Goal: Task Accomplishment & Management: Use online tool/utility

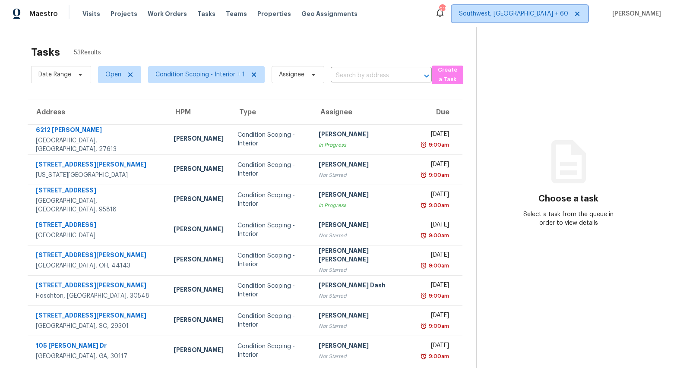
click at [554, 22] on span "Southwest, FL + 60" at bounding box center [519, 13] width 136 height 17
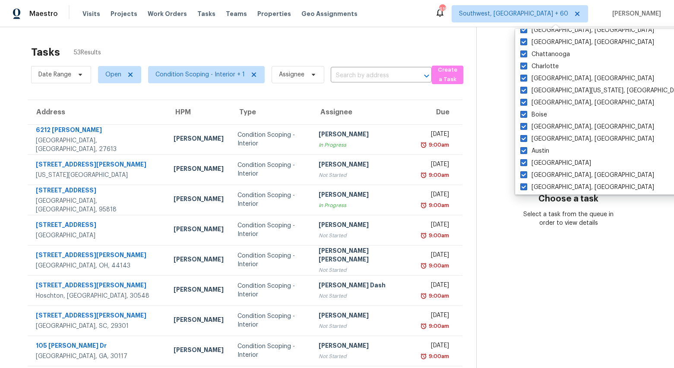
scroll to position [590, 0]
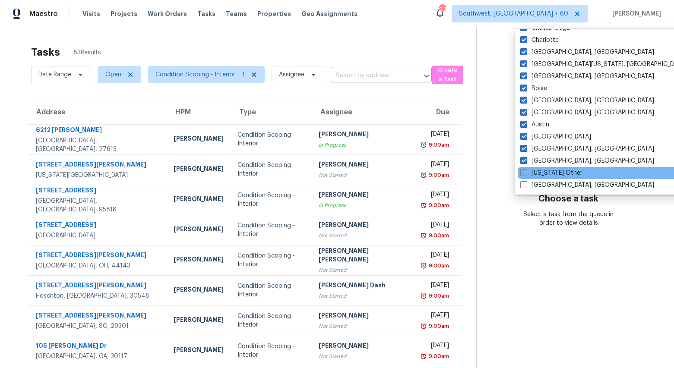
click at [540, 175] on label "[US_STATE] Other" at bounding box center [551, 173] width 62 height 9
click at [526, 174] on input "[US_STATE] Other" at bounding box center [523, 172] width 6 height 6
checkbox input "true"
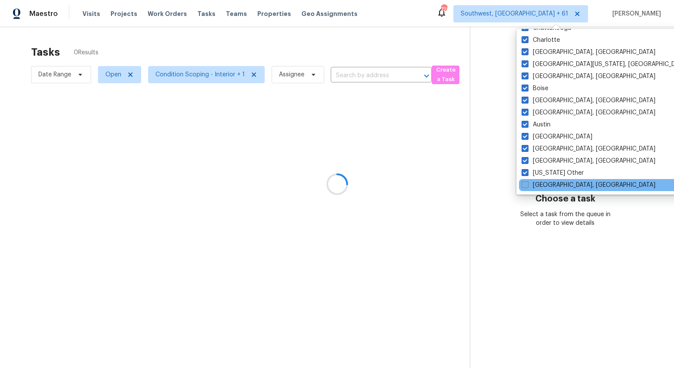
click at [539, 185] on label "[GEOGRAPHIC_DATA], [GEOGRAPHIC_DATA]" at bounding box center [588, 185] width 134 height 9
click at [527, 185] on input "[GEOGRAPHIC_DATA], [GEOGRAPHIC_DATA]" at bounding box center [524, 184] width 6 height 6
click at [535, 181] on label "[GEOGRAPHIC_DATA], [GEOGRAPHIC_DATA]" at bounding box center [587, 185] width 134 height 9
click at [526, 181] on input "[GEOGRAPHIC_DATA], [GEOGRAPHIC_DATA]" at bounding box center [523, 184] width 6 height 6
checkbox input "false"
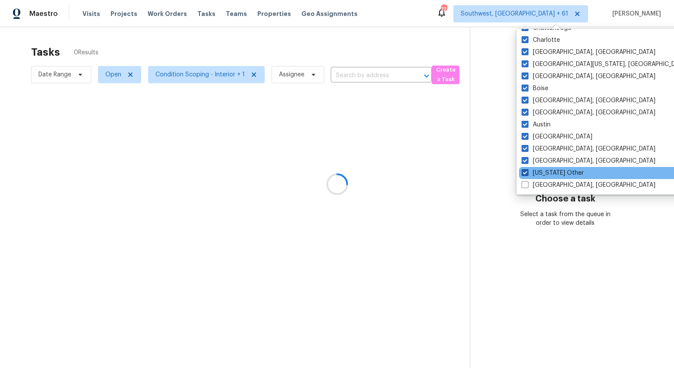
click at [536, 172] on label "[US_STATE] Other" at bounding box center [552, 173] width 62 height 9
click at [527, 172] on input "[US_STATE] Other" at bounding box center [524, 172] width 6 height 6
checkbox input "false"
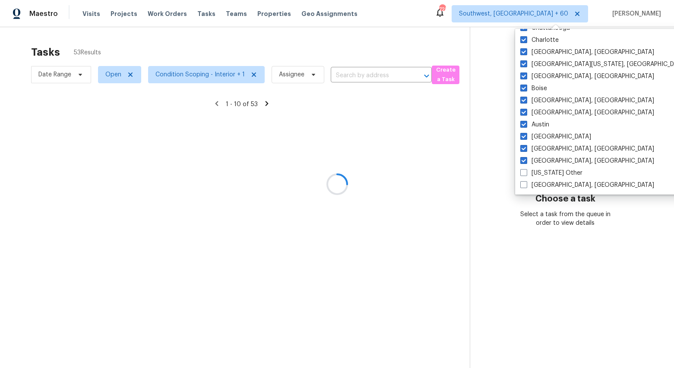
click at [334, 50] on div at bounding box center [337, 184] width 674 height 368
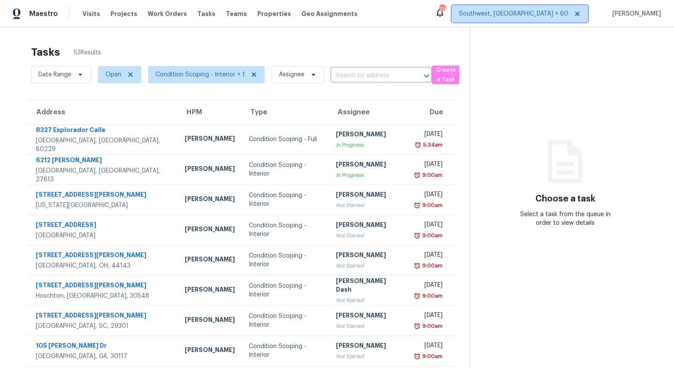
click at [534, 19] on span "Southwest, FL + 60" at bounding box center [519, 13] width 136 height 17
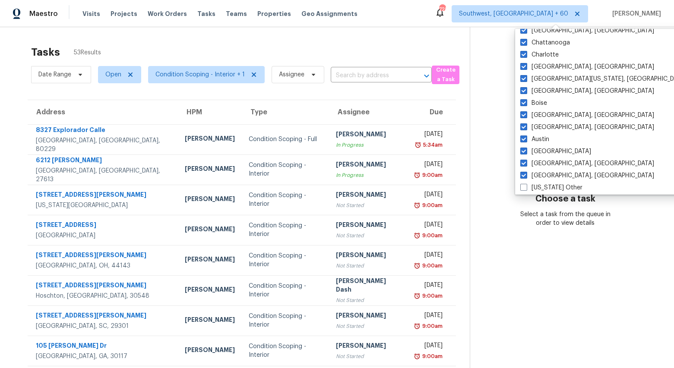
scroll to position [590, 0]
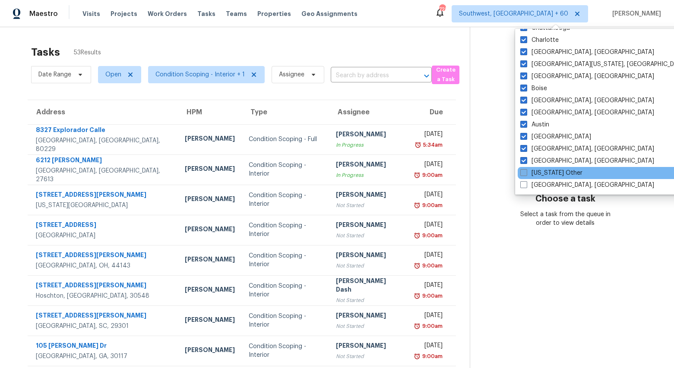
click at [536, 175] on label "[US_STATE] Other" at bounding box center [551, 173] width 62 height 9
click at [526, 174] on input "[US_STATE] Other" at bounding box center [523, 172] width 6 height 6
checkbox input "true"
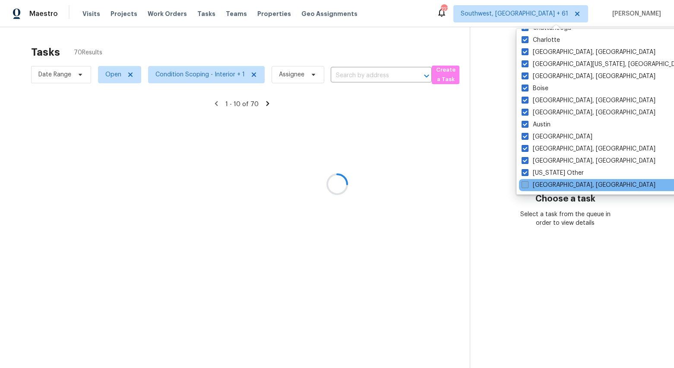
click at [535, 185] on label "[GEOGRAPHIC_DATA], [GEOGRAPHIC_DATA]" at bounding box center [588, 185] width 134 height 9
click at [527, 185] on input "[GEOGRAPHIC_DATA], [GEOGRAPHIC_DATA]" at bounding box center [524, 184] width 6 height 6
checkbox input "true"
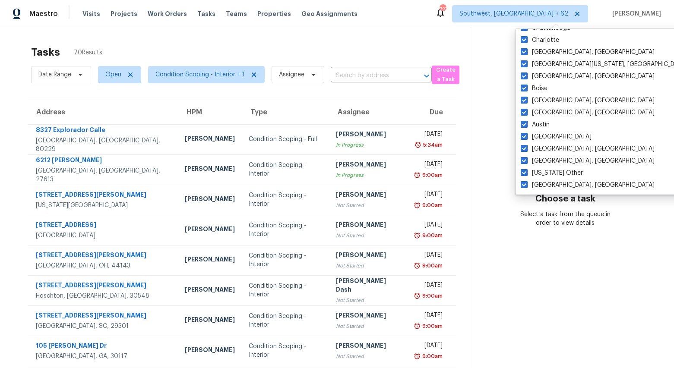
click at [330, 54] on div "Tasks 70 Results" at bounding box center [250, 52] width 438 height 22
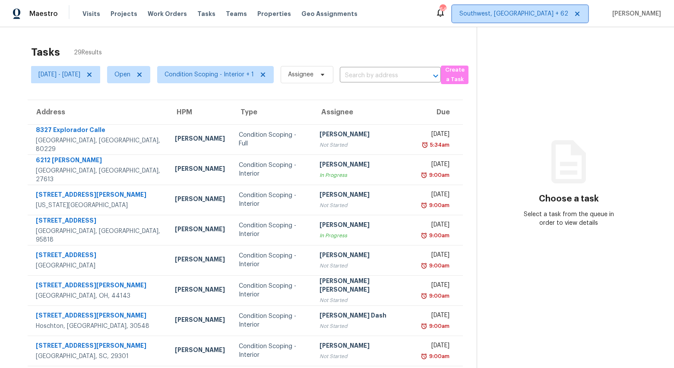
click at [536, 8] on span "Southwest, [GEOGRAPHIC_DATA] + 62" at bounding box center [520, 13] width 136 height 17
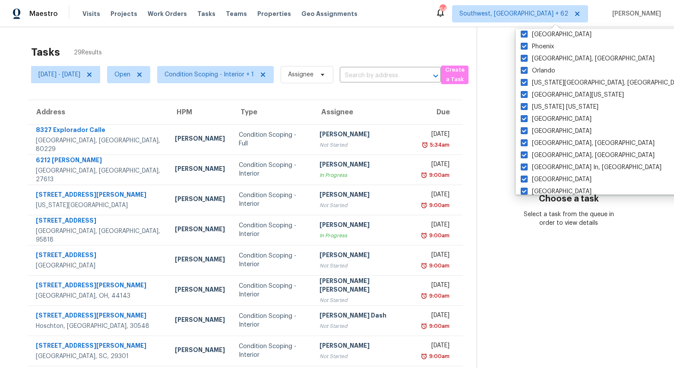
scroll to position [590, 0]
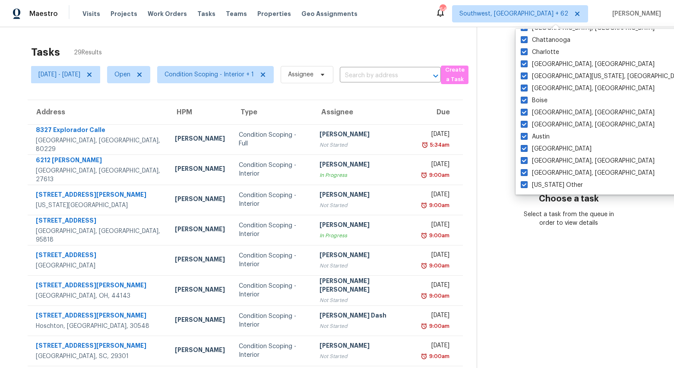
click at [177, 44] on div "Tasks 29 Results" at bounding box center [253, 52] width 445 height 22
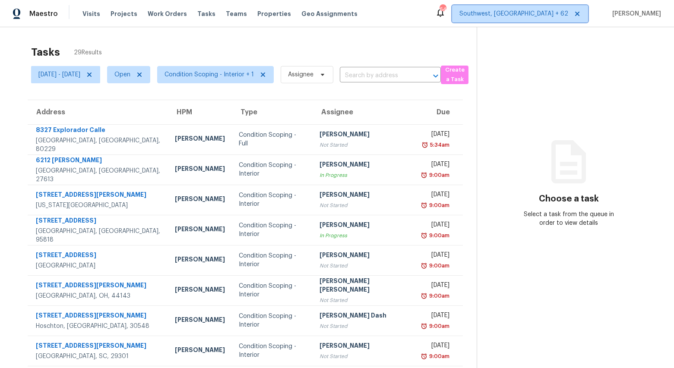
click at [547, 13] on span "Southwest, FL + 62" at bounding box center [513, 13] width 109 height 9
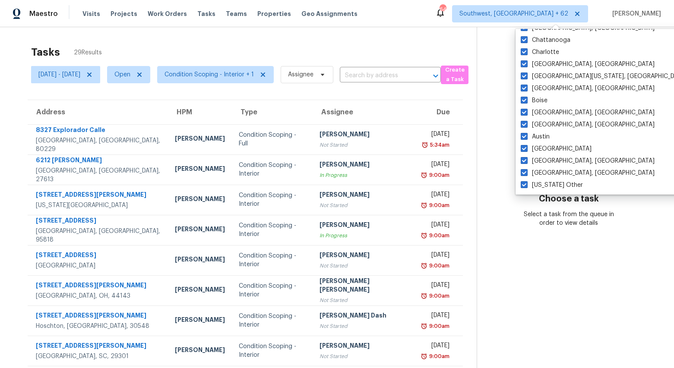
click at [319, 38] on div "Tasks 29 Results Mon, Sep 22 - Thu, Sep 25 Open Condition Scoping - Interior + …" at bounding box center [337, 238] width 674 height 422
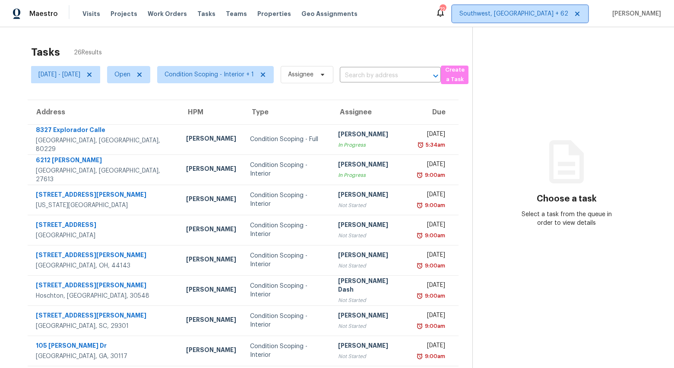
click at [548, 18] on span "Southwest, [GEOGRAPHIC_DATA] + 62" at bounding box center [513, 13] width 109 height 9
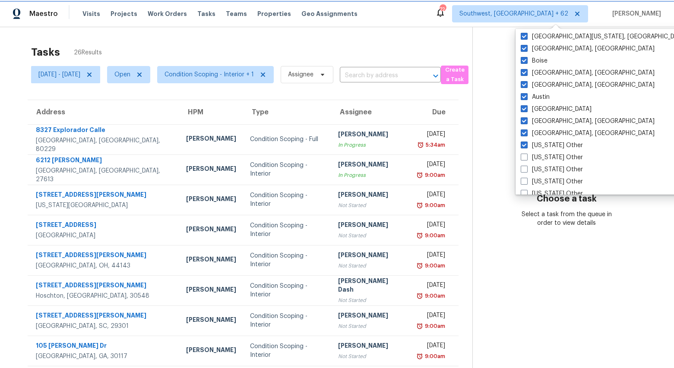
scroll to position [629, 0]
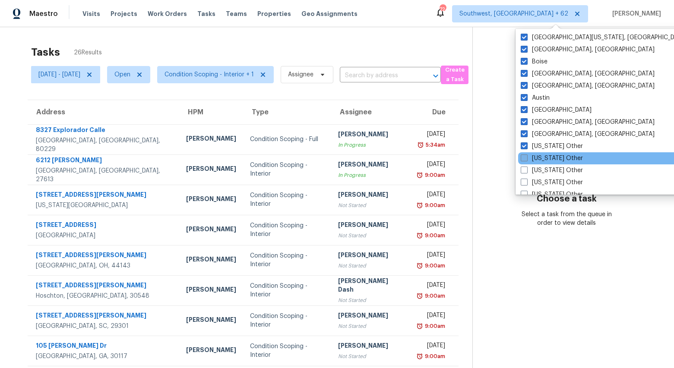
click at [546, 158] on label "Alabama Other" at bounding box center [551, 158] width 62 height 9
click at [526, 158] on input "Alabama Other" at bounding box center [523, 157] width 6 height 6
checkbox input "true"
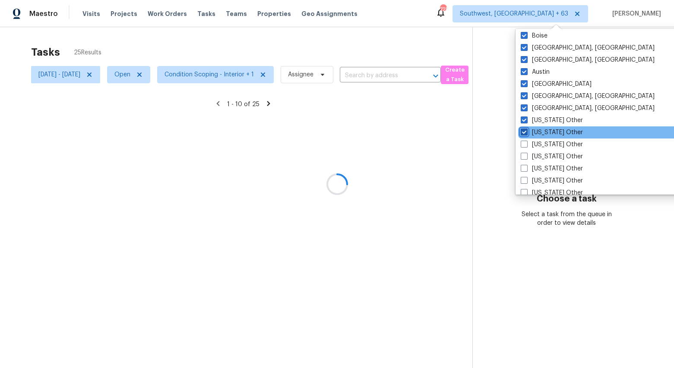
scroll to position [675, 0]
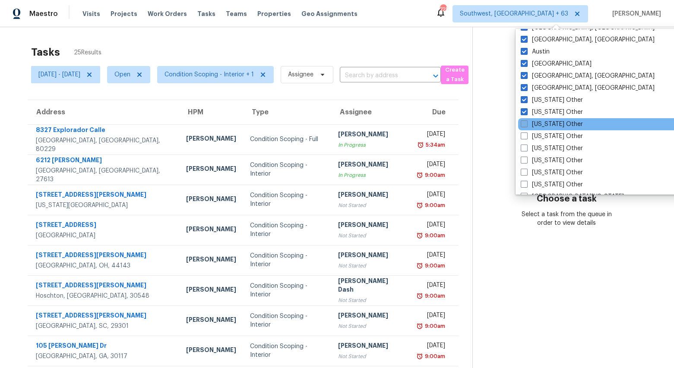
click at [545, 124] on label "Arizona Other" at bounding box center [551, 124] width 62 height 9
click at [526, 124] on input "Arizona Other" at bounding box center [523, 123] width 6 height 6
checkbox input "true"
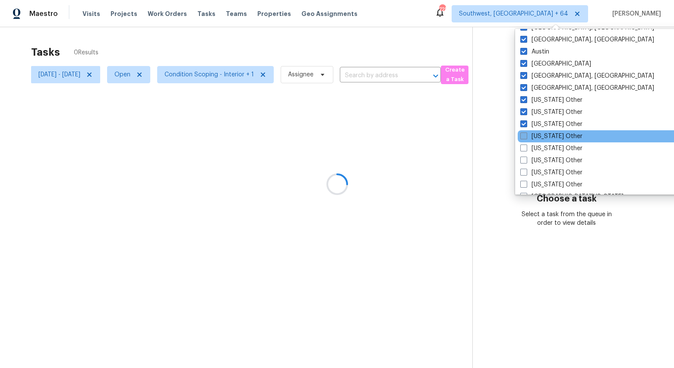
click at [545, 139] on label "Arkansas Other" at bounding box center [551, 136] width 62 height 9
click at [526, 138] on input "Arkansas Other" at bounding box center [523, 135] width 6 height 6
checkbox input "true"
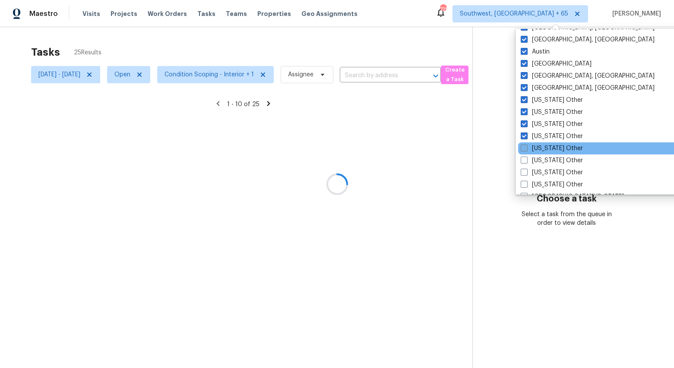
click at [545, 146] on label "California Other" at bounding box center [551, 148] width 62 height 9
click at [526, 146] on input "California Other" at bounding box center [523, 147] width 6 height 6
checkbox input "true"
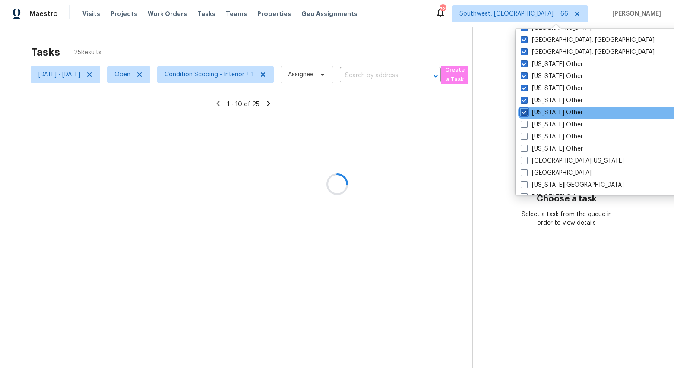
scroll to position [719, 0]
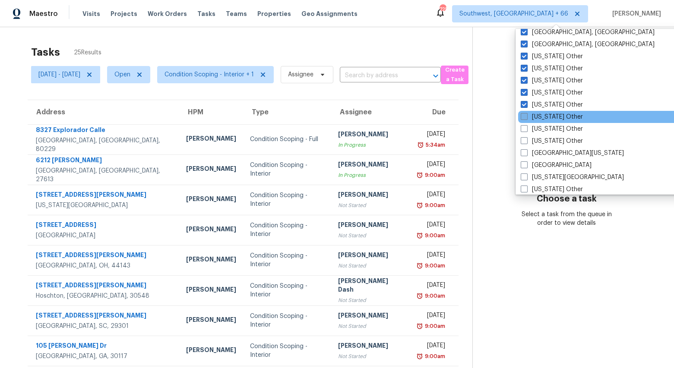
click at [541, 116] on label "Colorado Other" at bounding box center [551, 117] width 62 height 9
click at [526, 116] on input "Colorado Other" at bounding box center [523, 116] width 6 height 6
checkbox input "true"
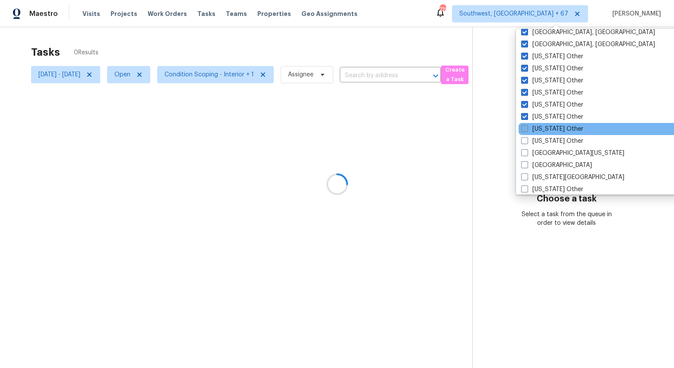
click at [541, 128] on label "Connecticut Other" at bounding box center [552, 129] width 62 height 9
click at [526, 128] on input "Connecticut Other" at bounding box center [524, 128] width 6 height 6
checkbox input "true"
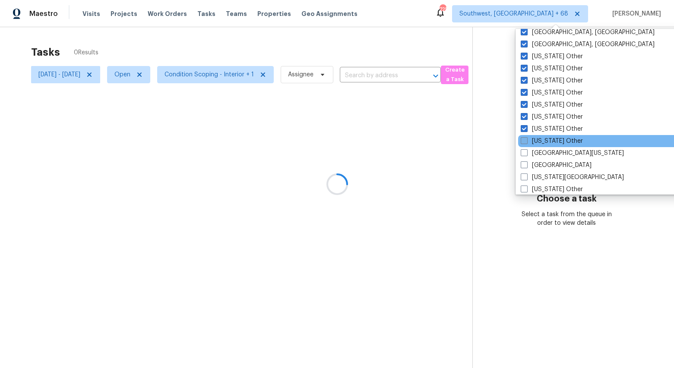
click at [542, 139] on label "Delaware Other" at bounding box center [551, 141] width 62 height 9
click at [526, 139] on input "Delaware Other" at bounding box center [523, 140] width 6 height 6
checkbox input "true"
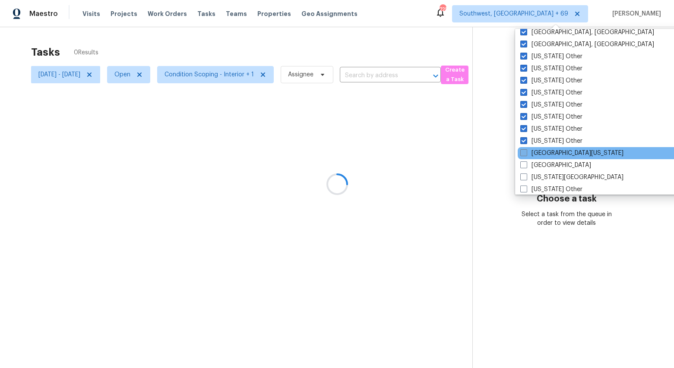
click at [544, 153] on label "East Texas" at bounding box center [571, 153] width 103 height 9
click at [526, 153] on input "East Texas" at bounding box center [523, 152] width 6 height 6
checkbox input "true"
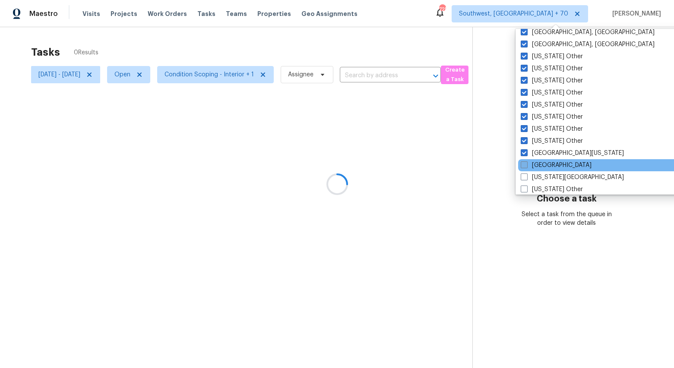
click at [544, 166] on label "El Paso" at bounding box center [555, 165] width 71 height 9
click at [526, 166] on input "El Paso" at bounding box center [523, 164] width 6 height 6
checkbox input "true"
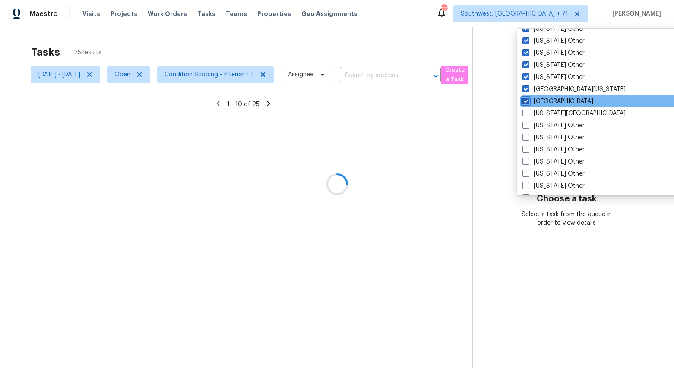
scroll to position [796, 0]
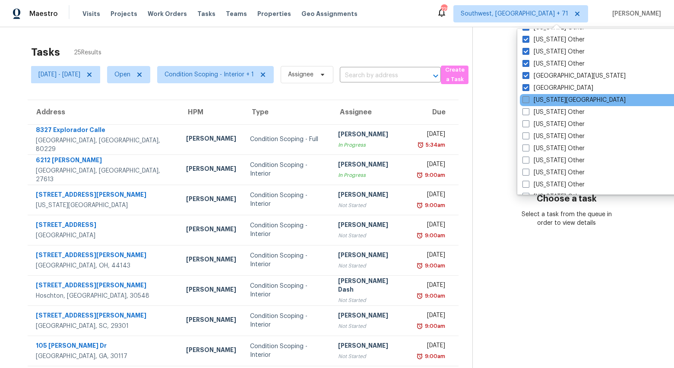
click at [547, 100] on label "Florida Panhandle" at bounding box center [573, 100] width 103 height 9
click at [528, 100] on input "Florida Panhandle" at bounding box center [525, 99] width 6 height 6
checkbox input "true"
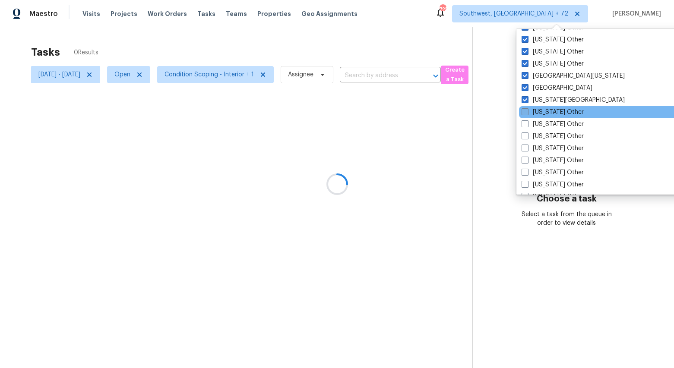
click at [545, 115] on label "Georgia Other" at bounding box center [552, 112] width 62 height 9
click at [527, 113] on input "Georgia Other" at bounding box center [524, 111] width 6 height 6
checkbox input "true"
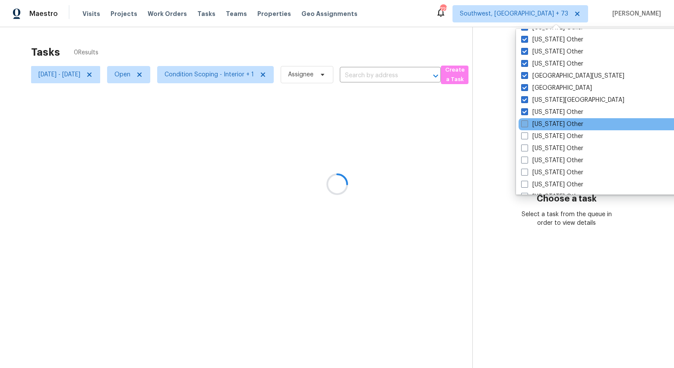
click at [545, 122] on label "Hawaii Other" at bounding box center [552, 124] width 62 height 9
click at [526, 122] on input "Hawaii Other" at bounding box center [524, 123] width 6 height 6
checkbox input "true"
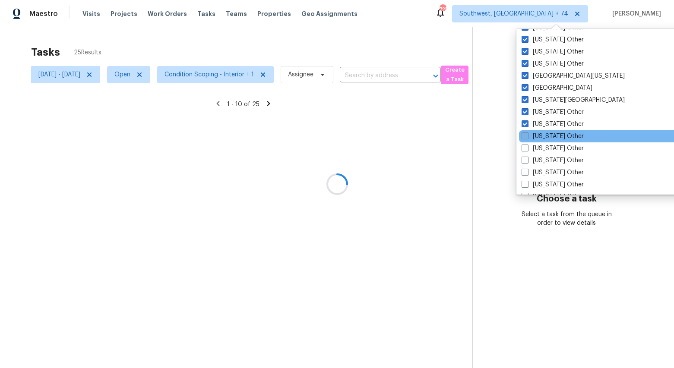
click at [546, 136] on label "Idaho Other" at bounding box center [552, 136] width 62 height 9
click at [527, 136] on input "Idaho Other" at bounding box center [524, 135] width 6 height 6
checkbox input "true"
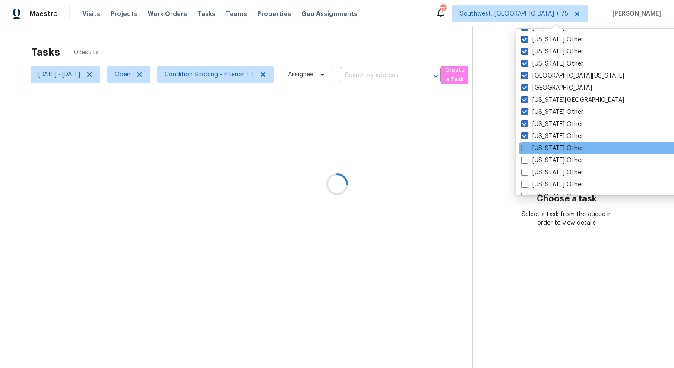
click at [545, 151] on label "Illinois Other" at bounding box center [552, 148] width 62 height 9
click at [526, 150] on input "Illinois Other" at bounding box center [524, 147] width 6 height 6
checkbox input "true"
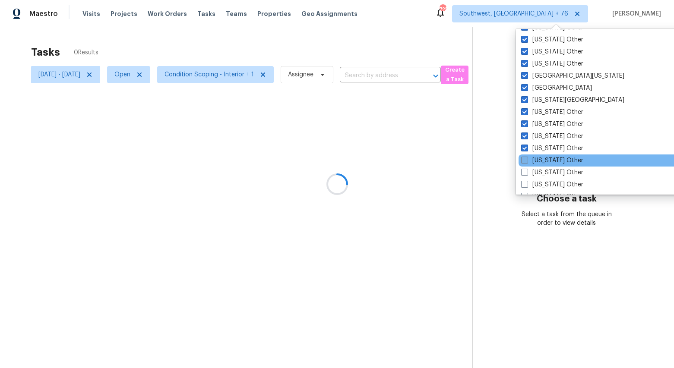
click at [548, 163] on label "Indiana Other" at bounding box center [552, 160] width 62 height 9
click at [526, 162] on input "Indiana Other" at bounding box center [524, 159] width 6 height 6
checkbox input "true"
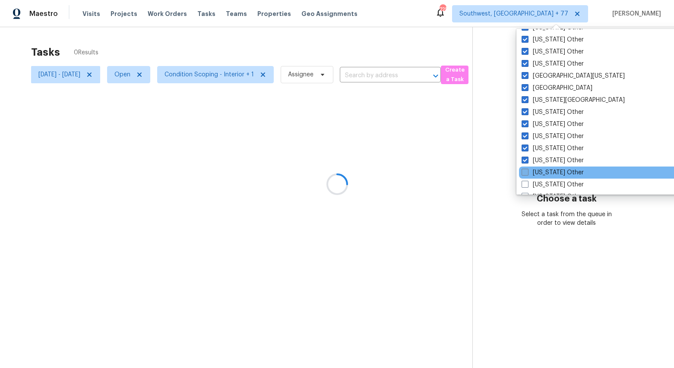
click at [550, 171] on label "Iowa Other" at bounding box center [552, 172] width 62 height 9
click at [527, 171] on input "Iowa Other" at bounding box center [524, 171] width 6 height 6
checkbox input "true"
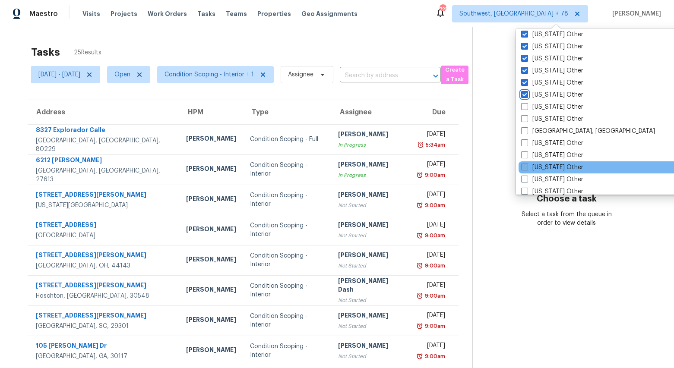
scroll to position [875, 0]
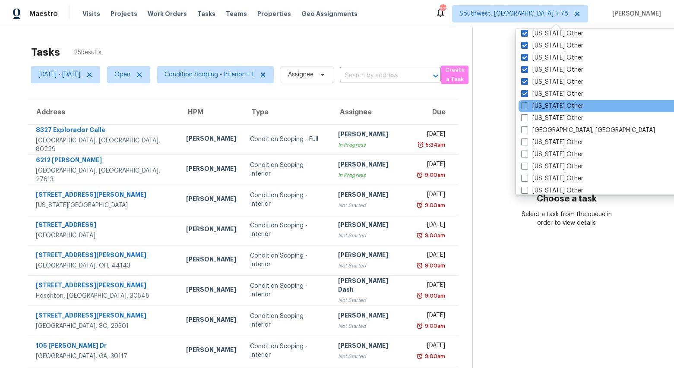
click at [547, 105] on label "Kansas Other" at bounding box center [552, 106] width 62 height 9
click at [526, 105] on input "Kansas Other" at bounding box center [524, 105] width 6 height 6
checkbox input "true"
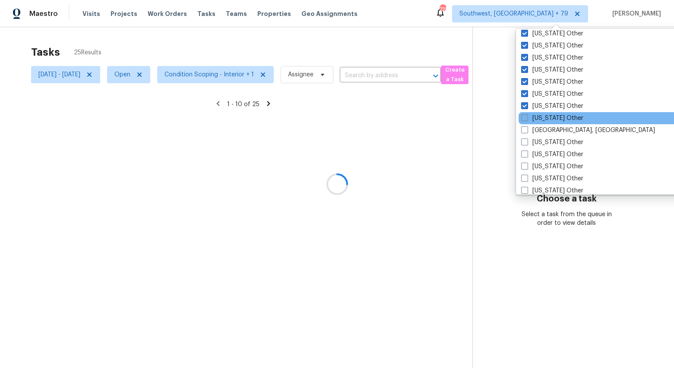
click at [546, 116] on label "Kentucky Other" at bounding box center [552, 118] width 62 height 9
click at [526, 116] on input "Kentucky Other" at bounding box center [524, 117] width 6 height 6
checkbox input "true"
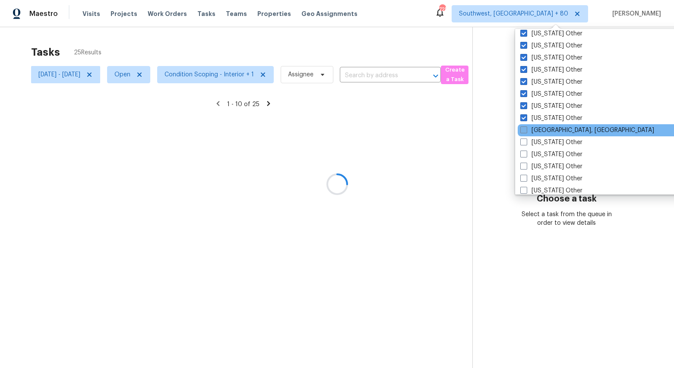
click at [545, 126] on label "Little Rock, AR" at bounding box center [587, 130] width 134 height 9
click at [526, 126] on input "Little Rock, AR" at bounding box center [523, 129] width 6 height 6
checkbox input "true"
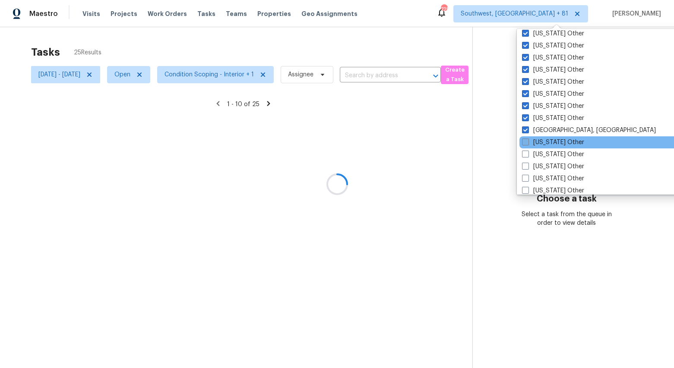
click at [546, 143] on label "Louisiana Other" at bounding box center [553, 142] width 62 height 9
click at [527, 143] on input "Louisiana Other" at bounding box center [525, 141] width 6 height 6
checkbox input "true"
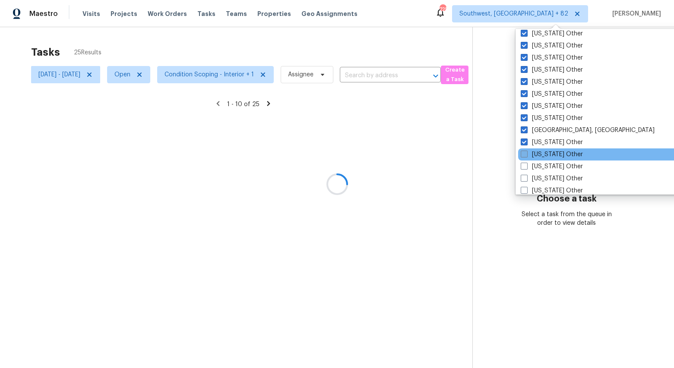
click at [546, 155] on label "Maine Other" at bounding box center [551, 154] width 62 height 9
click at [526, 155] on input "Maine Other" at bounding box center [523, 153] width 6 height 6
checkbox input "true"
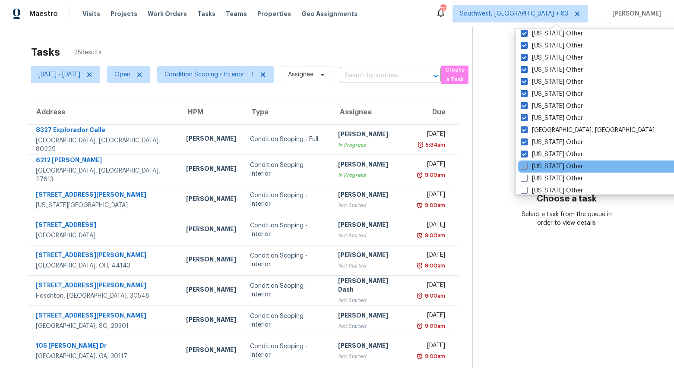
click at [548, 164] on label "Maryland Other" at bounding box center [551, 166] width 62 height 9
click at [526, 164] on input "Maryland Other" at bounding box center [523, 165] width 6 height 6
checkbox input "true"
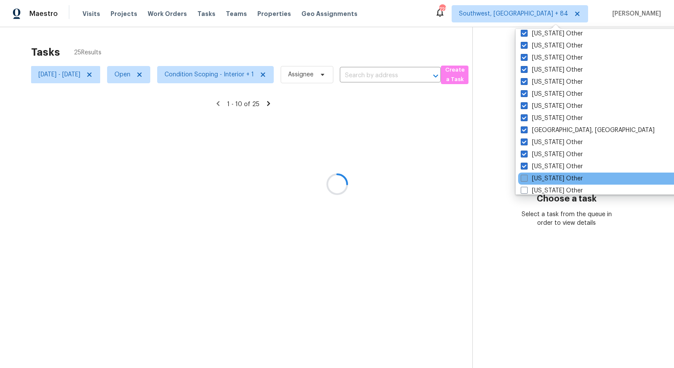
click at [549, 179] on label "Massachusetts Other" at bounding box center [551, 178] width 62 height 9
click at [526, 179] on input "Massachusetts Other" at bounding box center [523, 177] width 6 height 6
checkbox input "true"
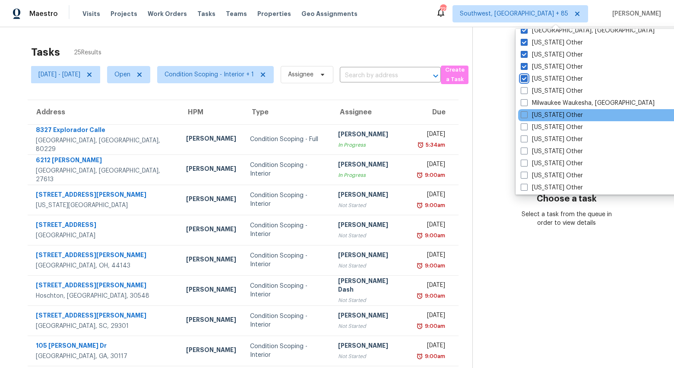
scroll to position [975, 0]
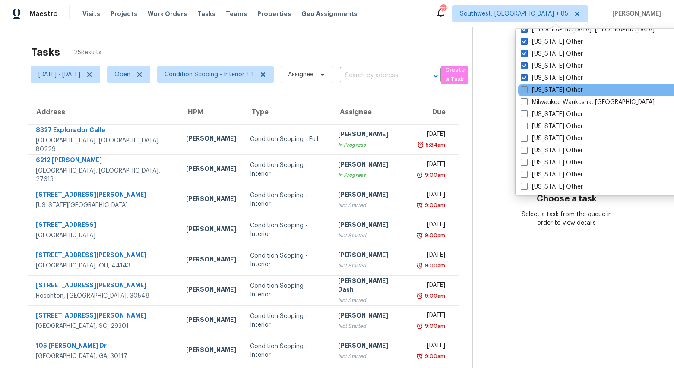
click at [545, 88] on label "Michigan Other" at bounding box center [551, 90] width 62 height 9
click at [526, 88] on input "Michigan Other" at bounding box center [523, 89] width 6 height 6
checkbox input "true"
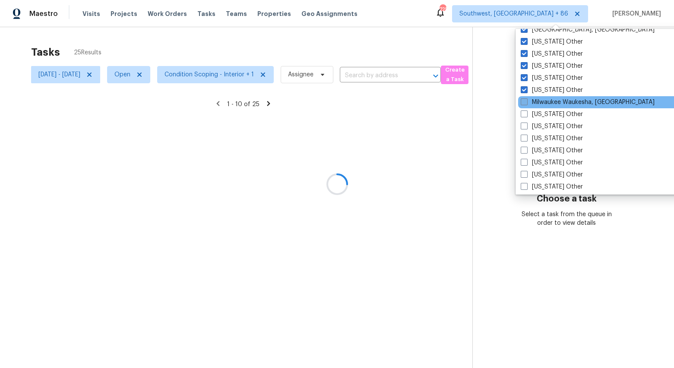
click at [544, 103] on label "Milwaukee Waukesha, WI" at bounding box center [587, 102] width 134 height 9
click at [526, 103] on input "Milwaukee Waukesha, WI" at bounding box center [523, 101] width 6 height 6
checkbox input "true"
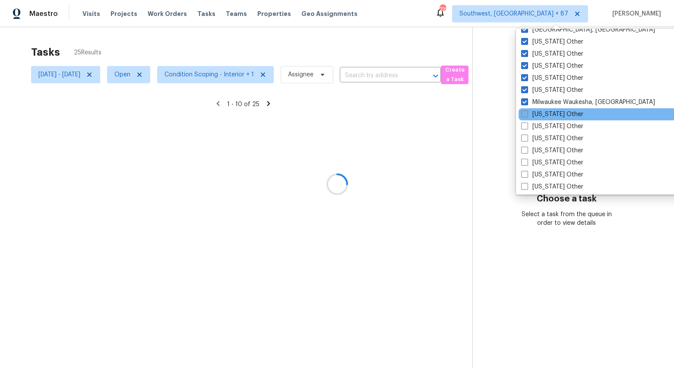
click at [545, 114] on label "Minnesota Other" at bounding box center [552, 114] width 62 height 9
click at [526, 114] on input "Minnesota Other" at bounding box center [524, 113] width 6 height 6
checkbox input "true"
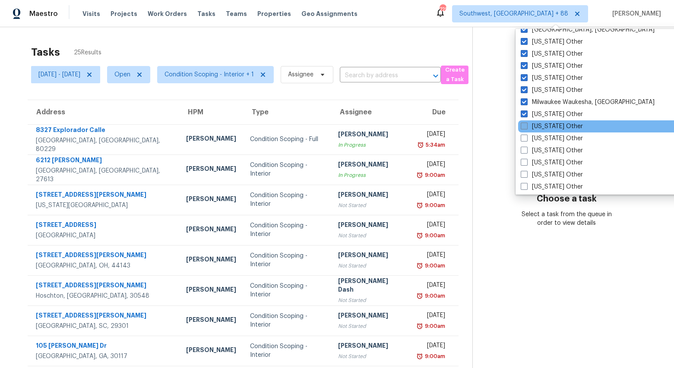
click at [545, 127] on label "Mississippi Other" at bounding box center [551, 126] width 62 height 9
click at [526, 127] on input "Mississippi Other" at bounding box center [523, 125] width 6 height 6
checkbox input "true"
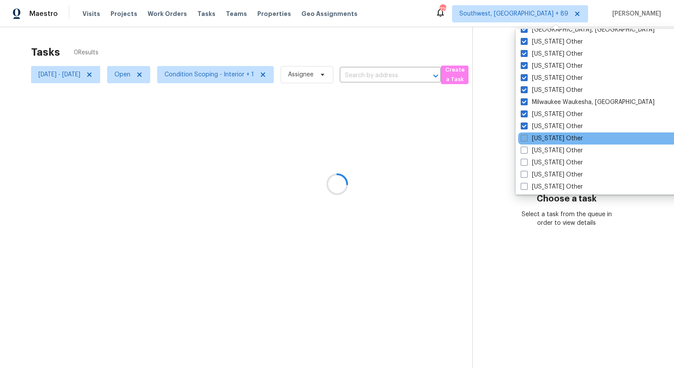
click at [546, 139] on label "Missouri Other" at bounding box center [551, 138] width 62 height 9
click at [526, 139] on input "Missouri Other" at bounding box center [523, 137] width 6 height 6
checkbox input "true"
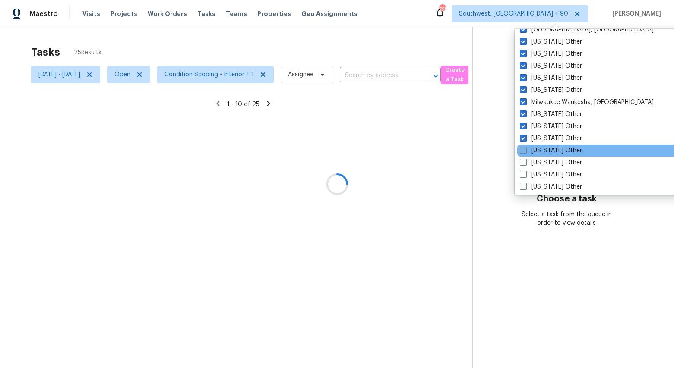
click at [547, 153] on label "Montana Other" at bounding box center [551, 150] width 62 height 9
click at [525, 152] on input "Montana Other" at bounding box center [523, 149] width 6 height 6
checkbox input "true"
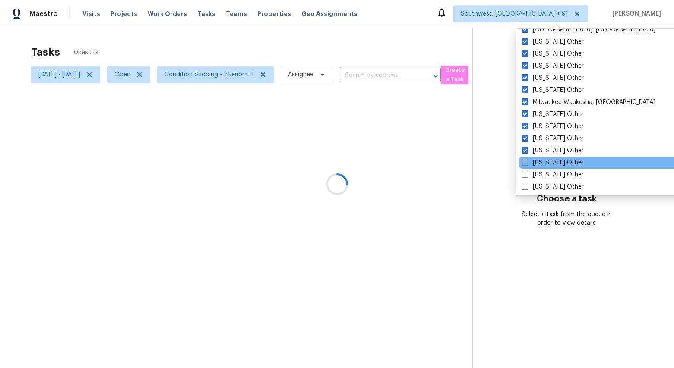
click at [547, 161] on label "Nebraska Other" at bounding box center [552, 162] width 62 height 9
click at [527, 161] on input "Nebraska Other" at bounding box center [524, 161] width 6 height 6
checkbox input "true"
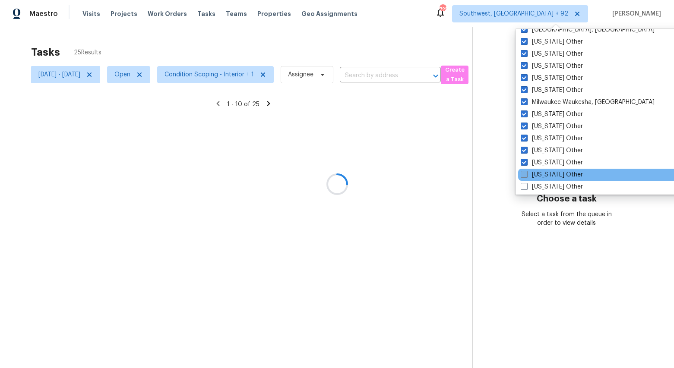
click at [548, 174] on label "Nevada Other" at bounding box center [551, 174] width 62 height 9
click at [526, 174] on input "Nevada Other" at bounding box center [523, 173] width 6 height 6
checkbox input "true"
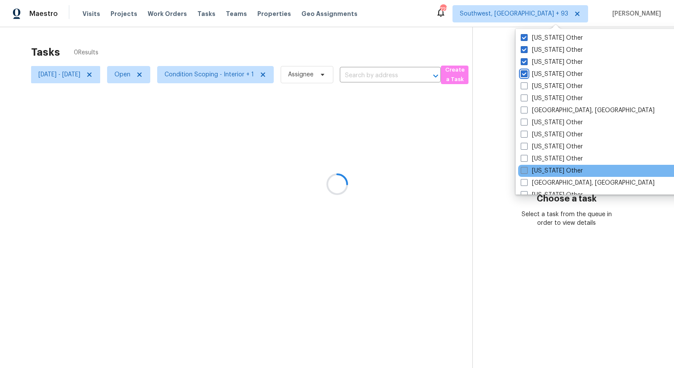
scroll to position [1078, 0]
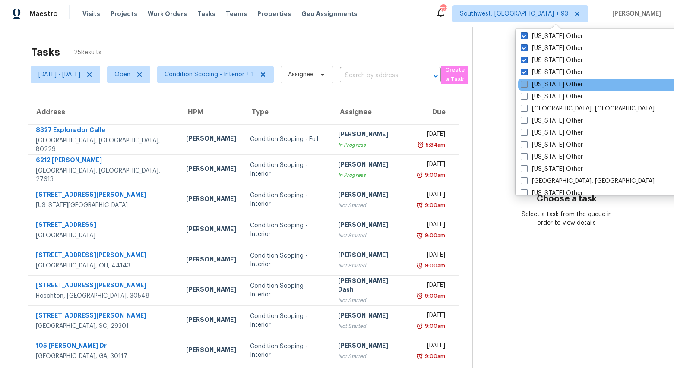
click at [535, 85] on label "New Hampshire Other" at bounding box center [551, 84] width 62 height 9
click at [526, 85] on input "New Hampshire Other" at bounding box center [523, 83] width 6 height 6
checkbox input "true"
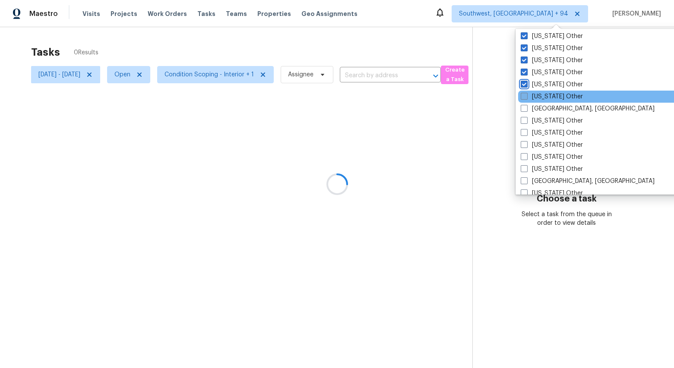
click at [538, 98] on label "New Mexico Other" at bounding box center [551, 96] width 62 height 9
click at [526, 98] on input "New Mexico Other" at bounding box center [523, 95] width 6 height 6
checkbox input "true"
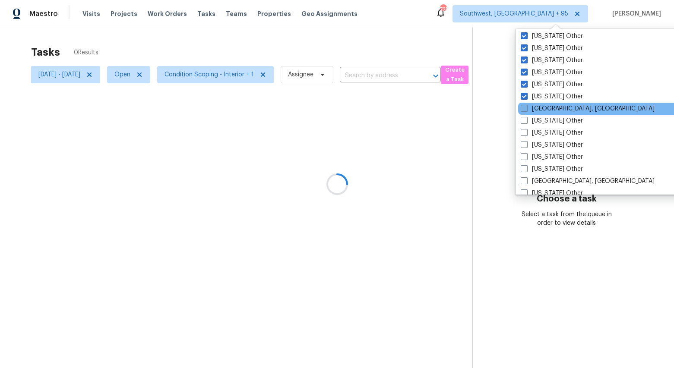
click at [540, 111] on label "New Orleans, LA" at bounding box center [587, 108] width 134 height 9
click at [526, 110] on input "New Orleans, LA" at bounding box center [523, 107] width 6 height 6
checkbox input "true"
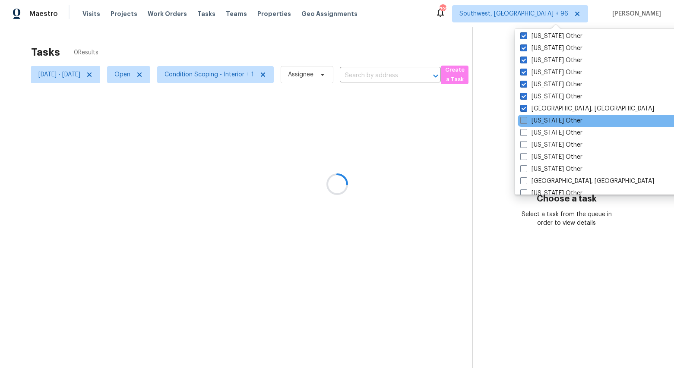
click at [543, 123] on label "New York Other" at bounding box center [551, 121] width 62 height 9
click at [526, 122] on input "New York Other" at bounding box center [523, 120] width 6 height 6
checkbox input "true"
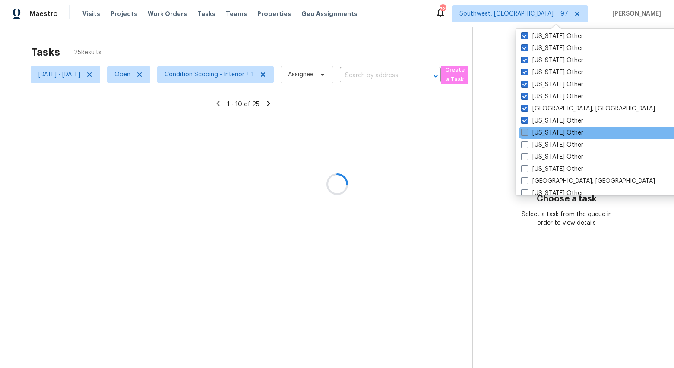
click at [544, 130] on label "North Carolina Other" at bounding box center [552, 133] width 62 height 9
click at [526, 130] on input "North Carolina Other" at bounding box center [524, 132] width 6 height 6
checkbox input "true"
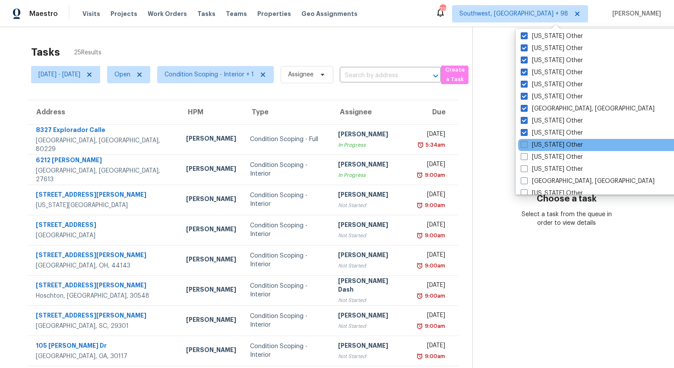
click at [548, 142] on label "North Dakota Other" at bounding box center [551, 145] width 62 height 9
click at [526, 142] on input "North Dakota Other" at bounding box center [523, 144] width 6 height 6
checkbox input "true"
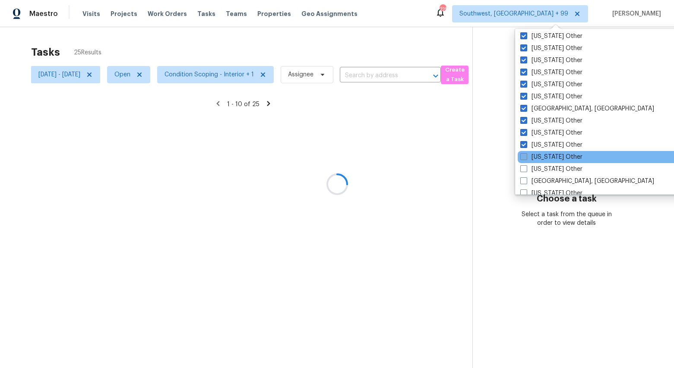
click at [544, 156] on label "Ohio Other" at bounding box center [551, 157] width 62 height 9
click at [526, 156] on input "Ohio Other" at bounding box center [523, 156] width 6 height 6
checkbox input "true"
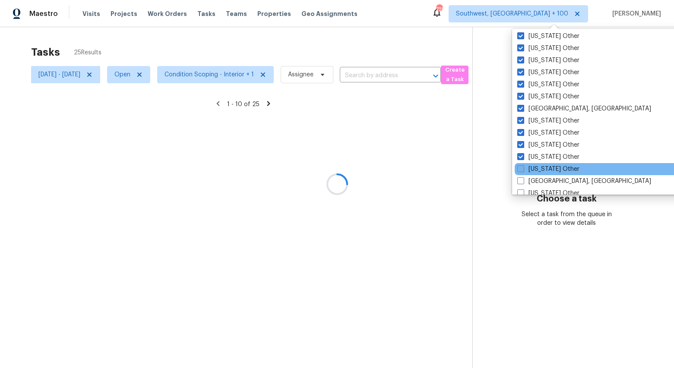
click at [545, 167] on label "Oklahoma Other" at bounding box center [548, 169] width 62 height 9
click at [523, 167] on input "Oklahoma Other" at bounding box center [520, 168] width 6 height 6
checkbox input "true"
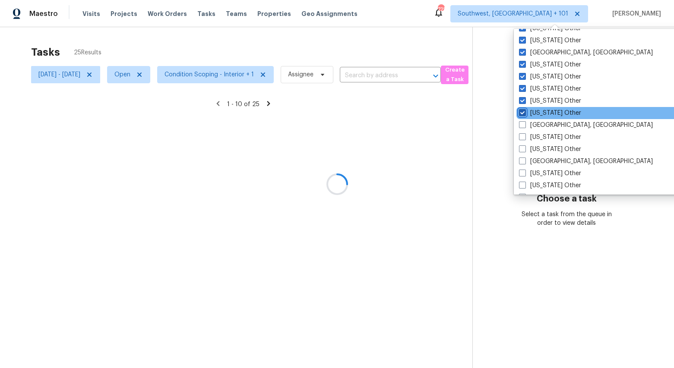
scroll to position [1173, 0]
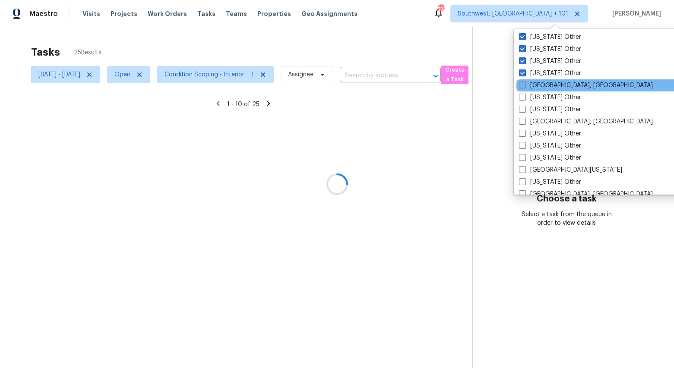
click at [536, 88] on label "Omaha, NE" at bounding box center [586, 85] width 134 height 9
click at [524, 87] on input "Omaha, NE" at bounding box center [522, 84] width 6 height 6
checkbox input "true"
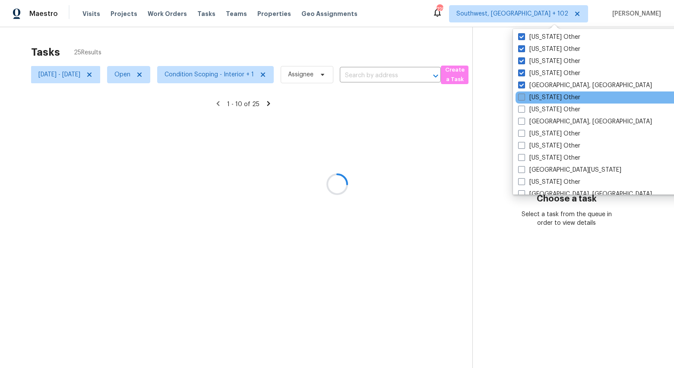
click at [538, 98] on label "Oregon Other" at bounding box center [549, 97] width 62 height 9
click at [523, 98] on input "Oregon Other" at bounding box center [521, 96] width 6 height 6
checkbox input "true"
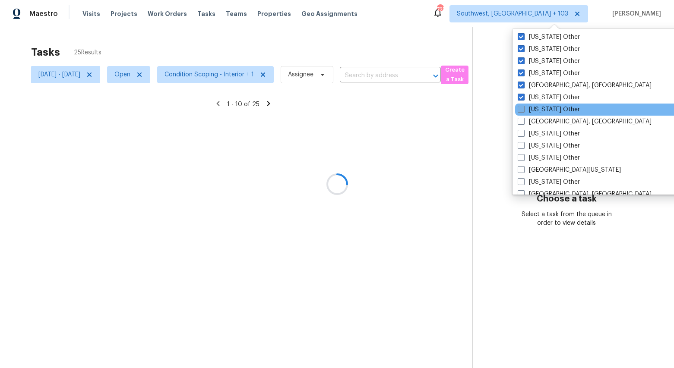
click at [539, 106] on label "Pennsylvania Other" at bounding box center [548, 109] width 62 height 9
click at [523, 106] on input "Pennsylvania Other" at bounding box center [520, 108] width 6 height 6
checkbox input "true"
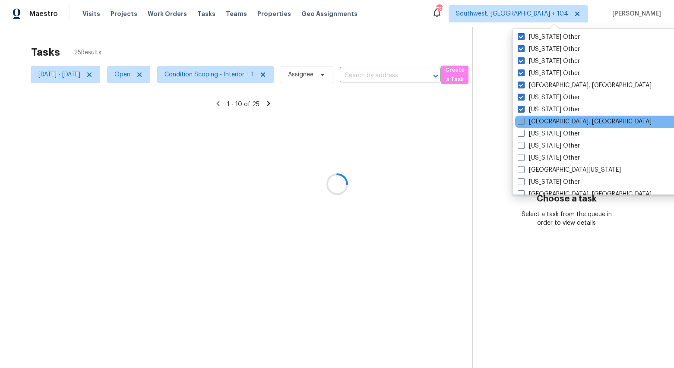
click at [540, 118] on label "Pittsburgh, PA" at bounding box center [584, 121] width 134 height 9
click at [523, 118] on input "Pittsburgh, PA" at bounding box center [520, 120] width 6 height 6
checkbox input "true"
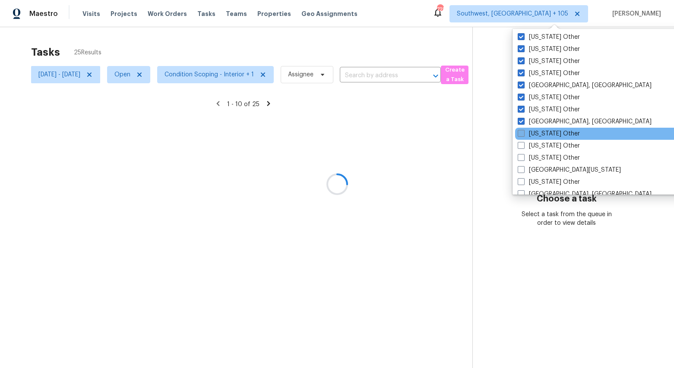
click at [540, 132] on label "Puerto Rico Other" at bounding box center [548, 133] width 62 height 9
click at [523, 132] on input "Puerto Rico Other" at bounding box center [520, 132] width 6 height 6
checkbox input "true"
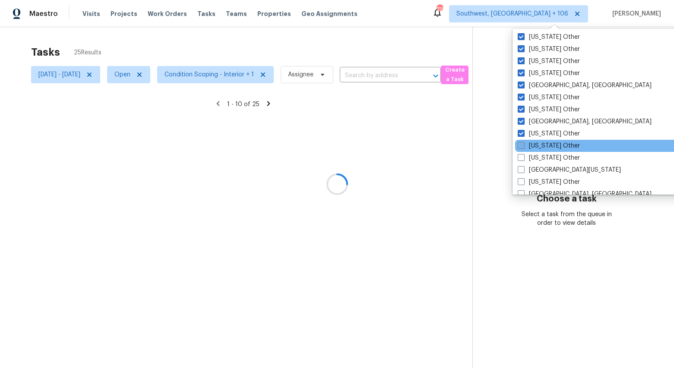
click at [538, 144] on label "South Carolina Other" at bounding box center [548, 146] width 62 height 9
click at [523, 144] on input "South Carolina Other" at bounding box center [520, 145] width 6 height 6
checkbox input "true"
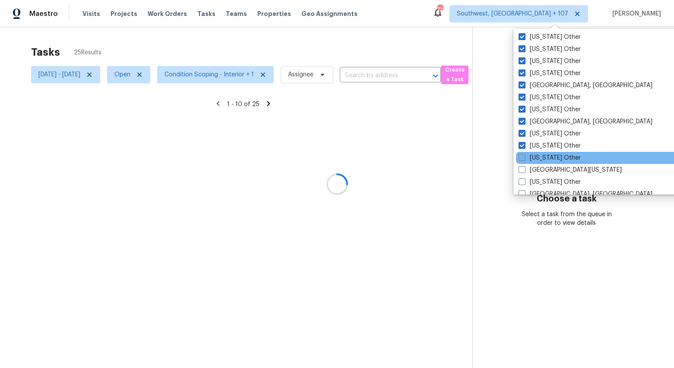
click at [538, 159] on label "South Dakota Other" at bounding box center [549, 158] width 62 height 9
click at [524, 159] on input "South Dakota Other" at bounding box center [521, 157] width 6 height 6
checkbox input "true"
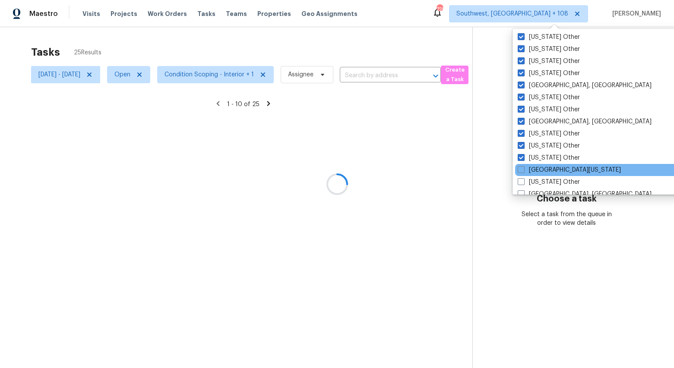
click at [539, 164] on div "South Texas" at bounding box center [602, 170] width 174 height 12
click at [541, 166] on label "South Texas" at bounding box center [568, 170] width 103 height 9
click at [523, 166] on input "South Texas" at bounding box center [520, 169] width 6 height 6
checkbox input "true"
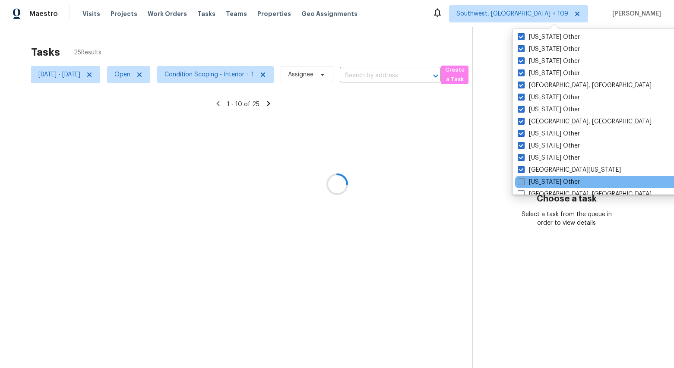
click at [542, 180] on label "Tennessee Other" at bounding box center [548, 182] width 62 height 9
click at [523, 180] on input "Tennessee Other" at bounding box center [520, 181] width 6 height 6
checkbox input "true"
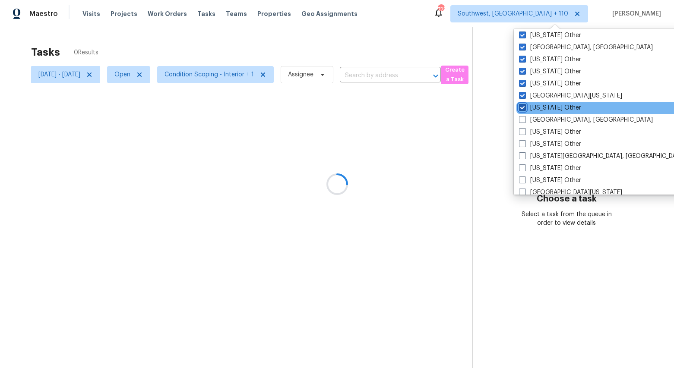
scroll to position [1303, 0]
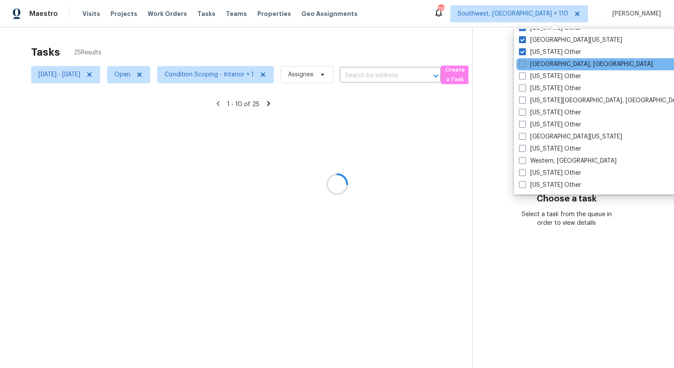
click at [531, 65] on label "Tulsa, OK" at bounding box center [586, 64] width 134 height 9
click at [524, 65] on input "Tulsa, OK" at bounding box center [522, 63] width 6 height 6
checkbox input "true"
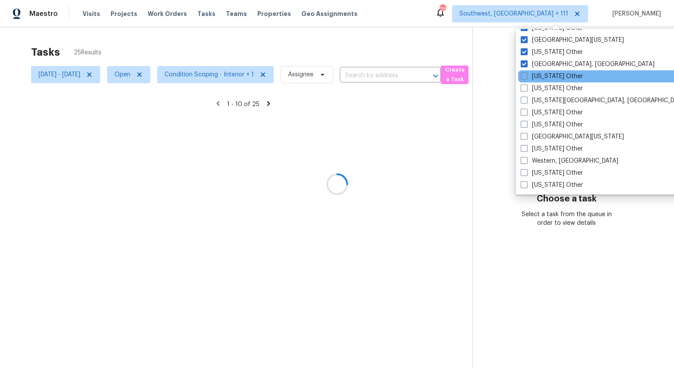
click at [539, 71] on div "Utah Other" at bounding box center [605, 76] width 174 height 12
click at [540, 79] on label "Utah Other" at bounding box center [551, 76] width 62 height 9
click at [526, 78] on input "Utah Other" at bounding box center [523, 75] width 6 height 6
checkbox input "true"
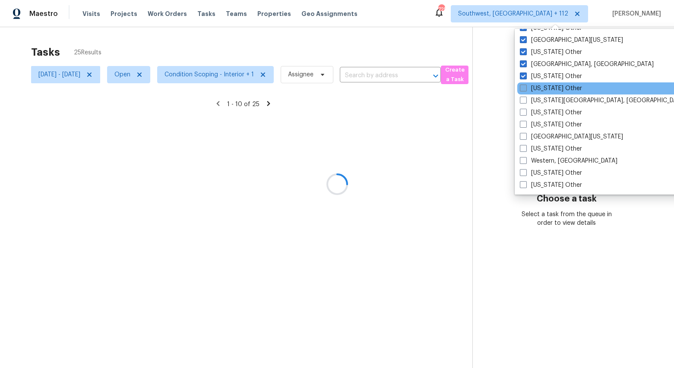
click at [541, 85] on label "Vermont Other" at bounding box center [551, 88] width 62 height 9
click at [525, 85] on input "Vermont Other" at bounding box center [523, 87] width 6 height 6
checkbox input "true"
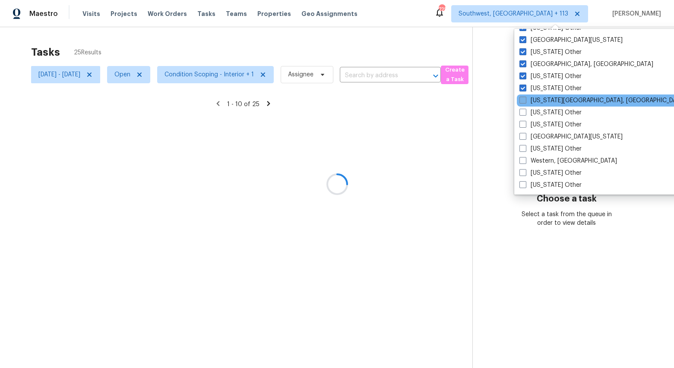
click at [544, 102] on label "Virginia Beach, VA" at bounding box center [602, 100] width 166 height 9
click at [525, 102] on input "Virginia Beach, VA" at bounding box center [522, 99] width 6 height 6
checkbox input "true"
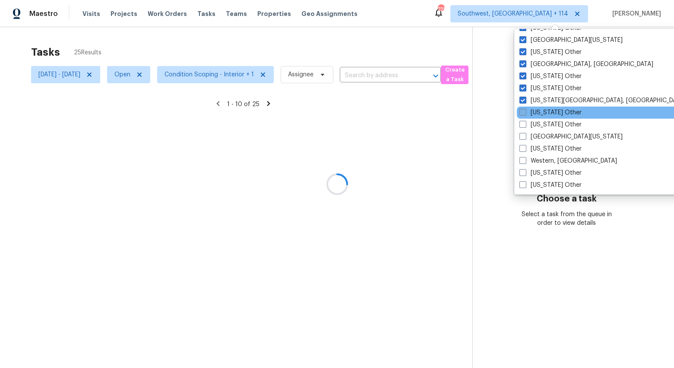
click at [545, 112] on label "Virginia Other" at bounding box center [550, 112] width 62 height 9
click at [525, 112] on input "Virginia Other" at bounding box center [522, 111] width 6 height 6
checkbox input "true"
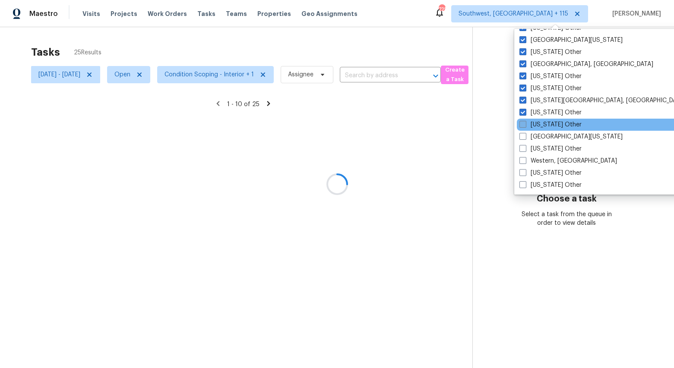
click at [543, 121] on label "Washington Other" at bounding box center [550, 124] width 62 height 9
click at [525, 121] on input "Washington Other" at bounding box center [522, 123] width 6 height 6
checkbox input "true"
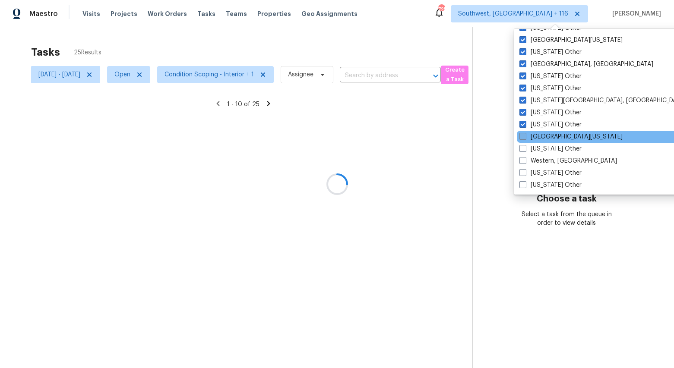
click at [543, 133] on label "West Texas" at bounding box center [570, 136] width 103 height 9
click at [525, 133] on input "West Texas" at bounding box center [522, 135] width 6 height 6
checkbox input "true"
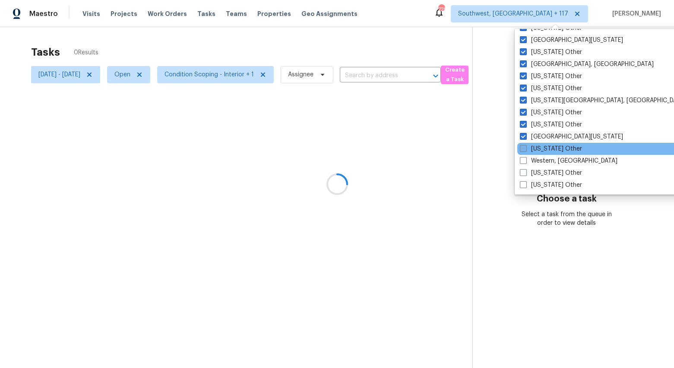
click at [543, 145] on label "West Virginia Other" at bounding box center [551, 149] width 62 height 9
click at [525, 145] on input "West Virginia Other" at bounding box center [523, 148] width 6 height 6
checkbox input "true"
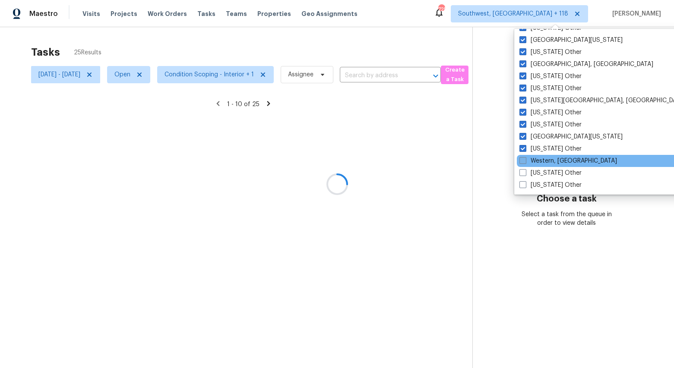
click at [543, 158] on label "Western, NY" at bounding box center [568, 161] width 98 height 9
click at [525, 158] on input "Western, NY" at bounding box center [522, 160] width 6 height 6
checkbox input "true"
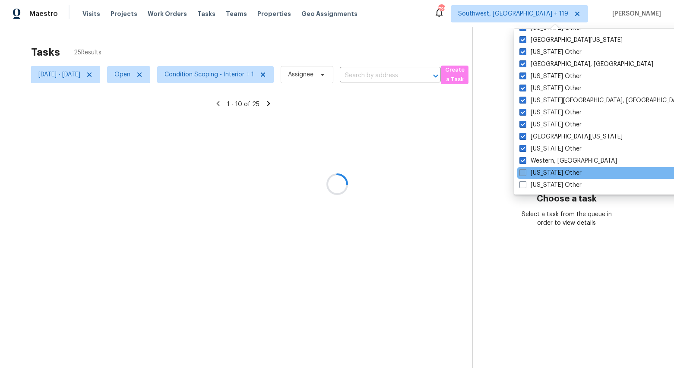
click at [546, 176] on label "Wisconsin Other" at bounding box center [550, 173] width 62 height 9
click at [525, 174] on input "Wisconsin Other" at bounding box center [522, 172] width 6 height 6
checkbox input "true"
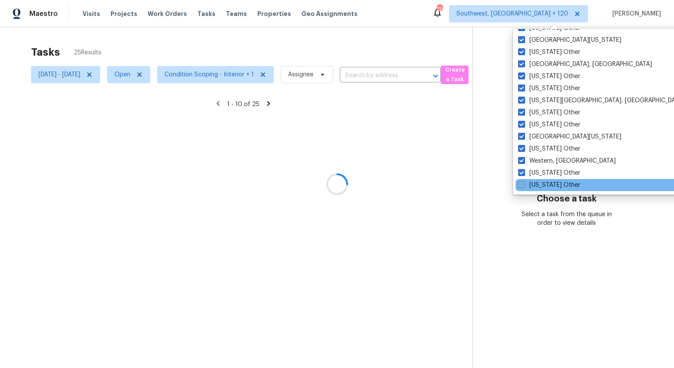
click at [546, 187] on label "Wyoming Other" at bounding box center [549, 185] width 62 height 9
click at [523, 186] on input "Wyoming Other" at bounding box center [521, 184] width 6 height 6
checkbox input "true"
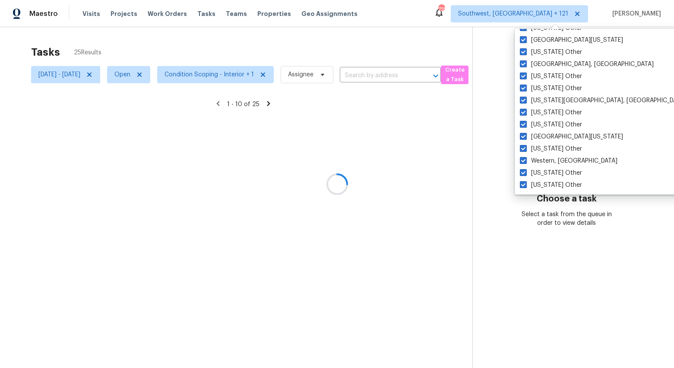
click at [374, 53] on div at bounding box center [337, 184] width 674 height 368
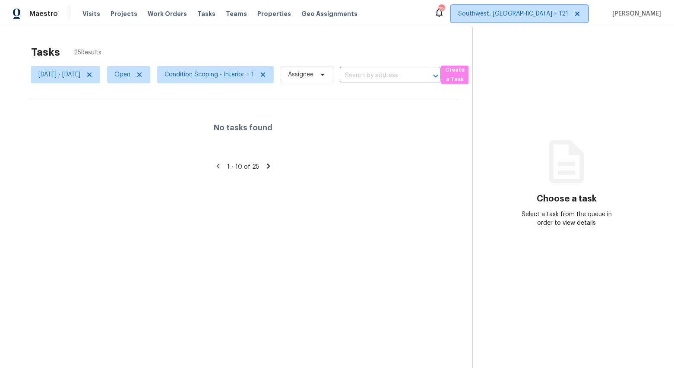
click at [562, 16] on span "Southwest, FL + 121" at bounding box center [513, 13] width 110 height 9
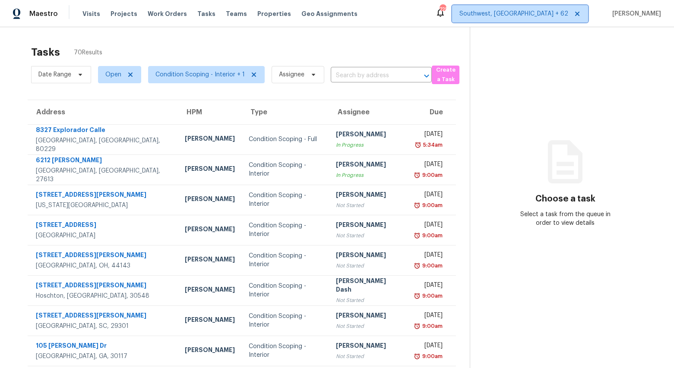
click at [552, 22] on span "Southwest, [GEOGRAPHIC_DATA] + 62" at bounding box center [520, 13] width 136 height 17
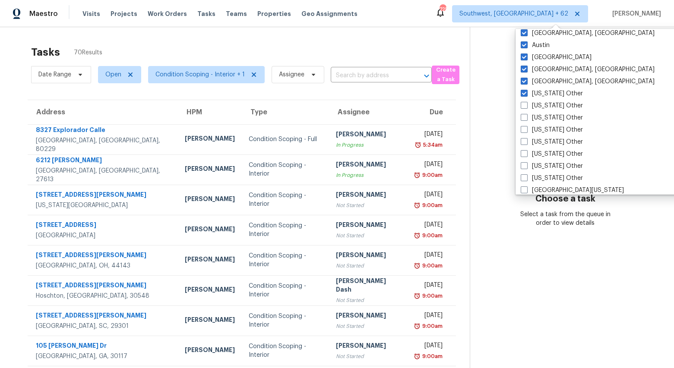
scroll to position [690, 0]
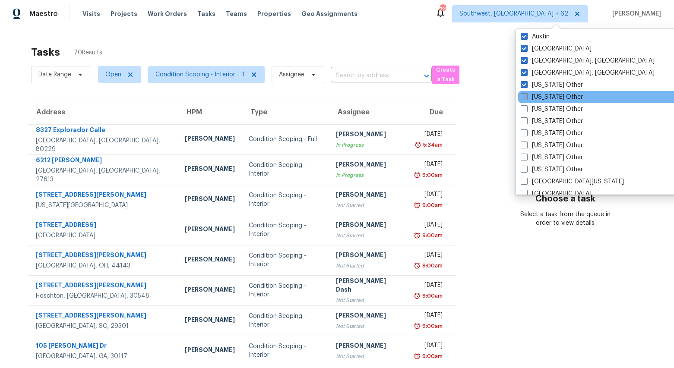
click at [545, 95] on label "[US_STATE] Other" at bounding box center [551, 97] width 62 height 9
click at [526, 95] on input "Alabama Other" at bounding box center [523, 96] width 6 height 6
checkbox input "true"
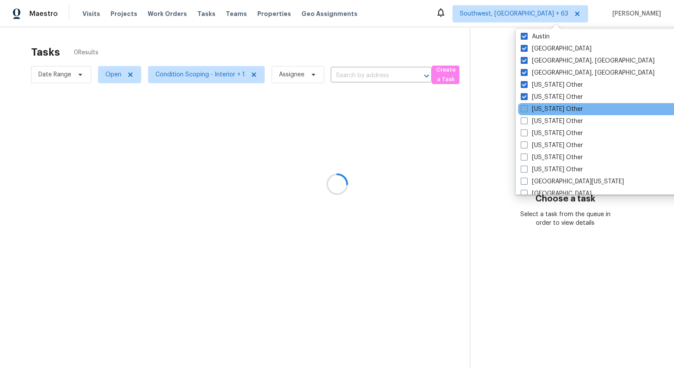
click at [542, 107] on label "Arizona Other" at bounding box center [551, 109] width 62 height 9
click at [526, 107] on input "Arizona Other" at bounding box center [523, 108] width 6 height 6
checkbox input "true"
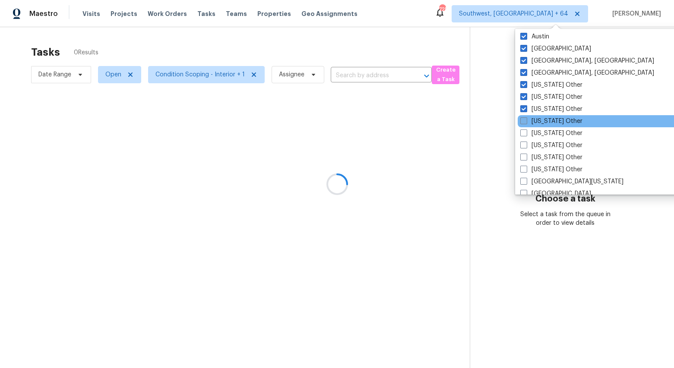
click at [541, 118] on label "Arkansas Other" at bounding box center [551, 121] width 62 height 9
click at [526, 118] on input "Arkansas Other" at bounding box center [523, 120] width 6 height 6
checkbox input "true"
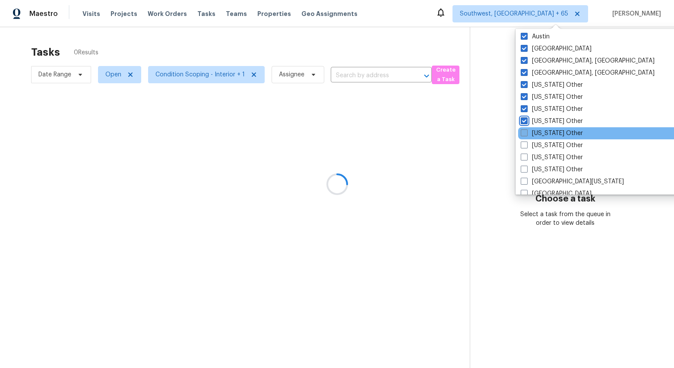
click at [541, 132] on label "California Other" at bounding box center [551, 133] width 62 height 9
click at [526, 132] on input "California Other" at bounding box center [523, 132] width 6 height 6
checkbox input "true"
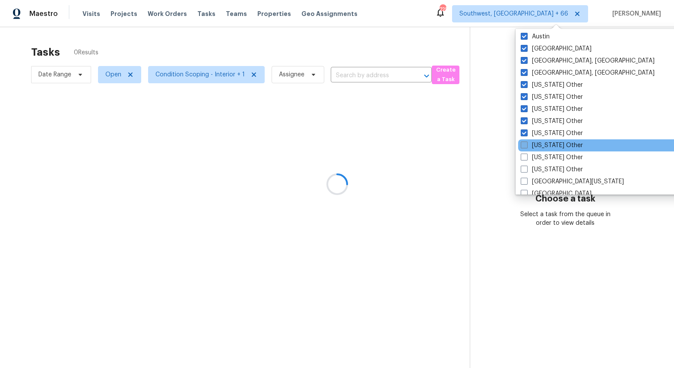
click at [542, 148] on label "Colorado Other" at bounding box center [551, 145] width 62 height 9
click at [526, 147] on input "Colorado Other" at bounding box center [523, 144] width 6 height 6
checkbox input "true"
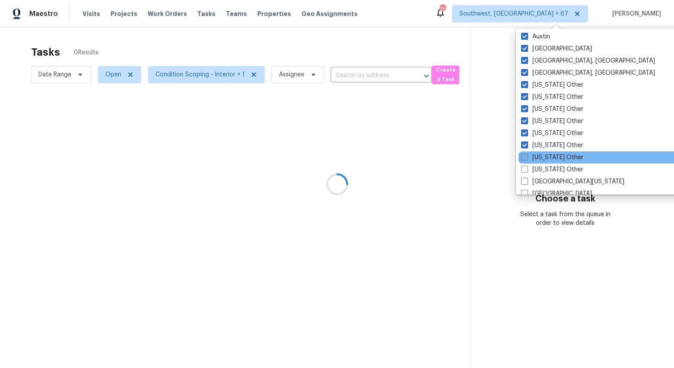
click at [542, 159] on label "Connecticut Other" at bounding box center [552, 157] width 62 height 9
click at [526, 159] on input "Connecticut Other" at bounding box center [524, 156] width 6 height 6
checkbox input "true"
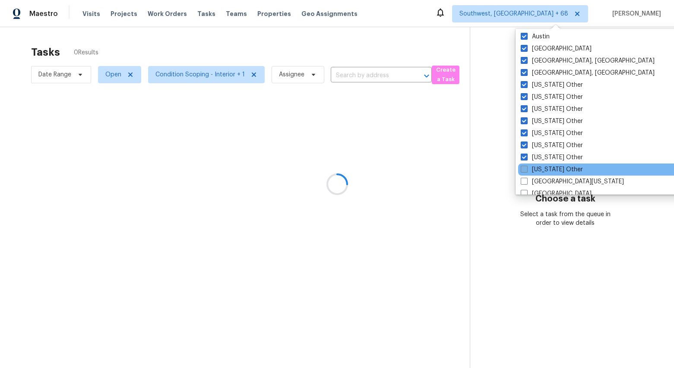
click at [543, 167] on label "Delaware Other" at bounding box center [551, 169] width 62 height 9
click at [526, 167] on input "Delaware Other" at bounding box center [523, 168] width 6 height 6
checkbox input "true"
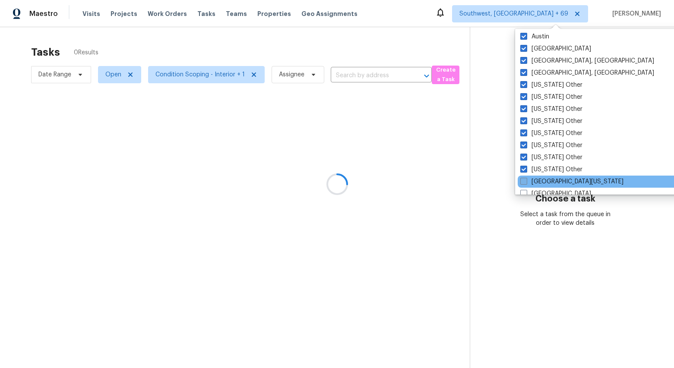
click at [543, 179] on label "East Texas" at bounding box center [571, 181] width 103 height 9
click at [526, 179] on input "East Texas" at bounding box center [523, 180] width 6 height 6
checkbox input "true"
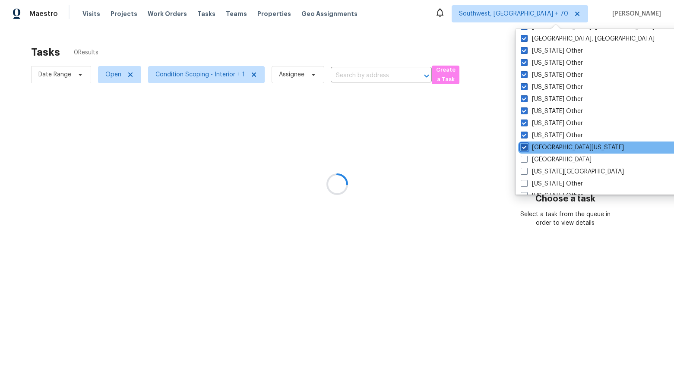
scroll to position [763, 0]
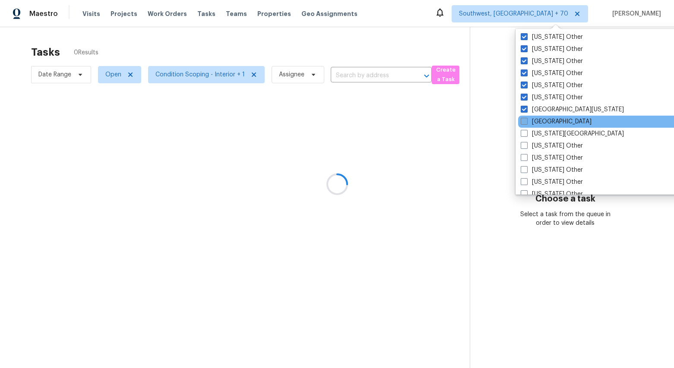
click at [543, 122] on label "El Paso" at bounding box center [555, 121] width 71 height 9
click at [526, 122] on input "El Paso" at bounding box center [523, 120] width 6 height 6
checkbox input "true"
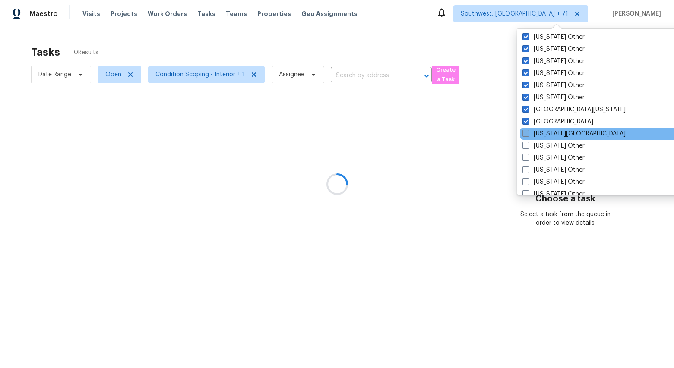
click at [542, 129] on label "Florida Panhandle" at bounding box center [573, 133] width 103 height 9
click at [528, 129] on input "Florida Panhandle" at bounding box center [525, 132] width 6 height 6
checkbox input "true"
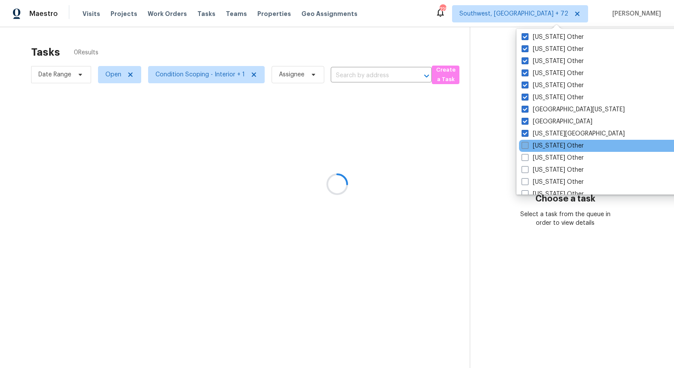
click at [543, 143] on label "Georgia Other" at bounding box center [552, 146] width 62 height 9
click at [527, 143] on input "Georgia Other" at bounding box center [524, 145] width 6 height 6
checkbox input "true"
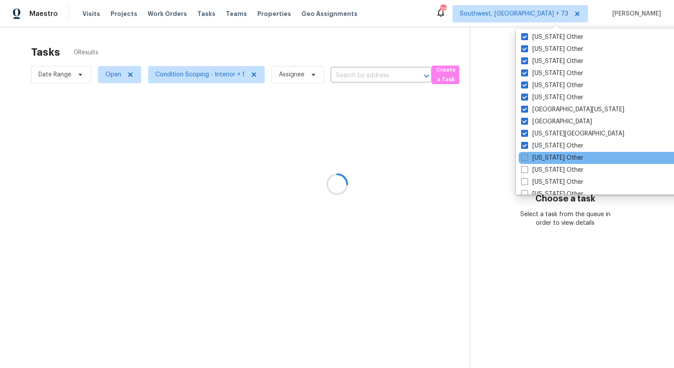
click at [543, 157] on label "Hawaii Other" at bounding box center [552, 158] width 62 height 9
click at [526, 157] on input "Hawaii Other" at bounding box center [524, 157] width 6 height 6
checkbox input "true"
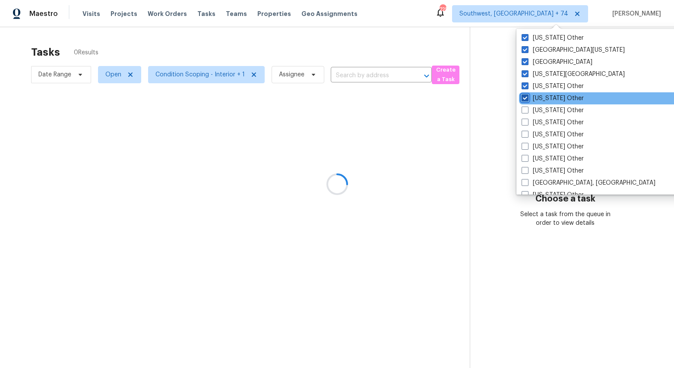
scroll to position [826, 0]
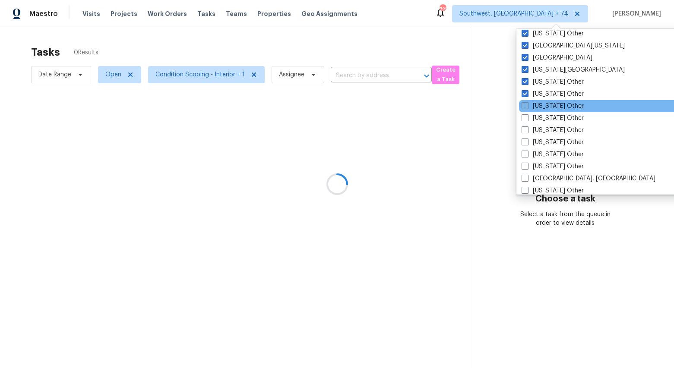
click at [541, 108] on label "Idaho Other" at bounding box center [552, 106] width 62 height 9
click at [527, 107] on input "Idaho Other" at bounding box center [524, 105] width 6 height 6
checkbox input "true"
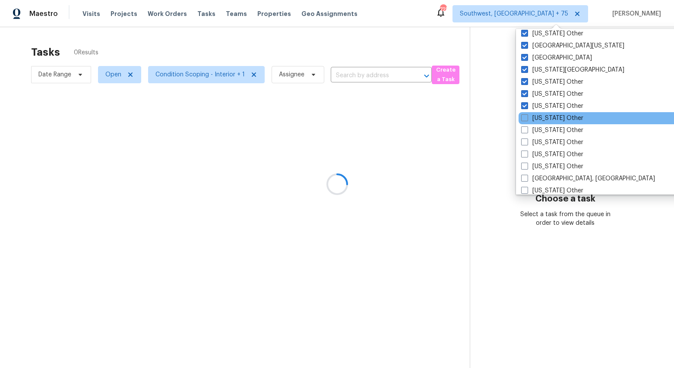
click at [541, 123] on div "Illinois Other" at bounding box center [605, 118] width 174 height 12
click at [541, 118] on label "Illinois Other" at bounding box center [552, 118] width 62 height 9
click at [526, 118] on input "Illinois Other" at bounding box center [524, 117] width 6 height 6
checkbox input "true"
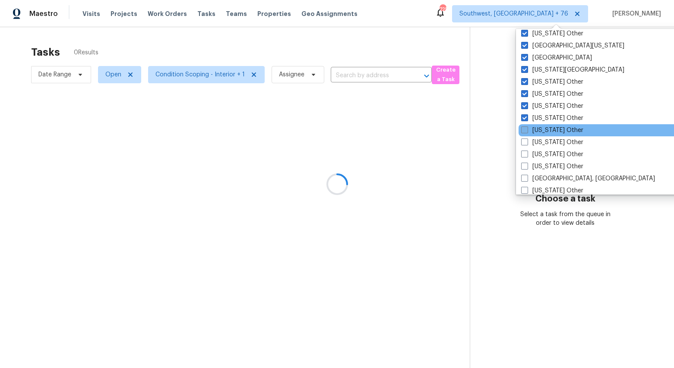
click at [542, 131] on label "Indiana Other" at bounding box center [552, 130] width 62 height 9
click at [526, 131] on input "Indiana Other" at bounding box center [524, 129] width 6 height 6
checkbox input "true"
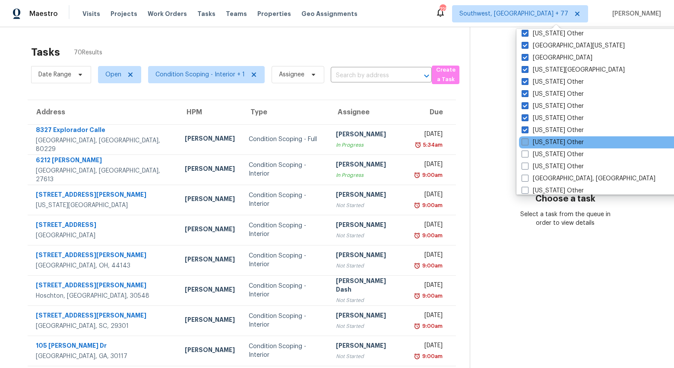
click at [539, 140] on label "Iowa Other" at bounding box center [552, 142] width 62 height 9
click at [527, 140] on input "Iowa Other" at bounding box center [524, 141] width 6 height 6
checkbox input "true"
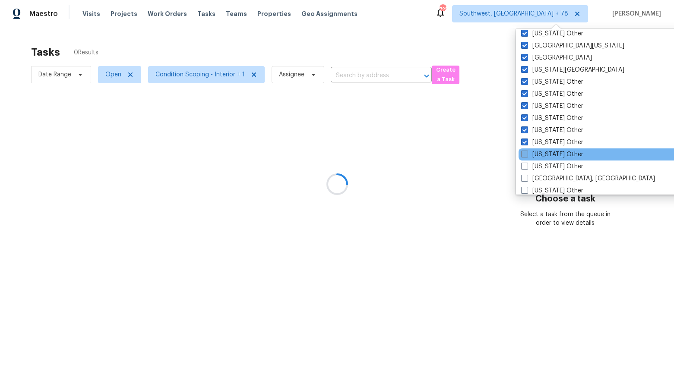
click at [541, 154] on label "Kansas Other" at bounding box center [552, 154] width 62 height 9
click at [526, 154] on input "Kansas Other" at bounding box center [524, 153] width 6 height 6
checkbox input "true"
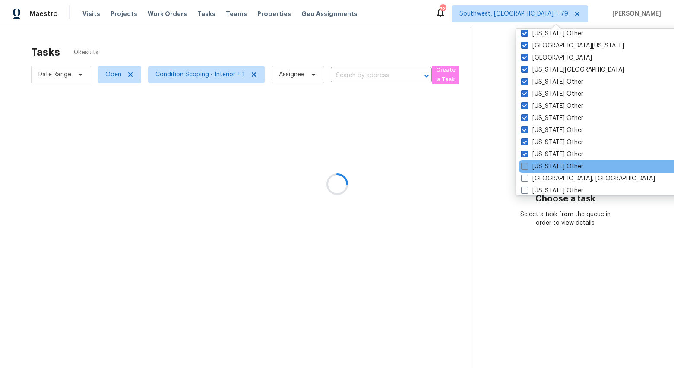
click at [543, 170] on label "Kentucky Other" at bounding box center [552, 166] width 62 height 9
click at [526, 168] on input "Kentucky Other" at bounding box center [524, 165] width 6 height 6
checkbox input "true"
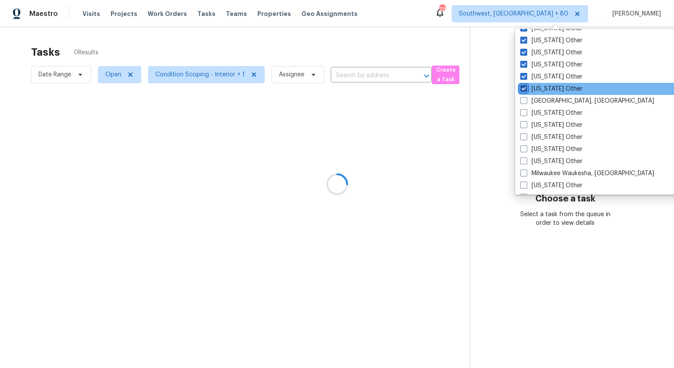
scroll to position [914, 0]
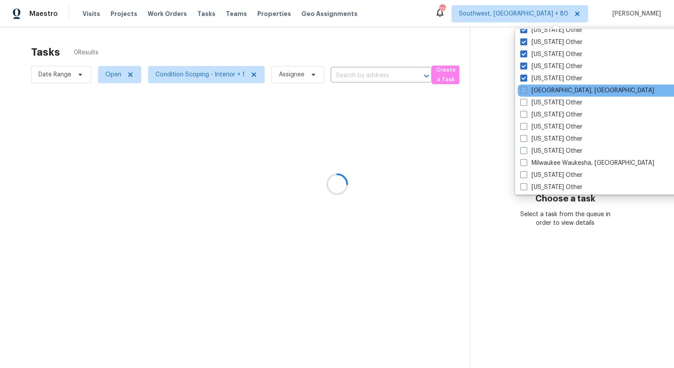
click at [545, 95] on div "Little Rock, AR" at bounding box center [604, 91] width 174 height 12
click at [537, 93] on label "Little Rock, AR" at bounding box center [587, 90] width 134 height 9
click at [526, 92] on input "Little Rock, AR" at bounding box center [523, 89] width 6 height 6
checkbox input "true"
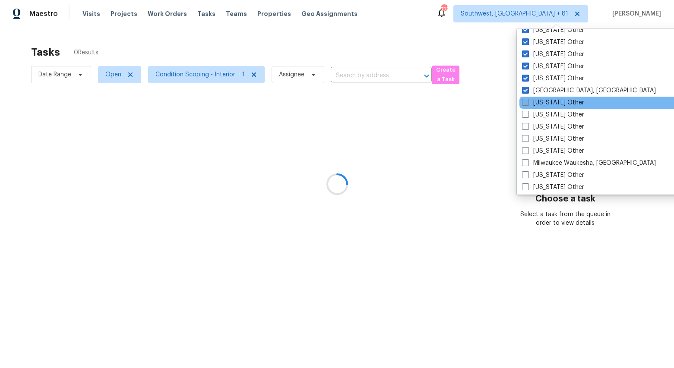
click at [538, 105] on label "Louisiana Other" at bounding box center [553, 102] width 62 height 9
click at [527, 104] on input "Louisiana Other" at bounding box center [525, 101] width 6 height 6
checkbox input "true"
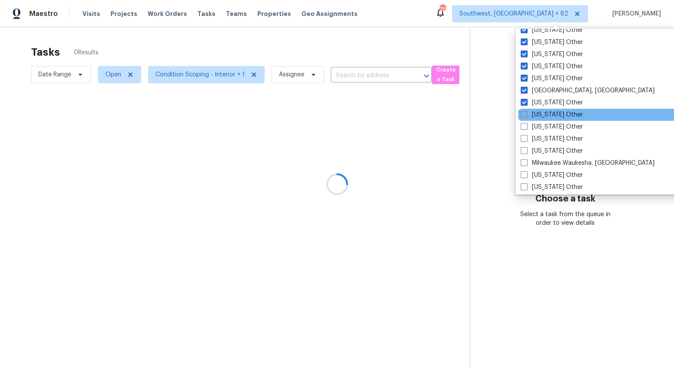
click at [542, 116] on label "Maine Other" at bounding box center [551, 114] width 62 height 9
click at [526, 116] on input "Maine Other" at bounding box center [523, 113] width 6 height 6
checkbox input "true"
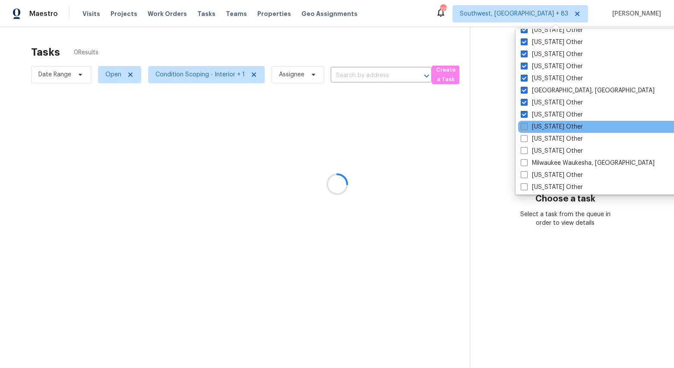
click at [543, 127] on label "Maryland Other" at bounding box center [551, 127] width 62 height 9
click at [526, 127] on input "Maryland Other" at bounding box center [523, 126] width 6 height 6
checkbox input "true"
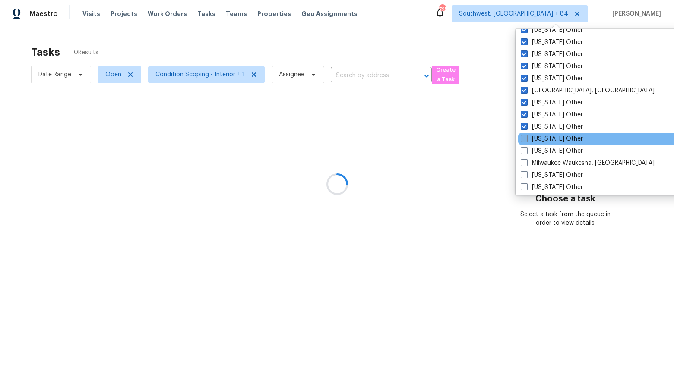
click at [543, 138] on label "Massachusetts Other" at bounding box center [551, 139] width 62 height 9
click at [526, 138] on input "Massachusetts Other" at bounding box center [523, 138] width 6 height 6
checkbox input "true"
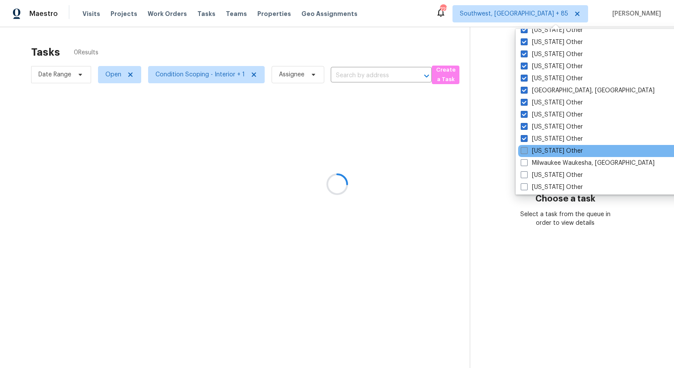
click at [545, 154] on label "Michigan Other" at bounding box center [551, 151] width 62 height 9
click at [526, 152] on input "Michigan Other" at bounding box center [523, 150] width 6 height 6
checkbox input "true"
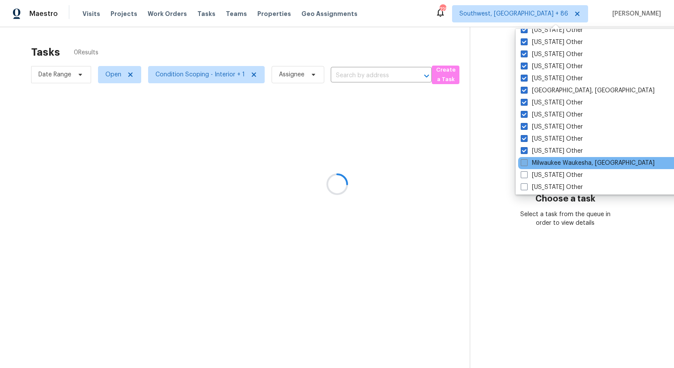
click at [545, 161] on label "Milwaukee Waukesha, WI" at bounding box center [587, 163] width 134 height 9
click at [526, 161] on input "Milwaukee Waukesha, WI" at bounding box center [523, 162] width 6 height 6
checkbox input "true"
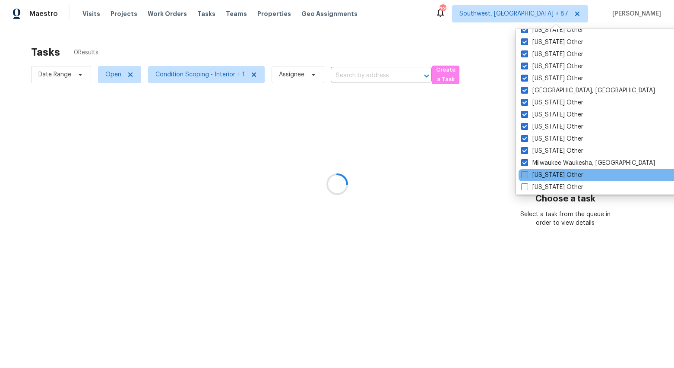
click at [547, 171] on label "Minnesota Other" at bounding box center [552, 175] width 62 height 9
click at [526, 171] on input "Minnesota Other" at bounding box center [524, 174] width 6 height 6
checkbox input "true"
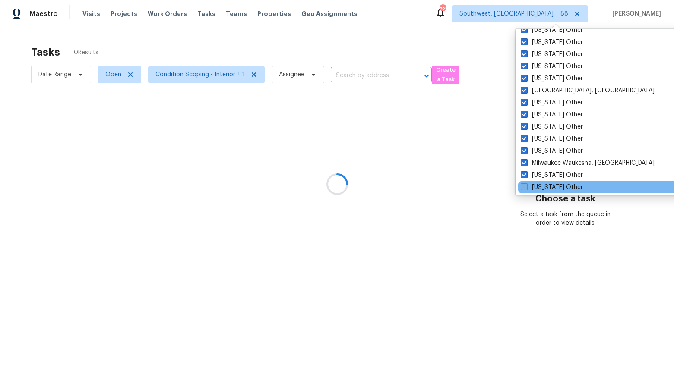
click at [548, 186] on label "Mississippi Other" at bounding box center [551, 187] width 62 height 9
click at [526, 186] on input "Mississippi Other" at bounding box center [523, 186] width 6 height 6
checkbox input "true"
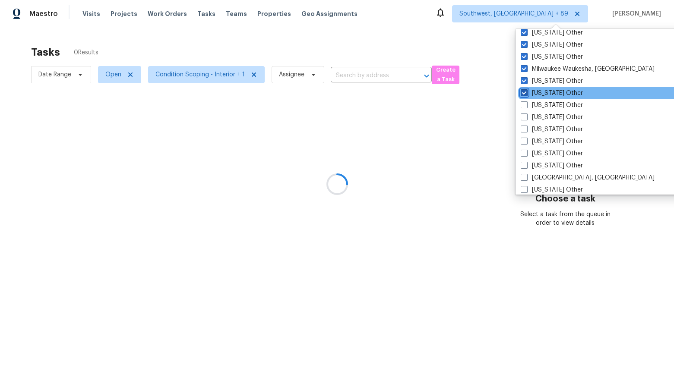
scroll to position [1024, 0]
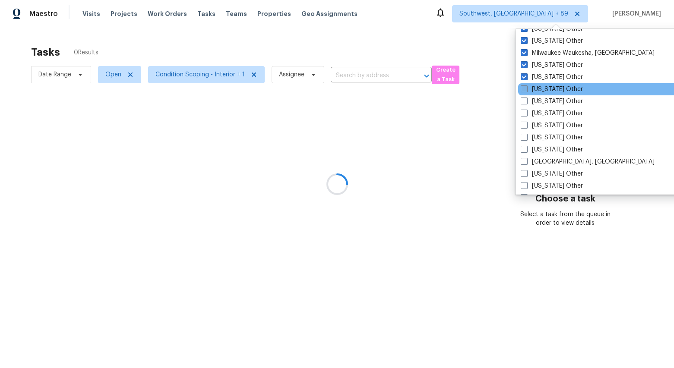
click at [544, 92] on label "Missouri Other" at bounding box center [551, 89] width 62 height 9
click at [526, 91] on input "Missouri Other" at bounding box center [523, 88] width 6 height 6
checkbox input "true"
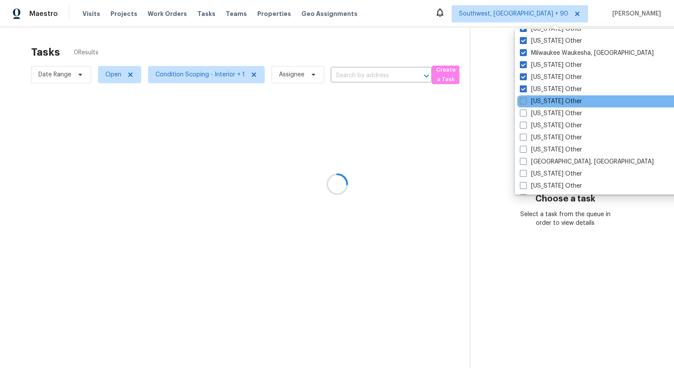
click at [542, 100] on label "Montana Other" at bounding box center [551, 101] width 62 height 9
click at [525, 100] on input "Montana Other" at bounding box center [523, 100] width 6 height 6
checkbox input "true"
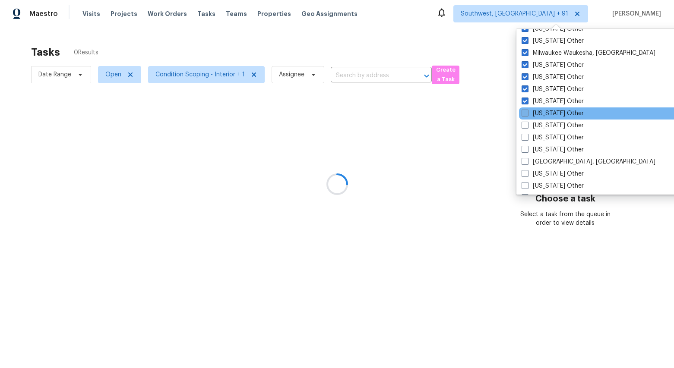
click at [542, 111] on label "Nebraska Other" at bounding box center [552, 113] width 62 height 9
click at [527, 111] on input "Nebraska Other" at bounding box center [524, 112] width 6 height 6
checkbox input "true"
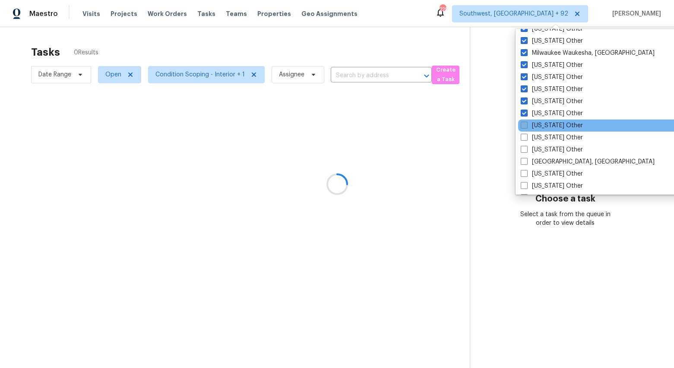
click at [545, 125] on label "Nevada Other" at bounding box center [551, 125] width 62 height 9
click at [526, 125] on input "Nevada Other" at bounding box center [523, 124] width 6 height 6
checkbox input "true"
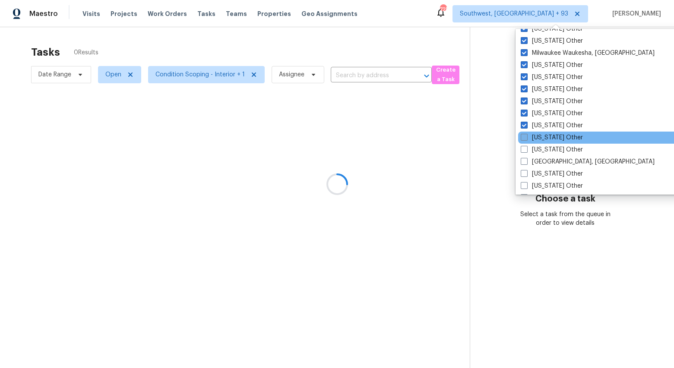
click at [545, 137] on label "New Hampshire Other" at bounding box center [551, 137] width 62 height 9
click at [526, 137] on input "New Hampshire Other" at bounding box center [523, 136] width 6 height 6
checkbox input "true"
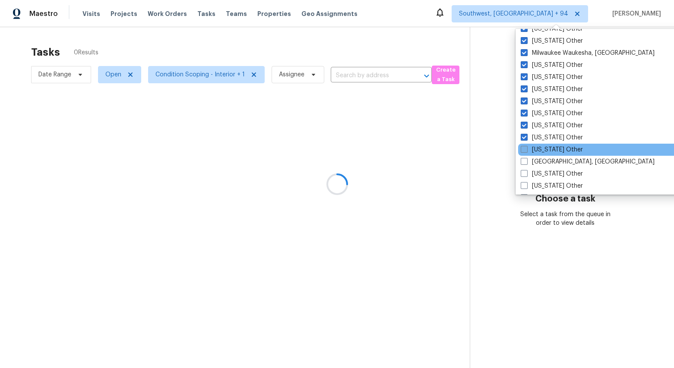
click at [545, 147] on label "New Mexico Other" at bounding box center [551, 149] width 62 height 9
click at [526, 147] on input "New Mexico Other" at bounding box center [523, 148] width 6 height 6
checkbox input "true"
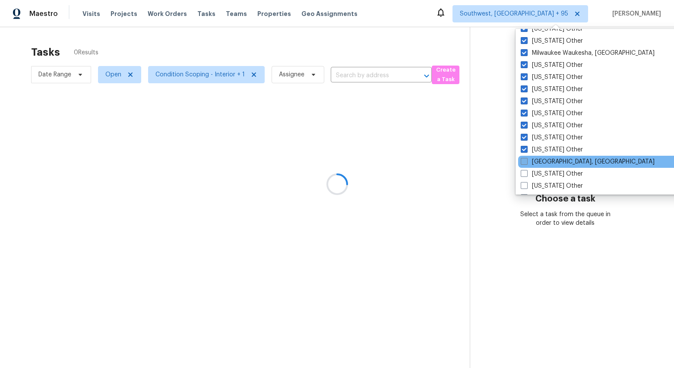
click at [547, 160] on label "New Orleans, LA" at bounding box center [587, 162] width 134 height 9
click at [526, 160] on input "New Orleans, LA" at bounding box center [523, 161] width 6 height 6
checkbox input "true"
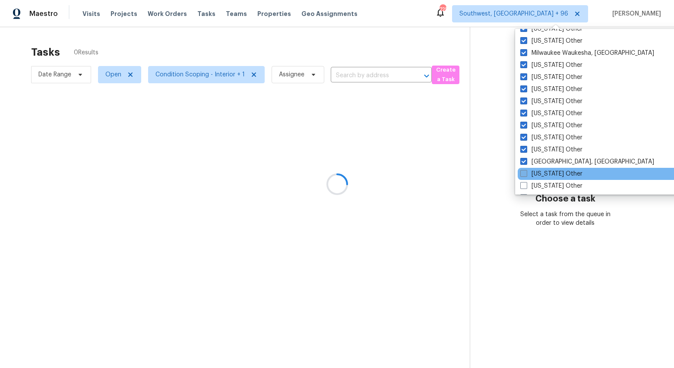
click at [548, 172] on label "New York Other" at bounding box center [551, 174] width 62 height 9
click at [526, 172] on input "New York Other" at bounding box center [523, 173] width 6 height 6
checkbox input "true"
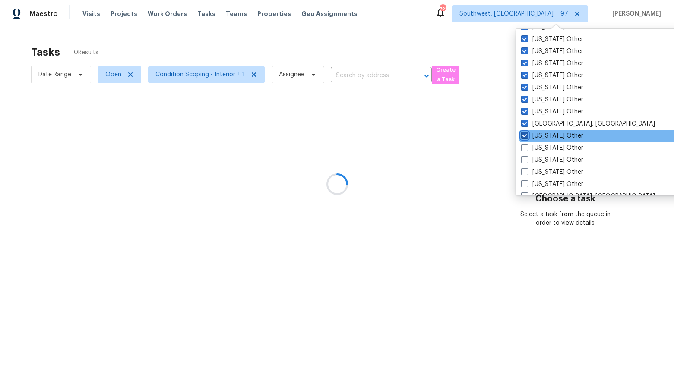
scroll to position [1100, 0]
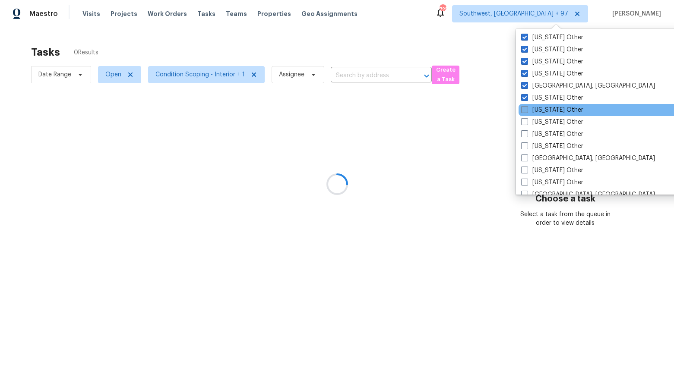
click at [545, 111] on label "North Carolina Other" at bounding box center [552, 110] width 62 height 9
click at [526, 111] on input "North Carolina Other" at bounding box center [524, 109] width 6 height 6
checkbox input "true"
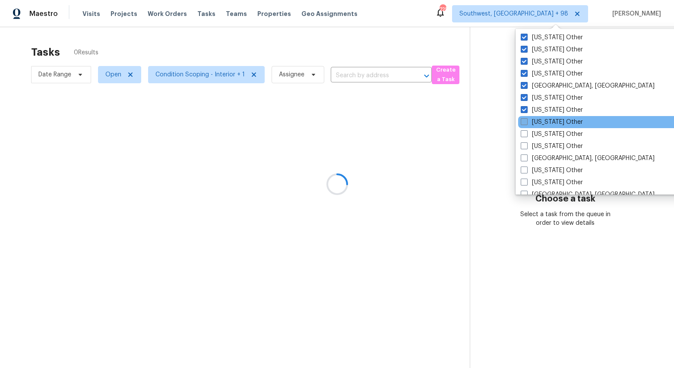
click at [545, 125] on label "North Dakota Other" at bounding box center [551, 122] width 62 height 9
click at [526, 123] on input "North Dakota Other" at bounding box center [523, 121] width 6 height 6
checkbox input "true"
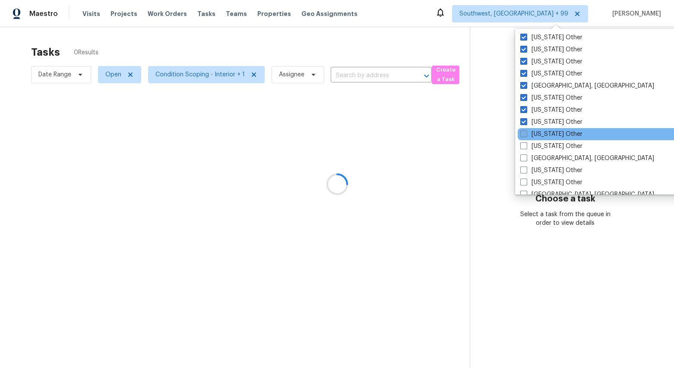
click at [545, 133] on label "Ohio Other" at bounding box center [551, 134] width 62 height 9
click at [526, 133] on input "Ohio Other" at bounding box center [523, 133] width 6 height 6
checkbox input "true"
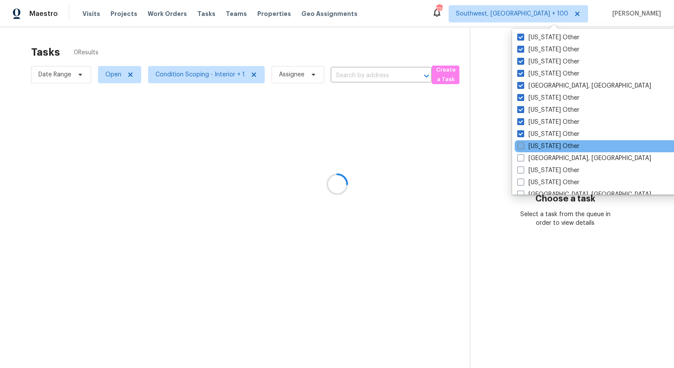
click at [545, 145] on label "Oklahoma Other" at bounding box center [548, 146] width 62 height 9
click at [523, 145] on input "Oklahoma Other" at bounding box center [520, 145] width 6 height 6
checkbox input "true"
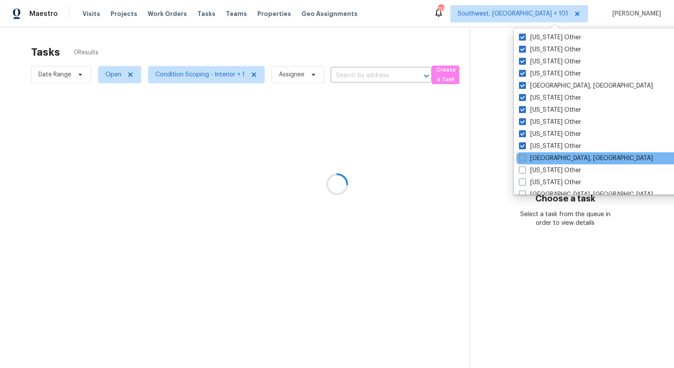
click at [545, 154] on label "Omaha, NE" at bounding box center [586, 158] width 134 height 9
click at [524, 154] on input "Omaha, NE" at bounding box center [522, 157] width 6 height 6
checkbox input "true"
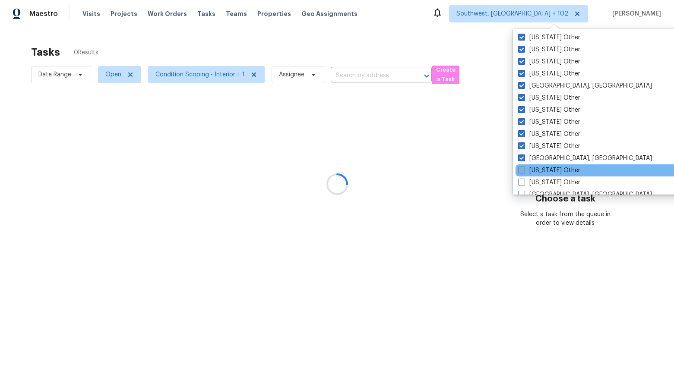
click at [545, 172] on label "Oregon Other" at bounding box center [549, 170] width 62 height 9
click at [523, 172] on input "Oregon Other" at bounding box center [521, 169] width 6 height 6
checkbox input "true"
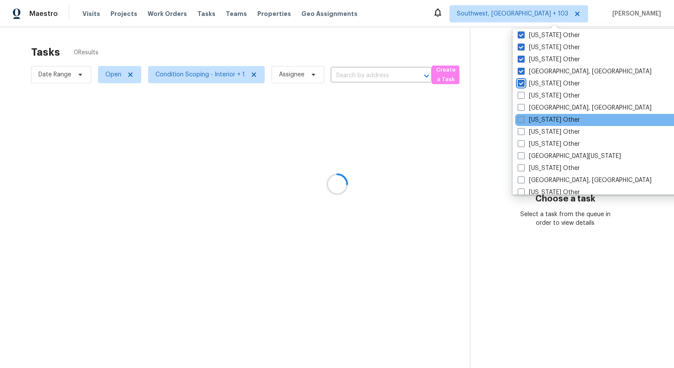
scroll to position [1191, 0]
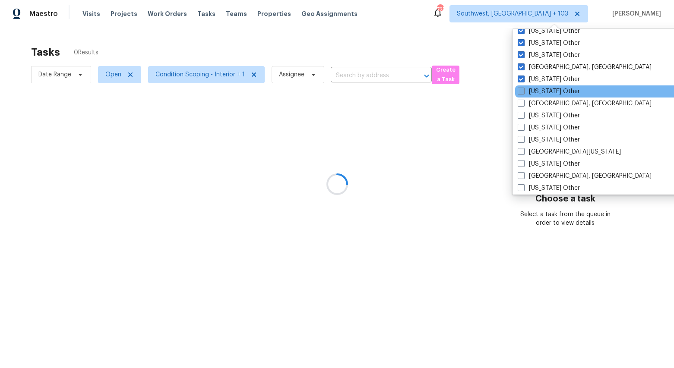
click at [541, 88] on label "Pennsylvania Other" at bounding box center [548, 91] width 62 height 9
click at [523, 88] on input "Pennsylvania Other" at bounding box center [520, 90] width 6 height 6
checkbox input "true"
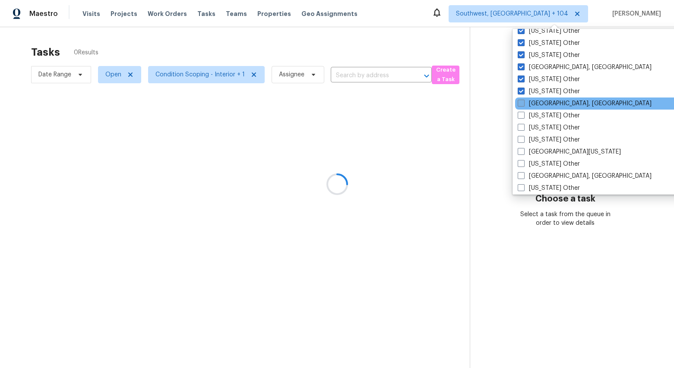
click at [541, 102] on label "Pittsburgh, PA" at bounding box center [584, 103] width 134 height 9
click at [523, 102] on input "Pittsburgh, PA" at bounding box center [520, 102] width 6 height 6
checkbox input "true"
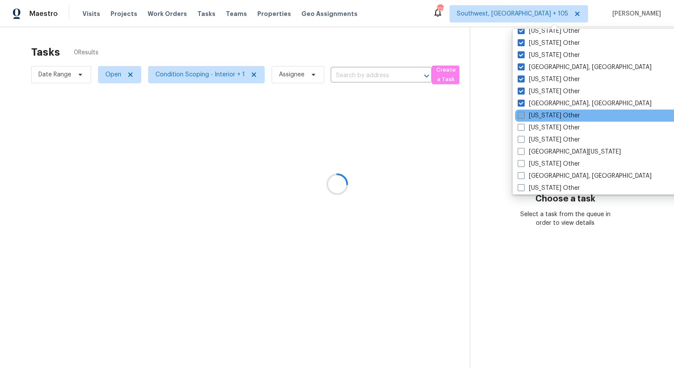
click at [541, 119] on label "Puerto Rico Other" at bounding box center [548, 115] width 62 height 9
click at [523, 117] on input "Puerto Rico Other" at bounding box center [520, 114] width 6 height 6
checkbox input "true"
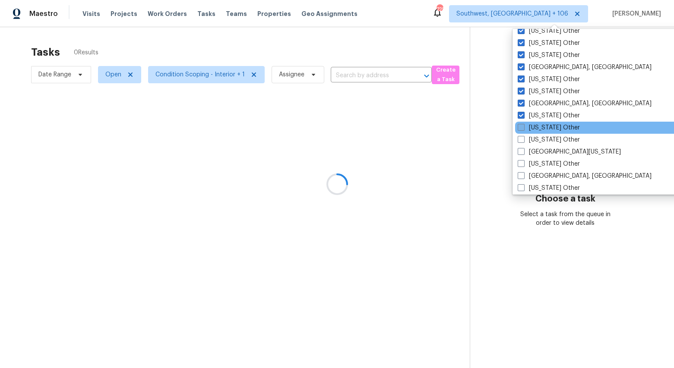
click at [543, 128] on label "South Carolina Other" at bounding box center [548, 127] width 62 height 9
click at [523, 128] on input "South Carolina Other" at bounding box center [520, 126] width 6 height 6
checkbox input "true"
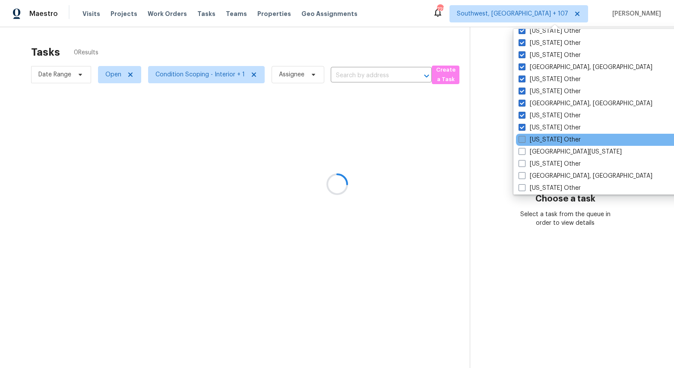
click at [543, 138] on label "South Dakota Other" at bounding box center [549, 140] width 62 height 9
click at [524, 138] on input "South Dakota Other" at bounding box center [521, 139] width 6 height 6
checkbox input "true"
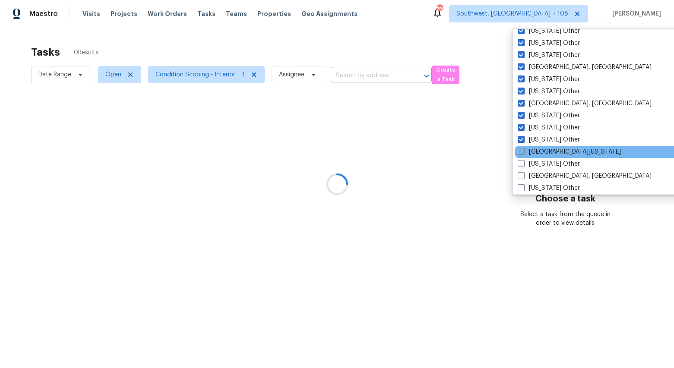
click at [543, 150] on label "South Texas" at bounding box center [568, 152] width 103 height 9
click at [523, 150] on input "South Texas" at bounding box center [520, 151] width 6 height 6
checkbox input "true"
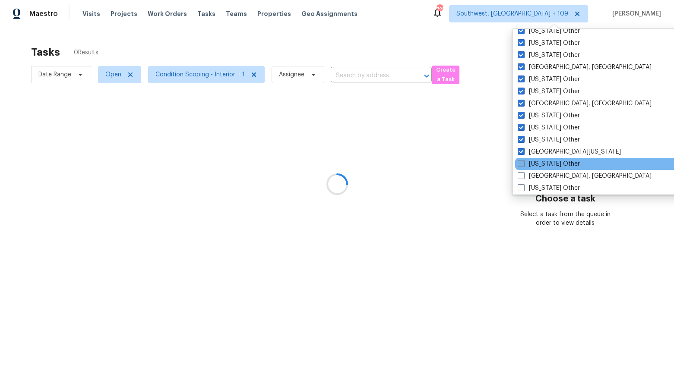
click at [543, 164] on label "Tennessee Other" at bounding box center [548, 164] width 62 height 9
click at [523, 164] on input "Tennessee Other" at bounding box center [520, 163] width 6 height 6
checkbox input "true"
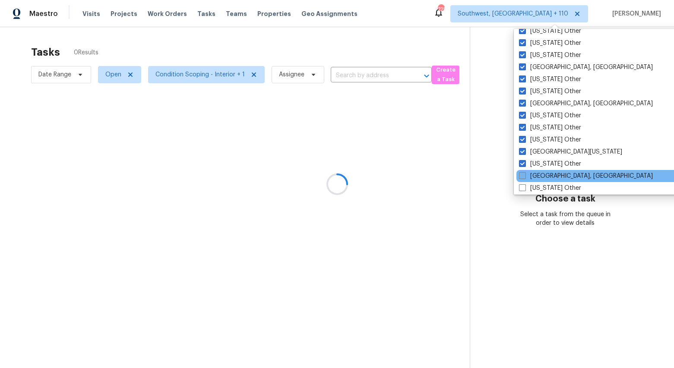
click at [543, 176] on label "Tulsa, OK" at bounding box center [586, 176] width 134 height 9
click at [524, 176] on input "Tulsa, OK" at bounding box center [522, 175] width 6 height 6
checkbox input "true"
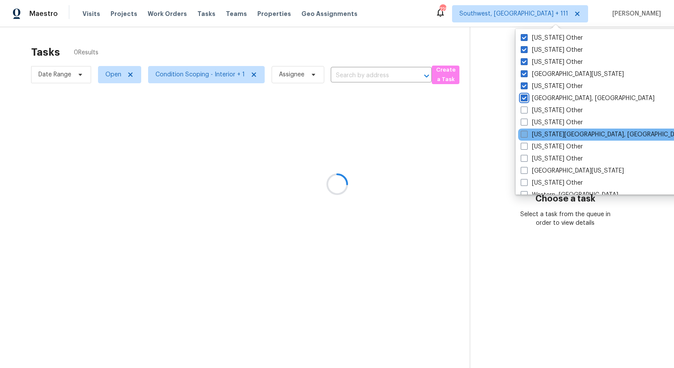
scroll to position [1275, 0]
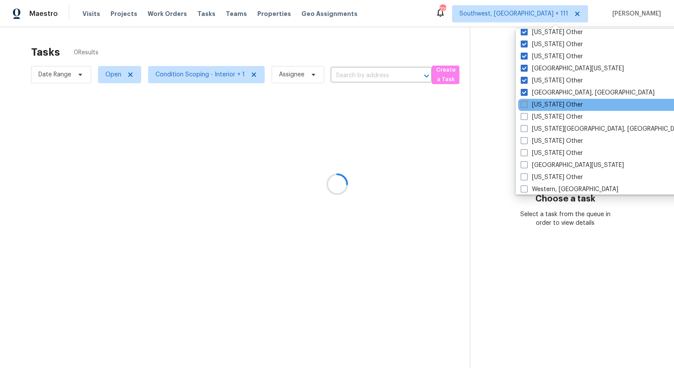
click at [542, 103] on label "Utah Other" at bounding box center [551, 105] width 62 height 9
click at [526, 103] on input "Utah Other" at bounding box center [523, 104] width 6 height 6
checkbox input "true"
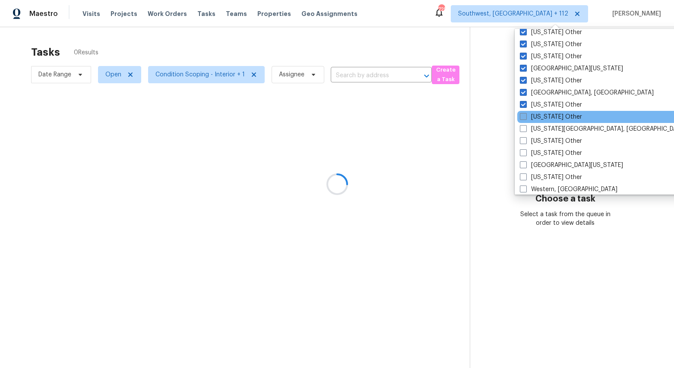
click at [541, 117] on label "Vermont Other" at bounding box center [551, 117] width 62 height 9
click at [525, 117] on input "Vermont Other" at bounding box center [523, 116] width 6 height 6
checkbox input "true"
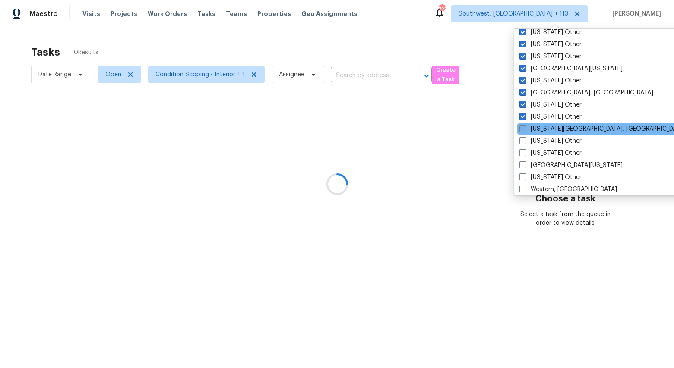
click at [540, 130] on label "Virginia Beach, VA" at bounding box center [602, 129] width 166 height 9
click at [525, 130] on input "Virginia Beach, VA" at bounding box center [522, 128] width 6 height 6
checkbox input "true"
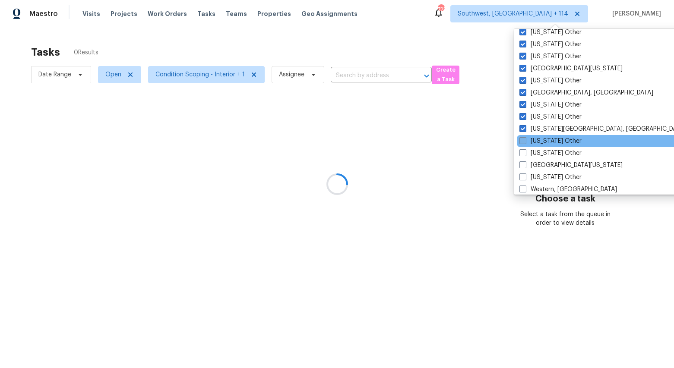
click at [540, 143] on label "Virginia Other" at bounding box center [550, 141] width 62 height 9
click at [525, 142] on input "Virginia Other" at bounding box center [522, 140] width 6 height 6
checkbox input "true"
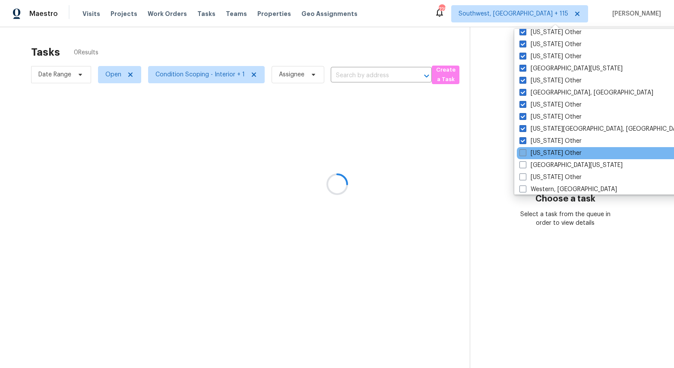
click at [541, 153] on label "Washington Other" at bounding box center [550, 153] width 62 height 9
click at [525, 153] on input "Washington Other" at bounding box center [522, 152] width 6 height 6
checkbox input "true"
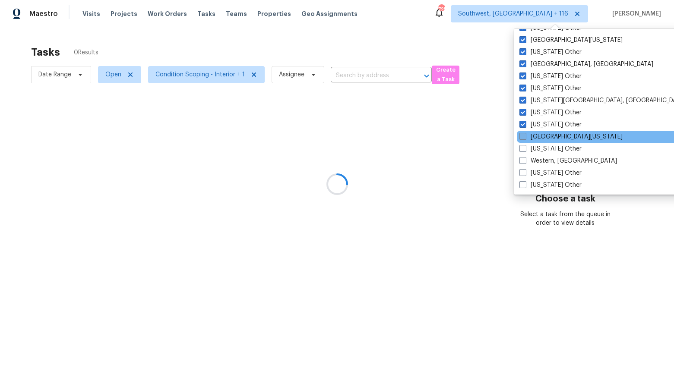
click at [545, 135] on label "West Texas" at bounding box center [570, 136] width 103 height 9
click at [525, 135] on input "West Texas" at bounding box center [522, 135] width 6 height 6
checkbox input "true"
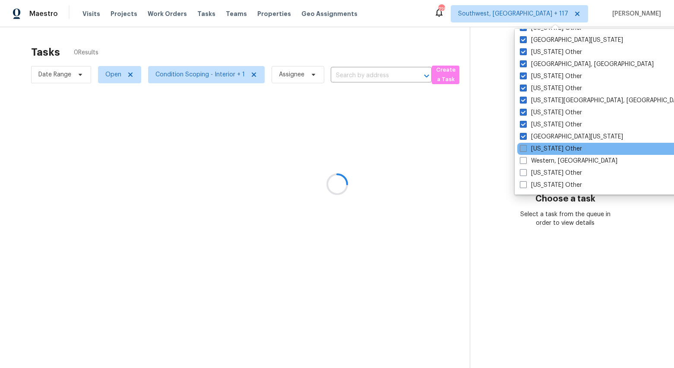
click at [545, 148] on label "West Virginia Other" at bounding box center [551, 149] width 62 height 9
click at [525, 148] on input "West Virginia Other" at bounding box center [523, 148] width 6 height 6
checkbox input "true"
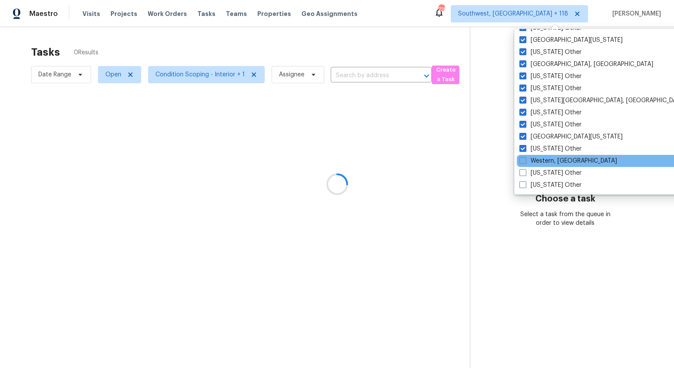
click at [545, 161] on label "Western, NY" at bounding box center [568, 161] width 98 height 9
click at [525, 161] on input "Western, NY" at bounding box center [522, 160] width 6 height 6
checkbox input "true"
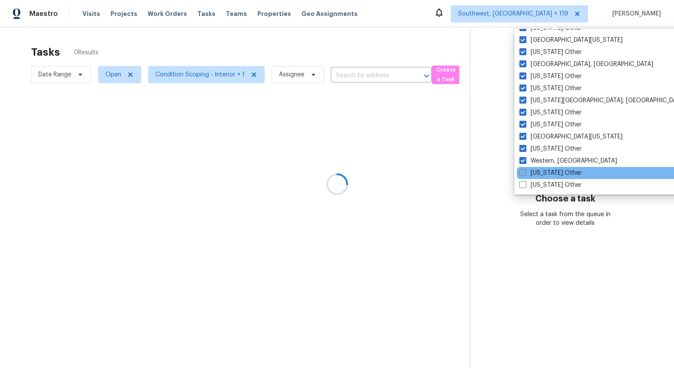
click at [545, 173] on label "Wisconsin Other" at bounding box center [550, 173] width 62 height 9
click at [525, 173] on input "Wisconsin Other" at bounding box center [522, 172] width 6 height 6
checkbox input "true"
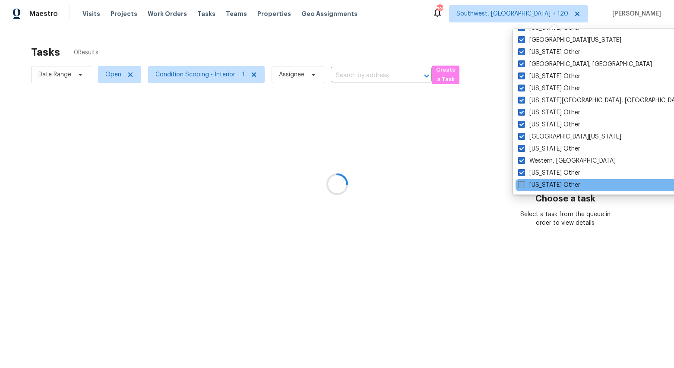
click at [545, 185] on label "Wyoming Other" at bounding box center [549, 185] width 62 height 9
click at [523, 185] on input "Wyoming Other" at bounding box center [521, 184] width 6 height 6
checkbox input "true"
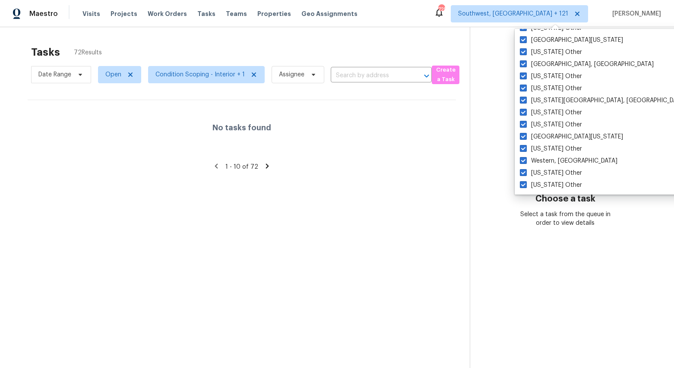
click at [404, 34] on div "Tasks 72 Results Date Range Open Condition Scoping - Interior + 1 Assignee ​ Cr…" at bounding box center [337, 211] width 674 height 368
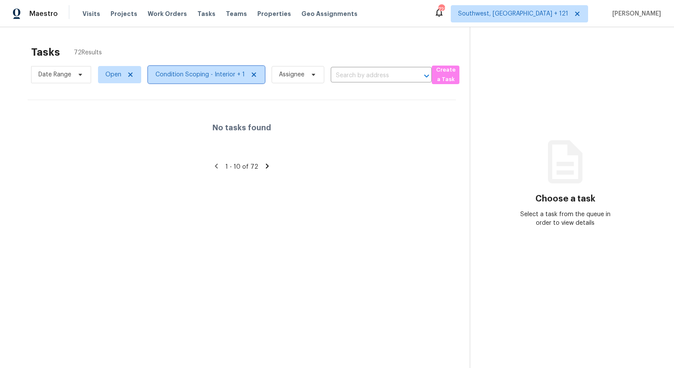
click at [212, 82] on span "Condition Scoping - Interior + 1" at bounding box center [206, 74] width 117 height 17
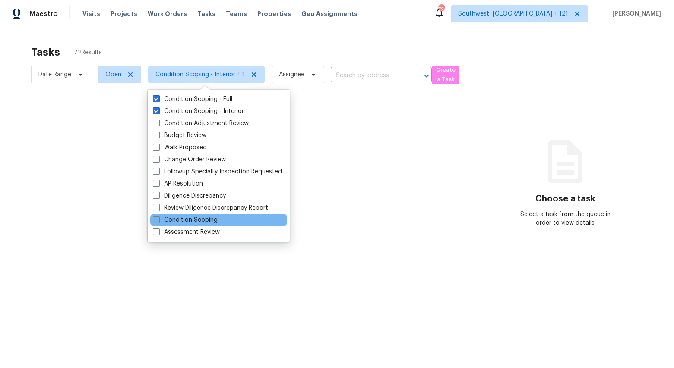
click at [199, 224] on label "Condition Scoping" at bounding box center [185, 220] width 65 height 9
click at [158, 221] on input "Condition Scoping" at bounding box center [156, 219] width 6 height 6
click at [199, 224] on label "Condition Scoping" at bounding box center [185, 220] width 65 height 9
click at [158, 221] on input "Condition Scoping" at bounding box center [156, 219] width 6 height 6
checkbox input "false"
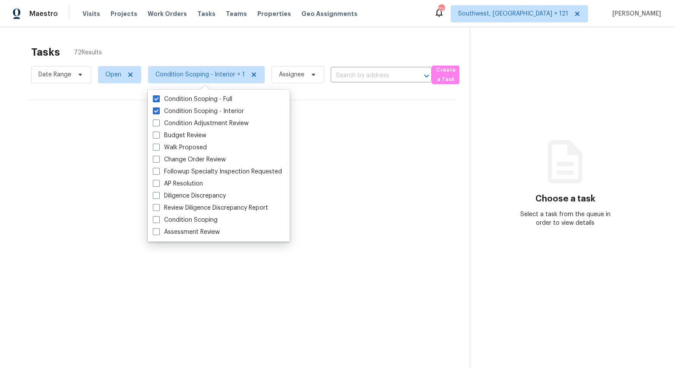
click at [209, 31] on div "Tasks 72 Results Date Range Open Condition Scoping - Interior + 1 Assignee ​ Cr…" at bounding box center [337, 211] width 674 height 368
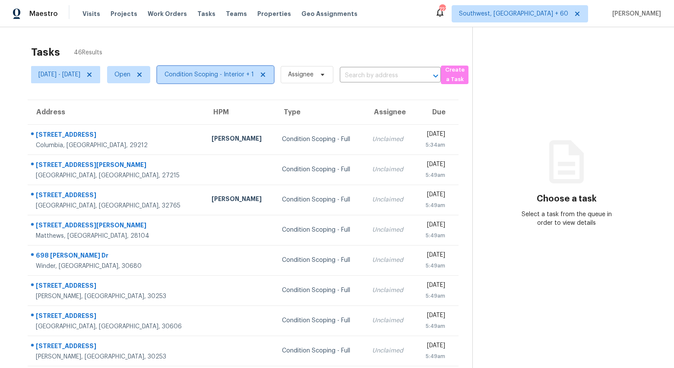
click at [246, 79] on span "Condition Scoping - Interior + 1" at bounding box center [215, 74] width 117 height 17
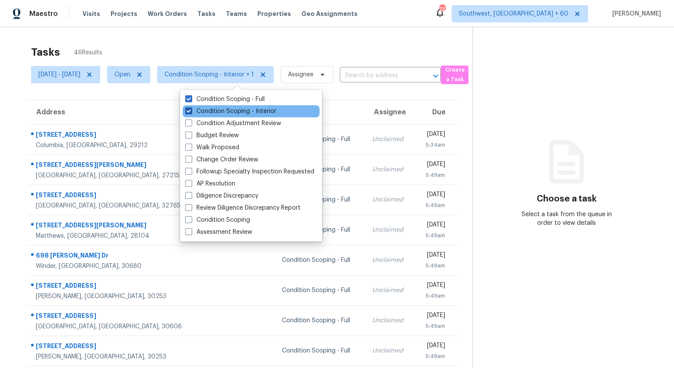
click at [241, 110] on label "Condition Scoping - Interior" at bounding box center [230, 111] width 91 height 9
click at [191, 110] on input "Condition Scoping - Interior" at bounding box center [188, 110] width 6 height 6
checkbox input "false"
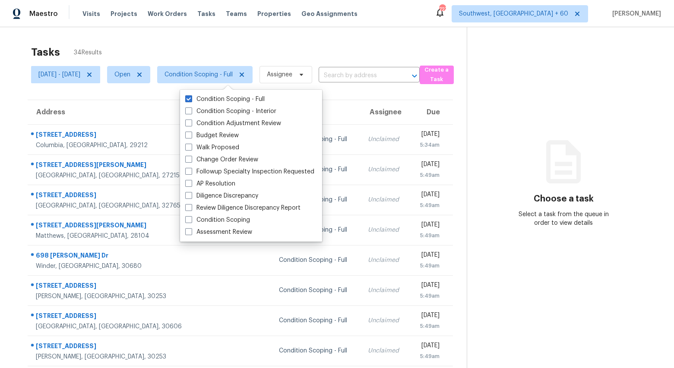
click at [201, 33] on div "Tasks 34 Results Fri, Sep 26 - Fri, Sep 26 Open Condition Scoping - Full Assign…" at bounding box center [337, 238] width 674 height 422
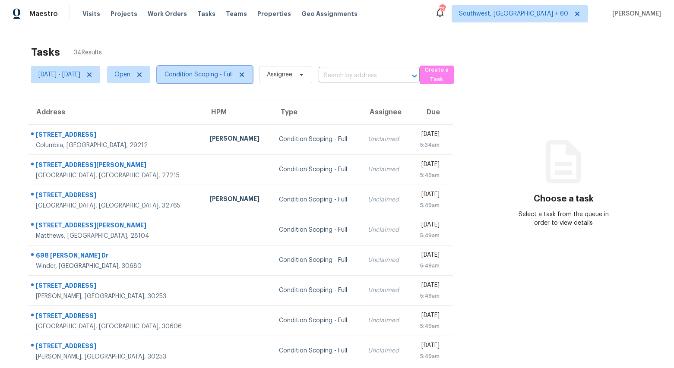
click at [221, 74] on span "Condition Scoping - Full" at bounding box center [198, 74] width 68 height 9
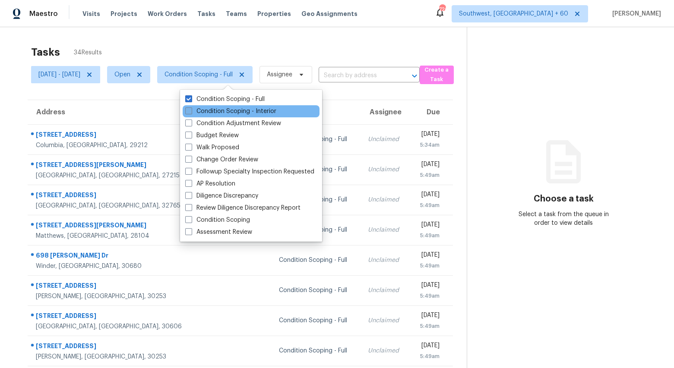
click at [218, 110] on label "Condition Scoping - Interior" at bounding box center [230, 111] width 91 height 9
click at [191, 110] on input "Condition Scoping - Interior" at bounding box center [188, 110] width 6 height 6
click at [218, 110] on label "Condition Scoping - Interior" at bounding box center [230, 111] width 91 height 9
click at [191, 110] on input "Condition Scoping - Interior" at bounding box center [188, 110] width 6 height 6
checkbox input "false"
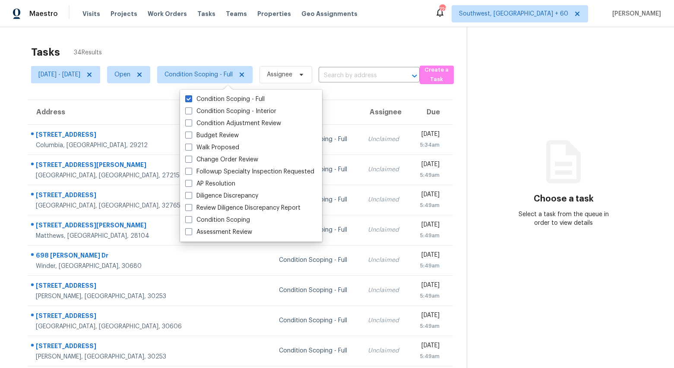
click at [195, 29] on div "Tasks 34 Results Fri, Sep 26 - Fri, Sep 26 Open Condition Scoping - Full Assign…" at bounding box center [337, 238] width 674 height 422
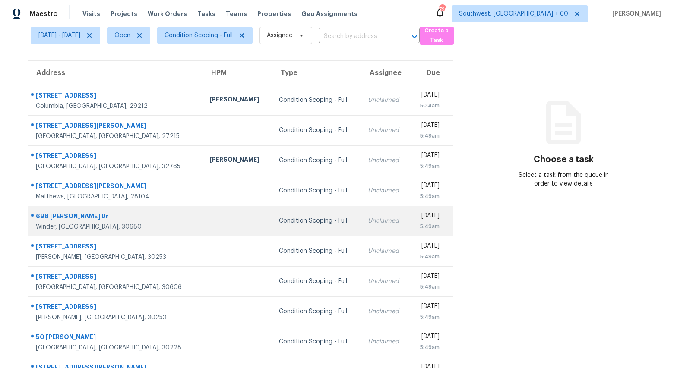
scroll to position [81, 0]
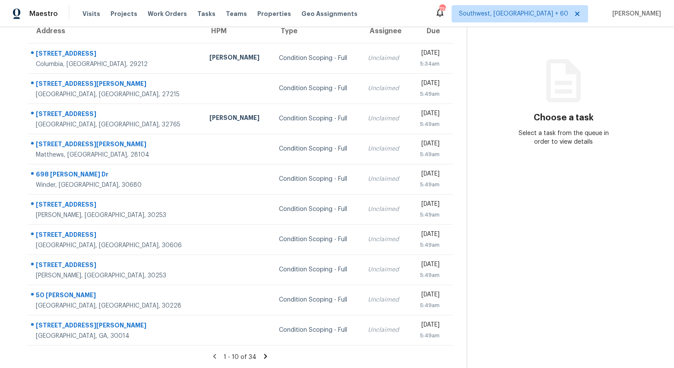
click at [267, 356] on icon at bounding box center [265, 356] width 3 height 5
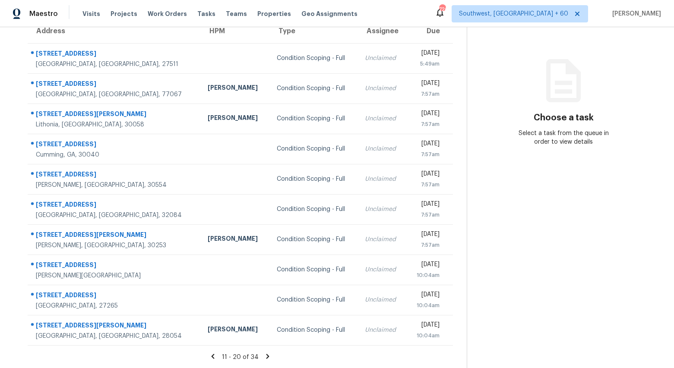
click at [271, 359] on icon at bounding box center [268, 357] width 8 height 8
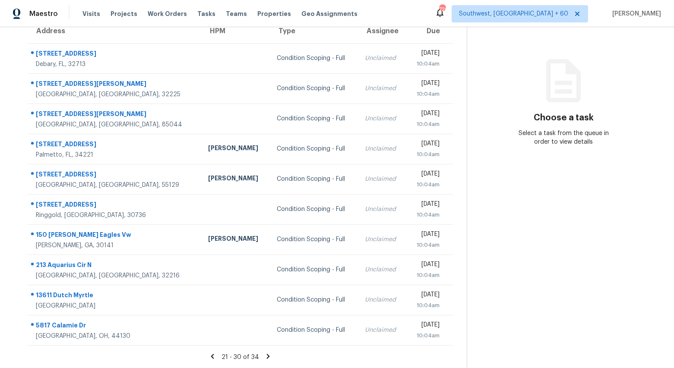
click at [269, 356] on icon at bounding box center [267, 356] width 3 height 5
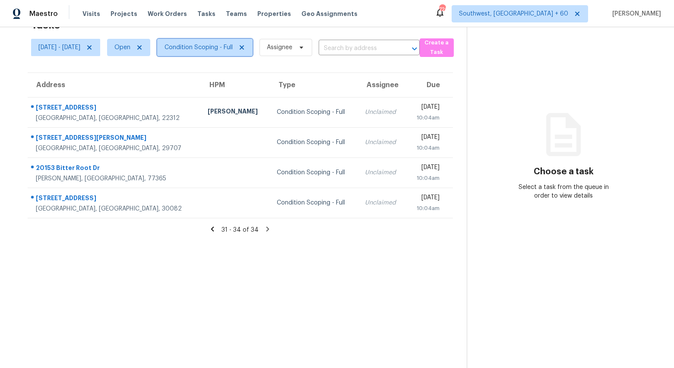
click at [227, 49] on span "Condition Scoping - Full" at bounding box center [198, 47] width 68 height 9
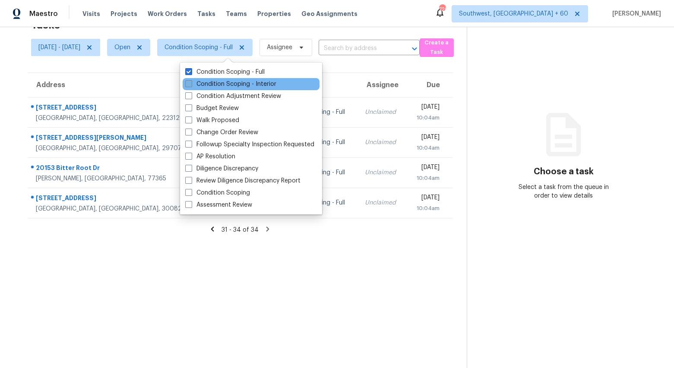
click at [224, 83] on label "Condition Scoping - Interior" at bounding box center [230, 84] width 91 height 9
click at [191, 83] on input "Condition Scoping - Interior" at bounding box center [188, 83] width 6 height 6
checkbox input "true"
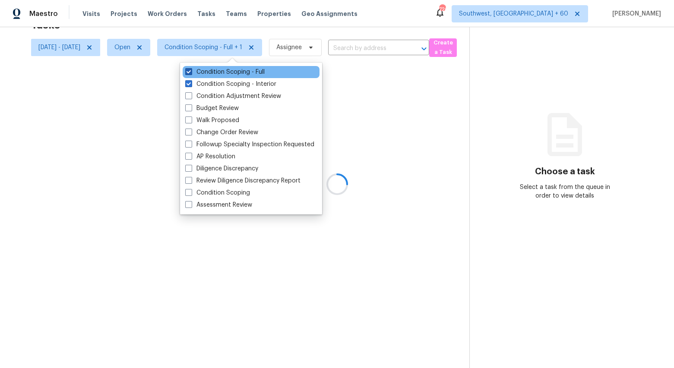
click at [219, 72] on label "Condition Scoping - Full" at bounding box center [224, 72] width 79 height 9
click at [191, 72] on input "Condition Scoping - Full" at bounding box center [188, 71] width 6 height 6
checkbox input "false"
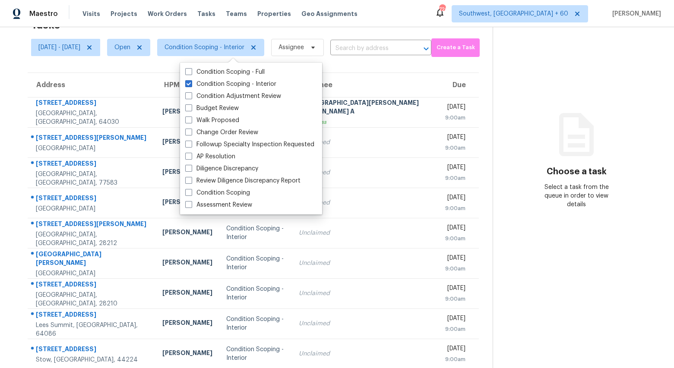
click at [172, 28] on div "Tasks 12 Results" at bounding box center [261, 25] width 461 height 22
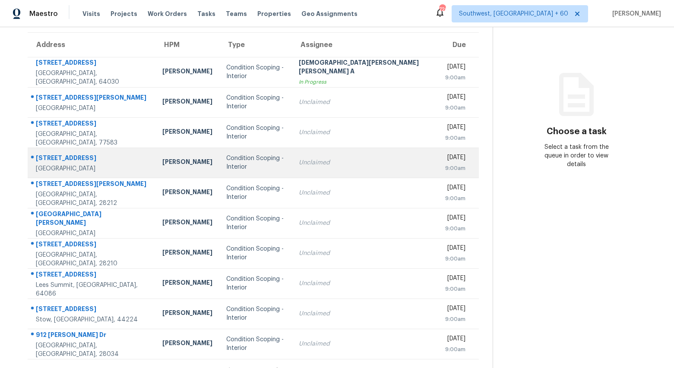
scroll to position [81, 0]
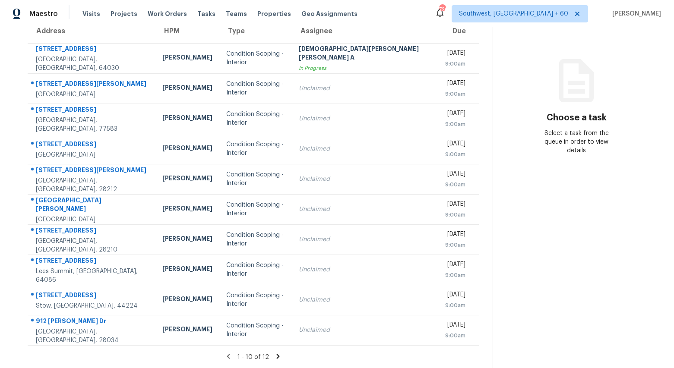
click at [274, 356] on icon at bounding box center [278, 357] width 8 height 8
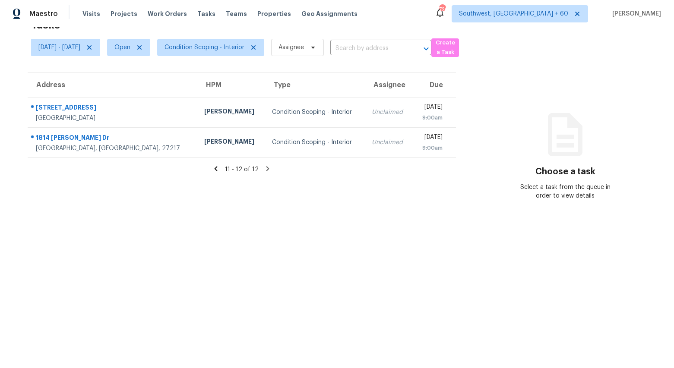
click at [220, 170] on icon at bounding box center [216, 169] width 8 height 8
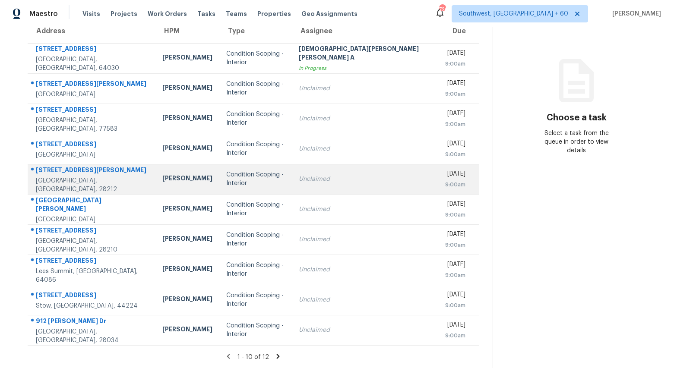
scroll to position [0, 0]
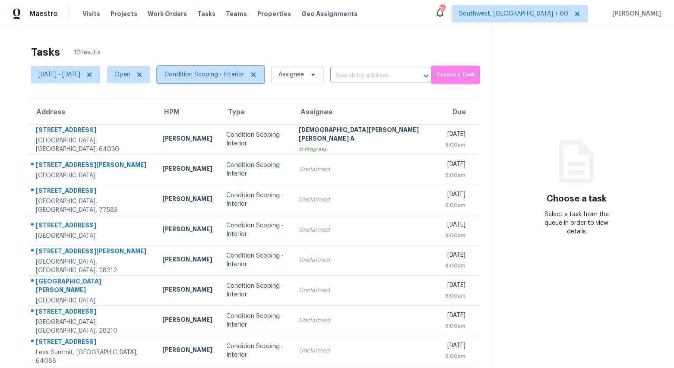
click at [227, 78] on span "Condition Scoping - Interior" at bounding box center [204, 74] width 80 height 9
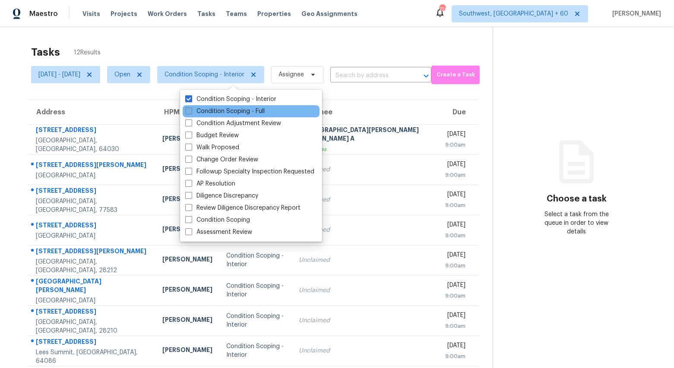
click at [216, 112] on label "Condition Scoping - Full" at bounding box center [224, 111] width 79 height 9
click at [191, 112] on input "Condition Scoping - Full" at bounding box center [188, 110] width 6 height 6
checkbox input "true"
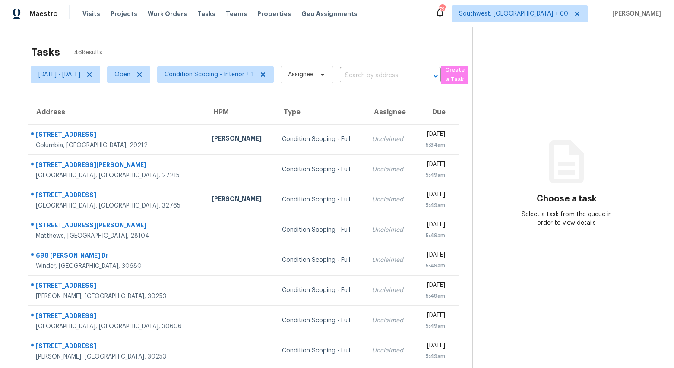
click at [152, 54] on div "Tasks 46 Results" at bounding box center [251, 52] width 441 height 22
click at [93, 74] on icon at bounding box center [89, 74] width 7 height 7
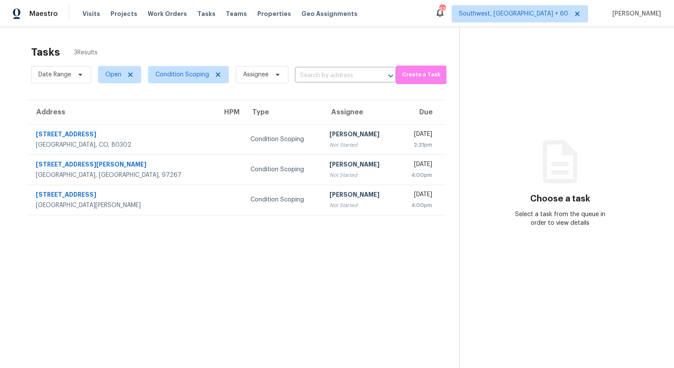
click at [170, 35] on div "Tasks 3 Results Date Range Open Condition Scoping Assignee ​ Create a Task Addr…" at bounding box center [337, 211] width 674 height 368
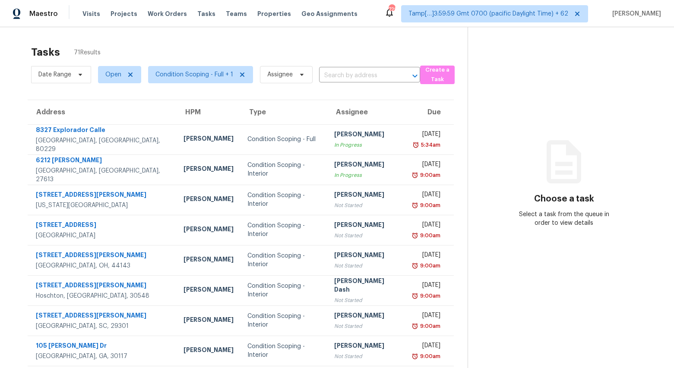
click at [618, 141] on section "Choose a task Select a task from the queue in order to view details" at bounding box center [563, 238] width 192 height 422
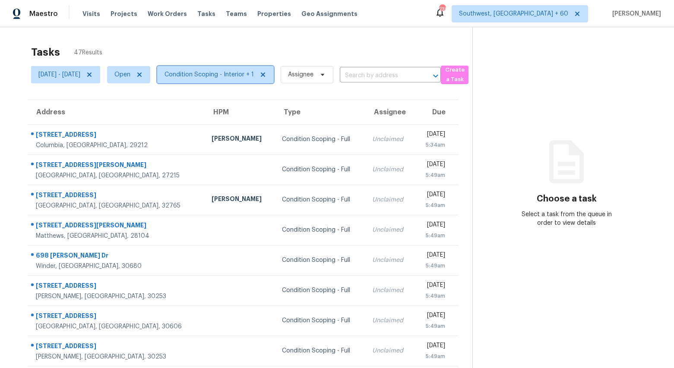
click at [216, 81] on span "Condition Scoping - Interior + 1" at bounding box center [215, 74] width 117 height 17
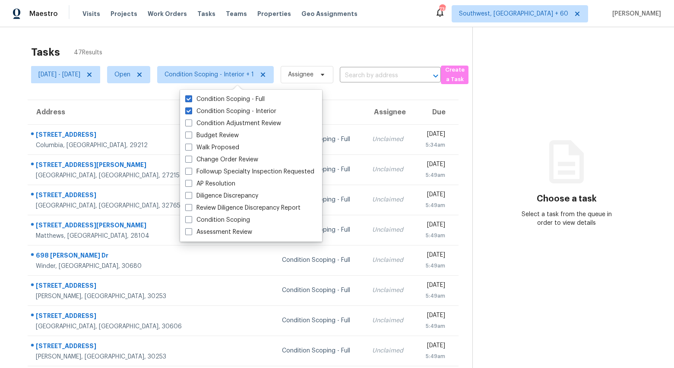
click at [169, 46] on div "Tasks 47 Results" at bounding box center [251, 52] width 441 height 22
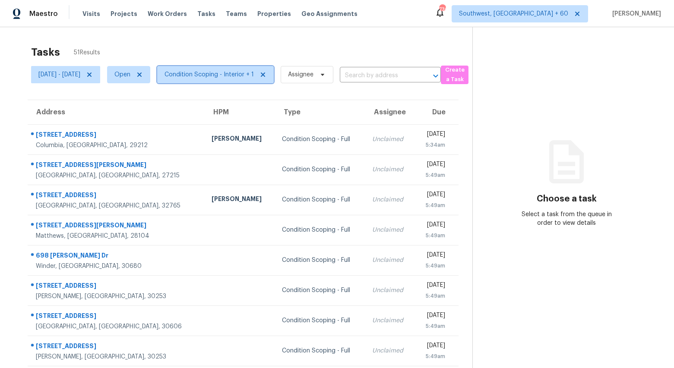
click at [254, 78] on span "Condition Scoping - Interior + 1" at bounding box center [208, 74] width 89 height 9
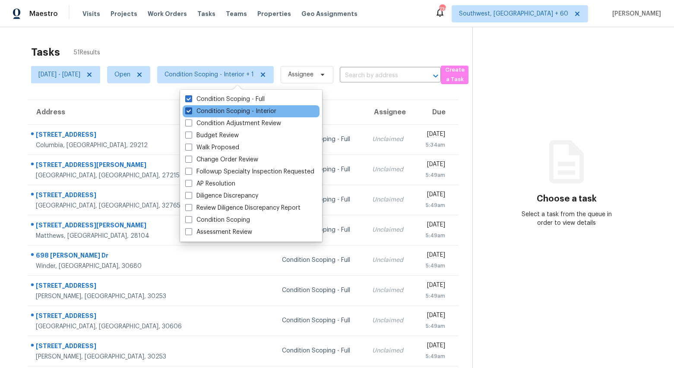
click at [235, 114] on label "Condition Scoping - Interior" at bounding box center [230, 111] width 91 height 9
click at [191, 113] on input "Condition Scoping - Interior" at bounding box center [188, 110] width 6 height 6
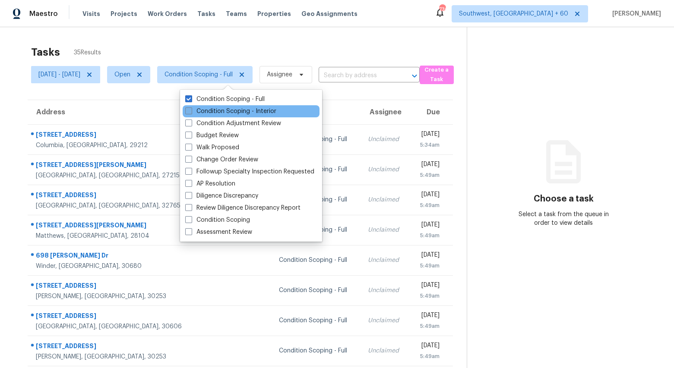
click at [235, 114] on label "Condition Scoping - Interior" at bounding box center [230, 111] width 91 height 9
click at [191, 113] on input "Condition Scoping - Interior" at bounding box center [188, 110] width 6 height 6
click at [223, 107] on label "Condition Scoping - Interior" at bounding box center [230, 111] width 91 height 9
click at [191, 107] on input "Condition Scoping - Interior" at bounding box center [188, 110] width 6 height 6
checkbox input "false"
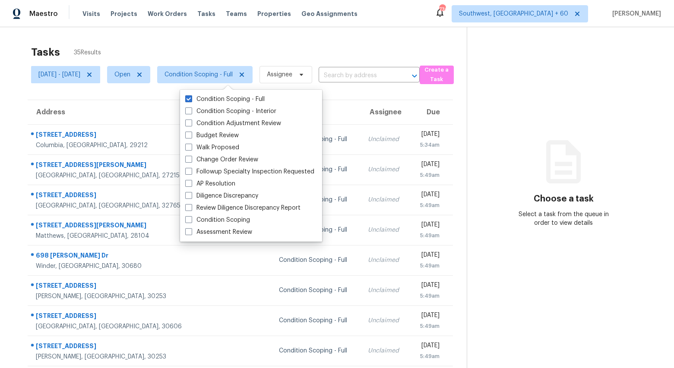
click at [195, 52] on div "Tasks 35 Results" at bounding box center [248, 52] width 435 height 22
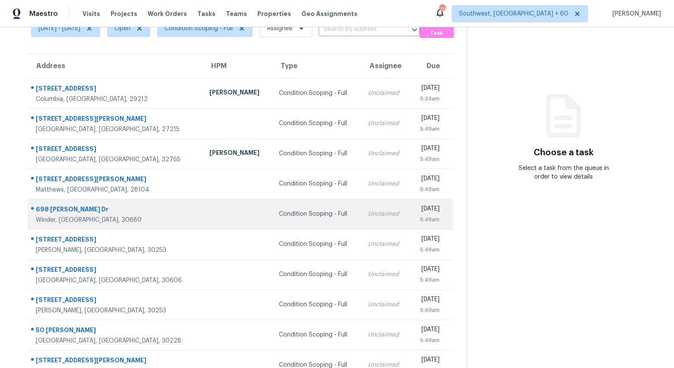
scroll to position [81, 0]
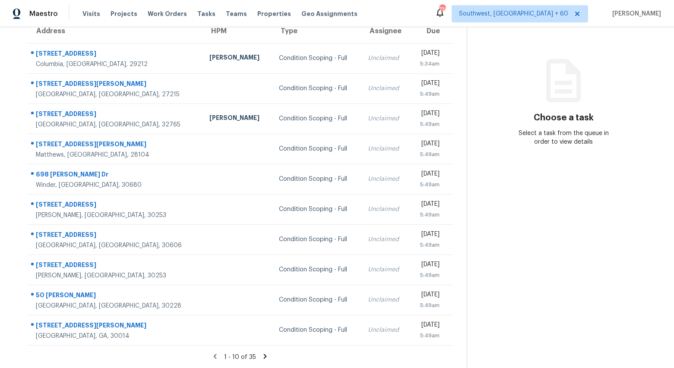
click at [267, 357] on icon at bounding box center [265, 356] width 3 height 5
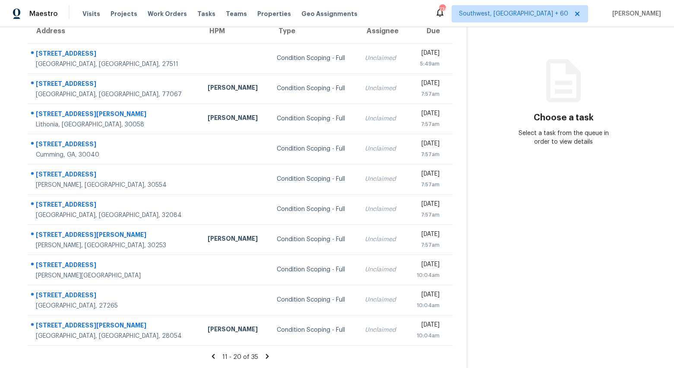
click at [268, 356] on icon at bounding box center [266, 356] width 3 height 5
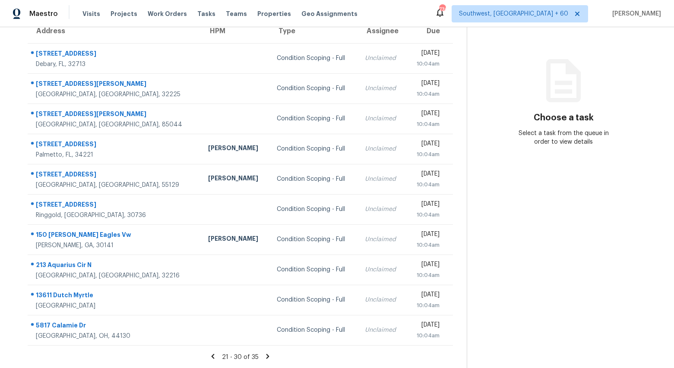
click at [269, 356] on icon at bounding box center [267, 356] width 3 height 5
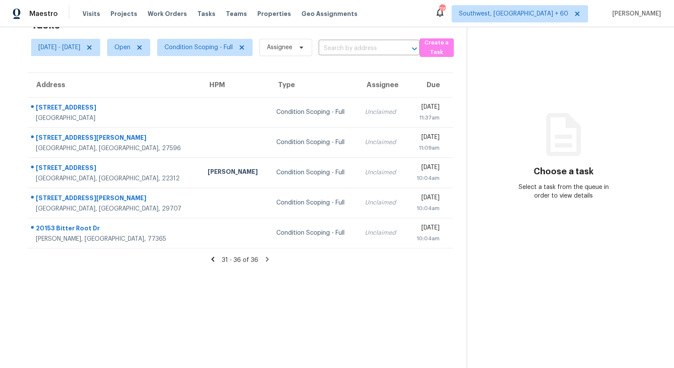
scroll to position [0, 0]
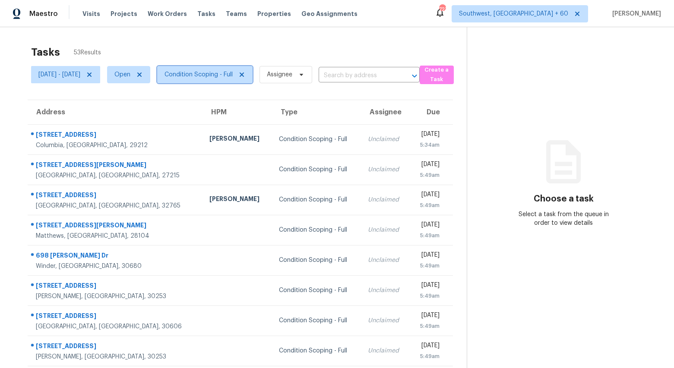
click at [227, 76] on span "Condition Scoping - Full" at bounding box center [198, 74] width 68 height 9
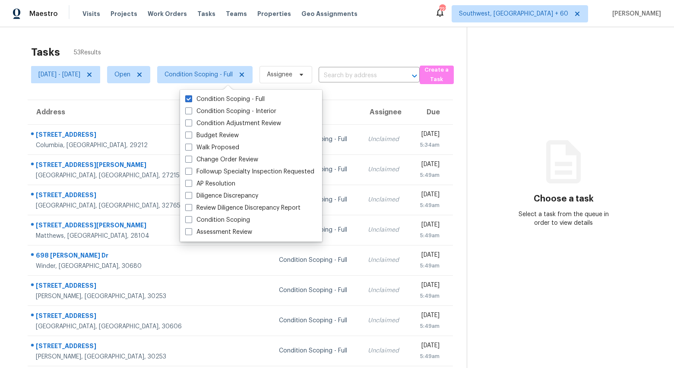
click at [206, 39] on div "Tasks 53 Results [DATE] - [DATE] Open Condition Scoping - Full Assignee ​ Creat…" at bounding box center [337, 238] width 674 height 422
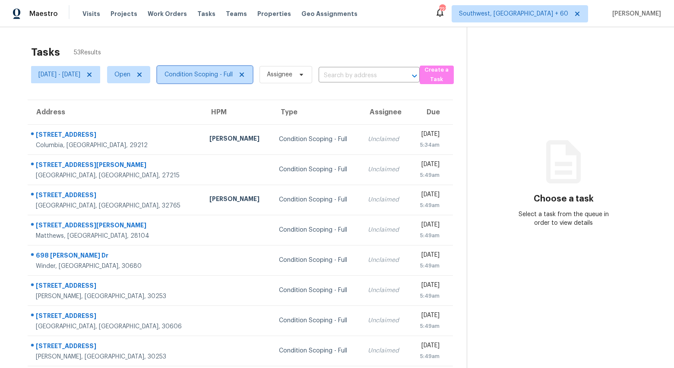
click at [221, 74] on span "Condition Scoping - Full" at bounding box center [198, 74] width 68 height 9
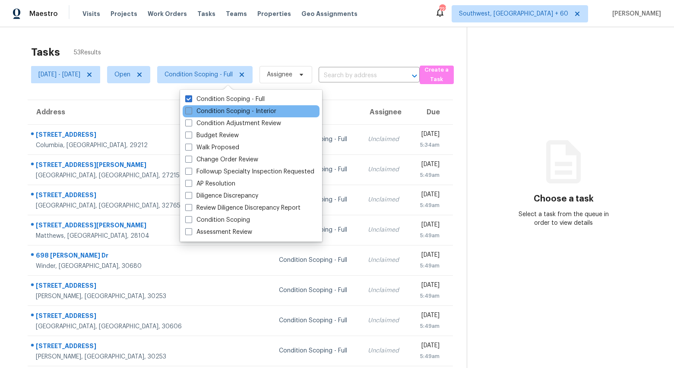
click at [216, 114] on label "Condition Scoping - Interior" at bounding box center [230, 111] width 91 height 9
click at [191, 113] on input "Condition Scoping - Interior" at bounding box center [188, 110] width 6 height 6
checkbox input "true"
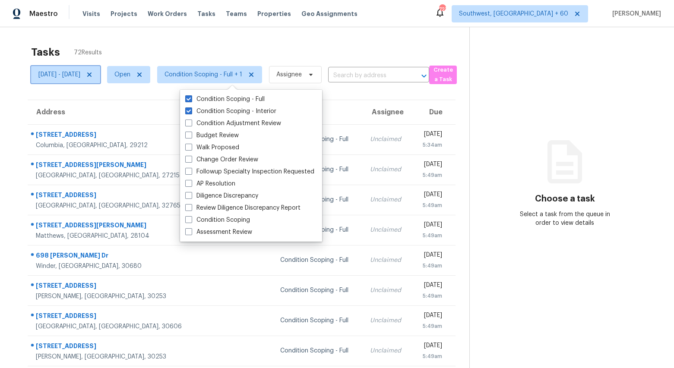
click at [83, 79] on span "[DATE] - [DATE]" at bounding box center [65, 74] width 69 height 17
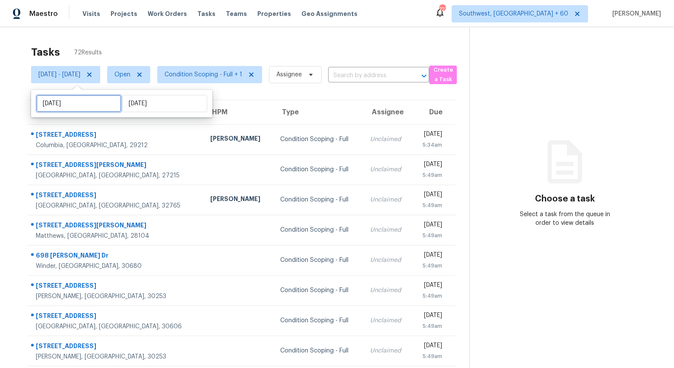
click at [84, 105] on input "[DATE]" at bounding box center [78, 103] width 85 height 17
select select "8"
select select "2025"
select select "9"
select select "2025"
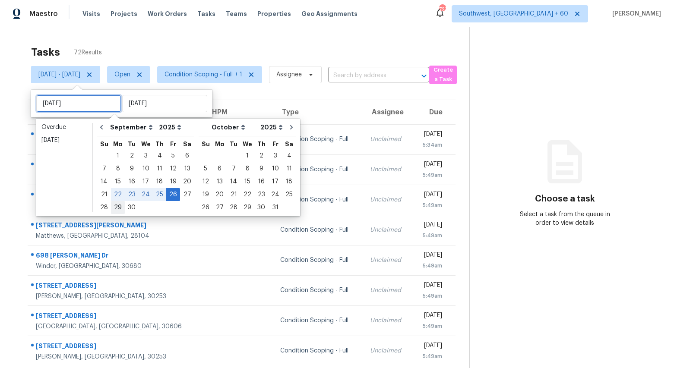
type input "[DATE]"
click at [117, 195] on div "22" at bounding box center [118, 195] width 14 height 12
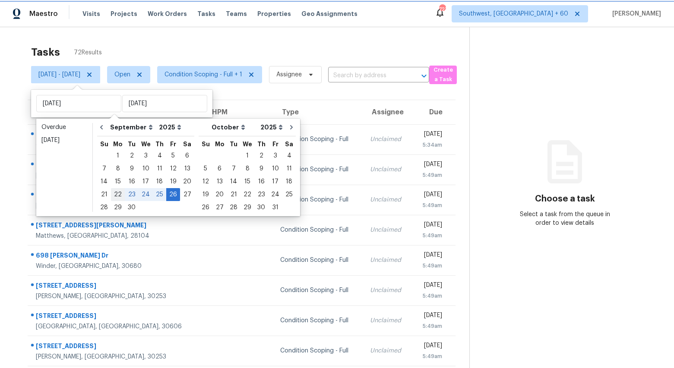
type input "[DATE]"
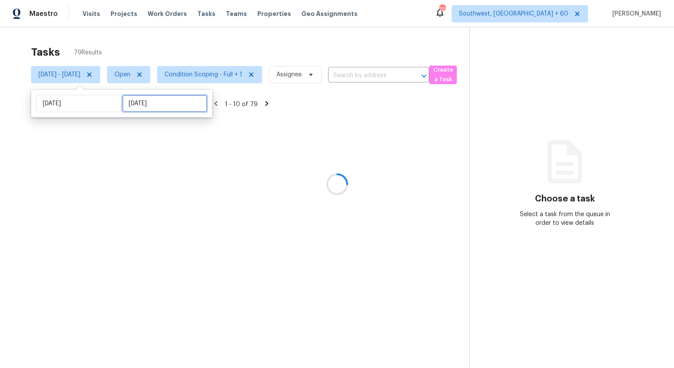
click at [158, 104] on input "[DATE]" at bounding box center [164, 103] width 85 height 17
select select "8"
select select "2025"
select select "9"
select select "2025"
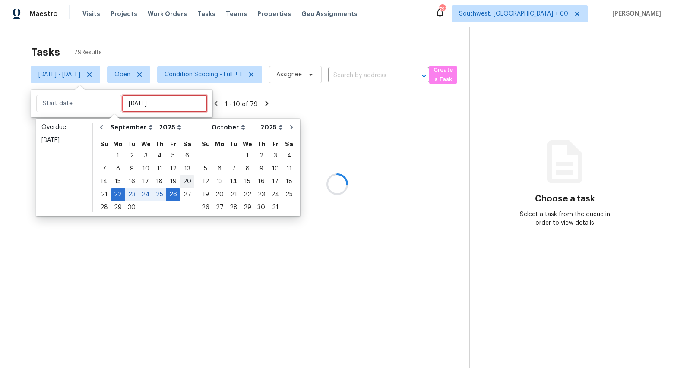
type input "[DATE]"
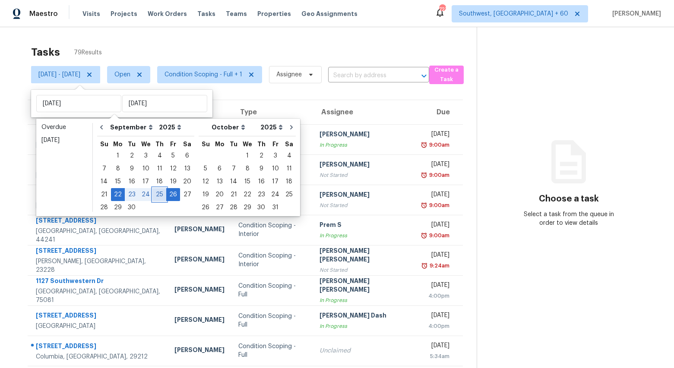
click at [159, 193] on div "25" at bounding box center [159, 195] width 13 height 12
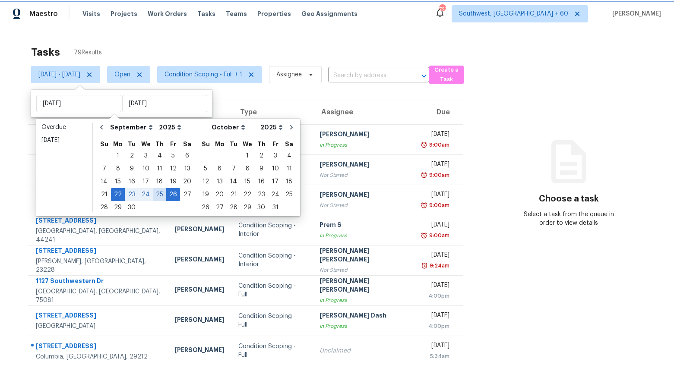
type input "[DATE]"
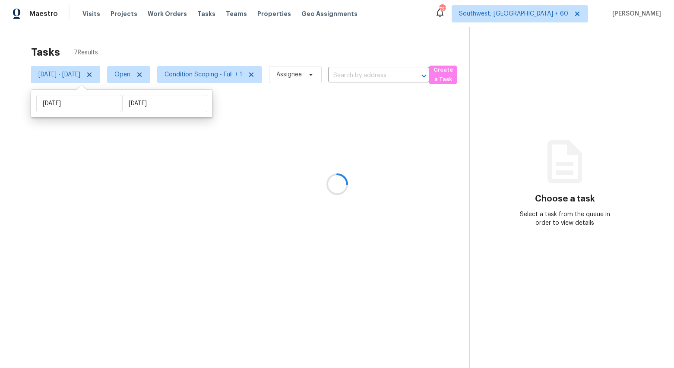
click at [113, 41] on div "Tasks 7 Results" at bounding box center [250, 52] width 438 height 22
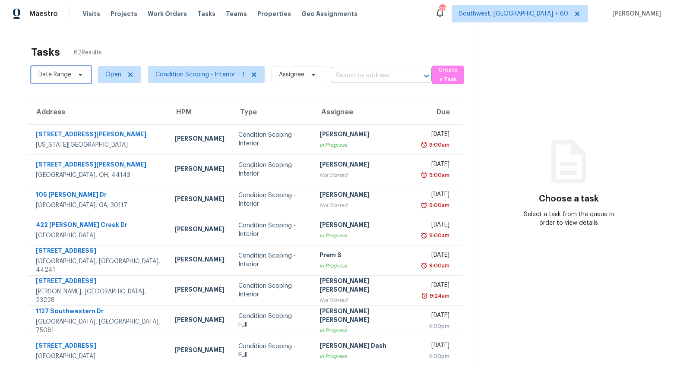
click at [66, 76] on span "Date Range" at bounding box center [54, 74] width 33 height 9
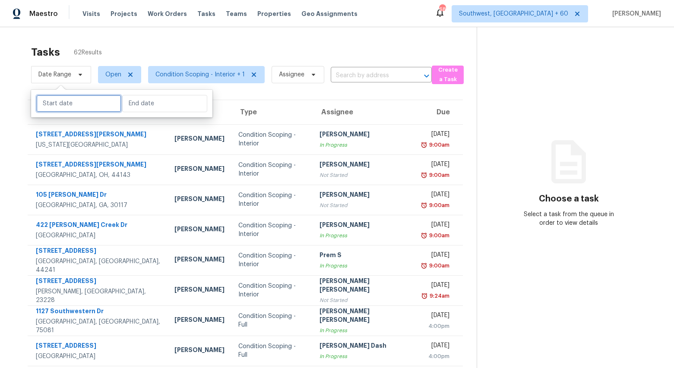
click at [76, 111] on input "text" at bounding box center [78, 103] width 85 height 17
select select "8"
select select "2025"
select select "9"
select select "2025"
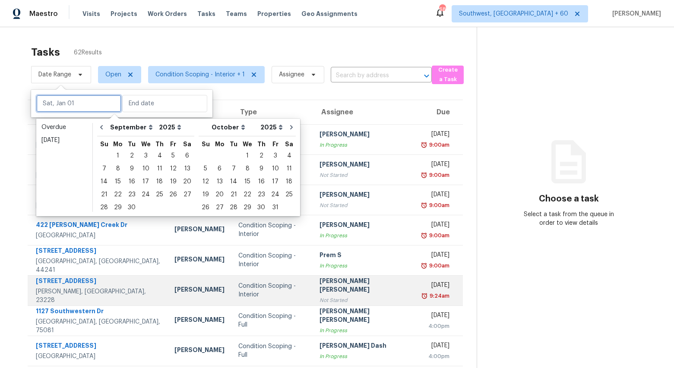
type input "Tue, Sep 23"
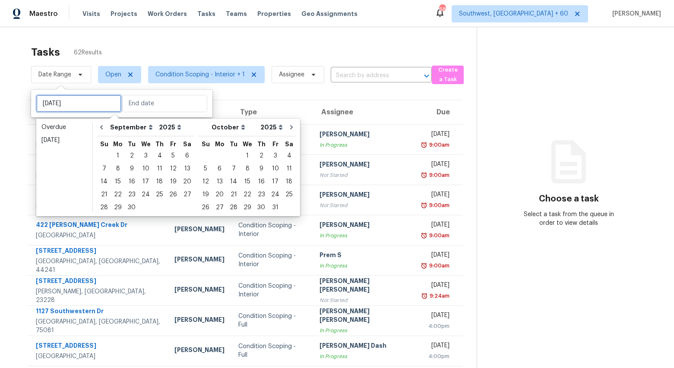
type input "Thu, Sep 11"
type input "Mon, Sep 08"
click at [124, 42] on div "Tasks 62 Results" at bounding box center [253, 52] width 445 height 22
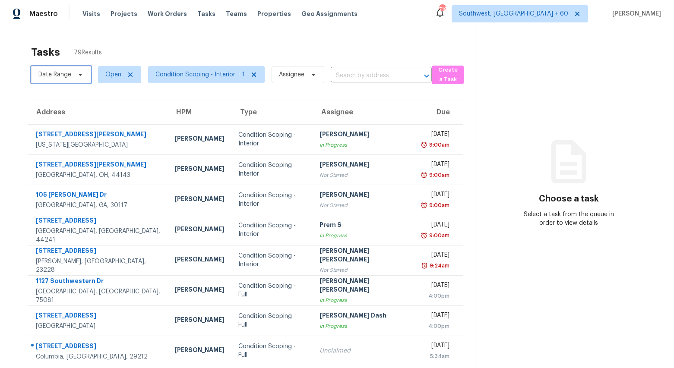
click at [52, 73] on span "Date Range" at bounding box center [54, 74] width 33 height 9
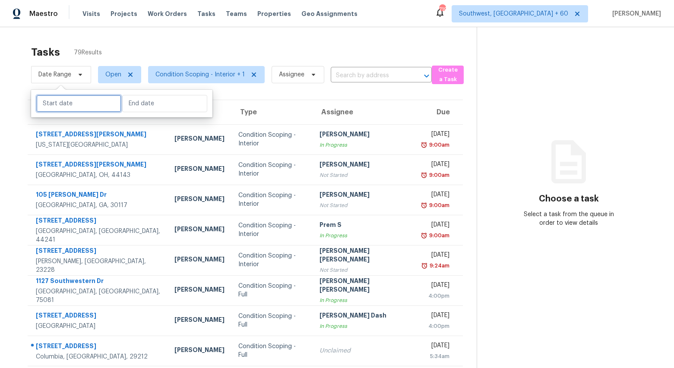
click at [60, 102] on input "text" at bounding box center [78, 103] width 85 height 17
select select "8"
select select "2025"
select select "9"
select select "2025"
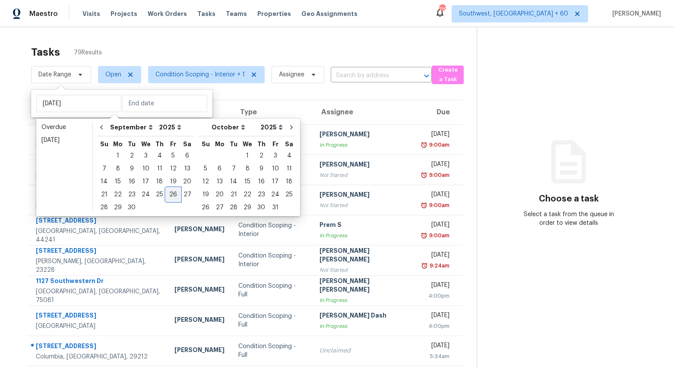
click at [166, 195] on div "26" at bounding box center [173, 195] width 14 height 12
type input "Fri, Sep 26"
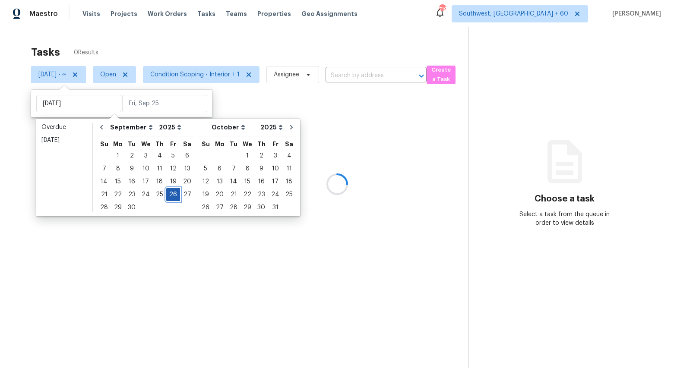
click at [166, 195] on div "26" at bounding box center [173, 195] width 14 height 12
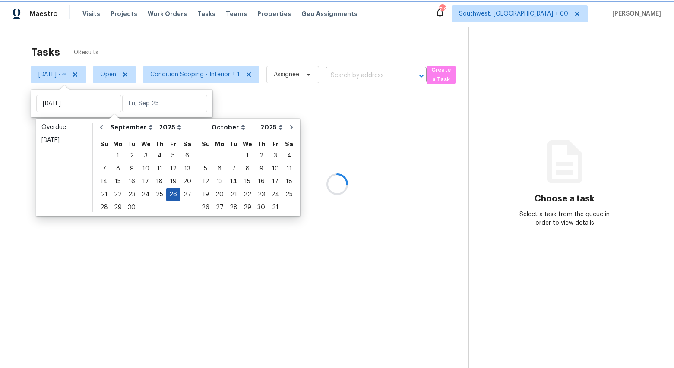
type input "Fri, Sep 26"
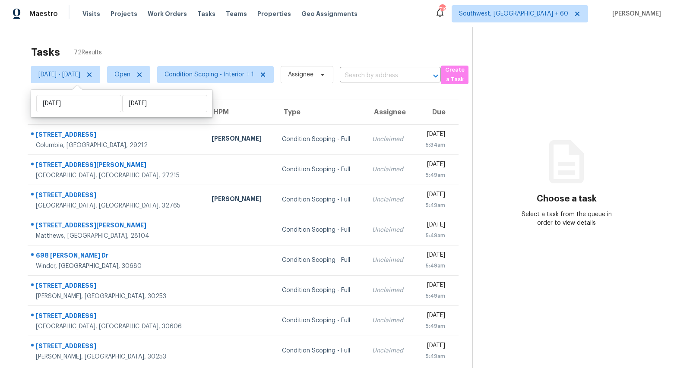
click at [91, 37] on div "Tasks 72 Results Fri, Sep 26 - Fri, Sep 26 Open Condition Scoping - Interior + …" at bounding box center [337, 238] width 674 height 422
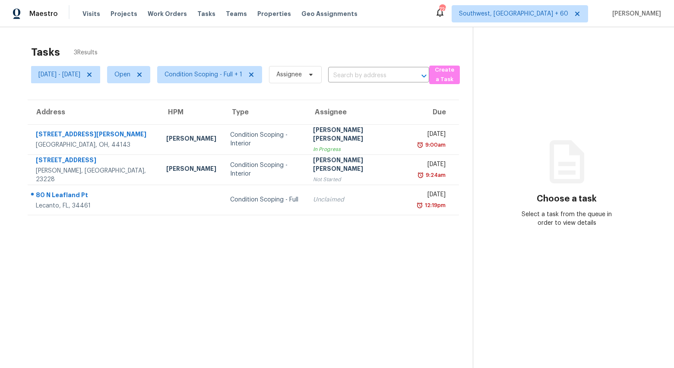
click at [257, 47] on div "Tasks 3 Results" at bounding box center [251, 52] width 441 height 22
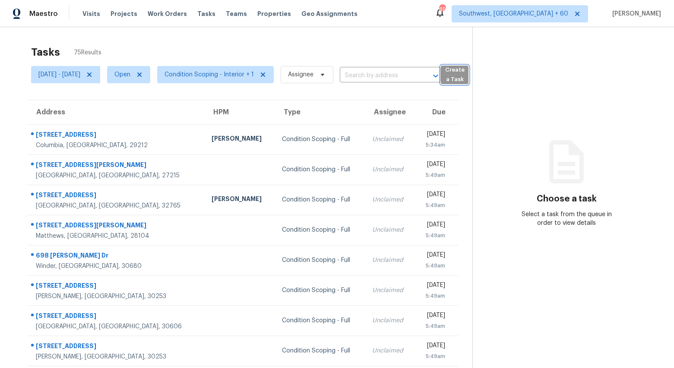
click at [464, 84] on span "Create a Task" at bounding box center [454, 75] width 19 height 20
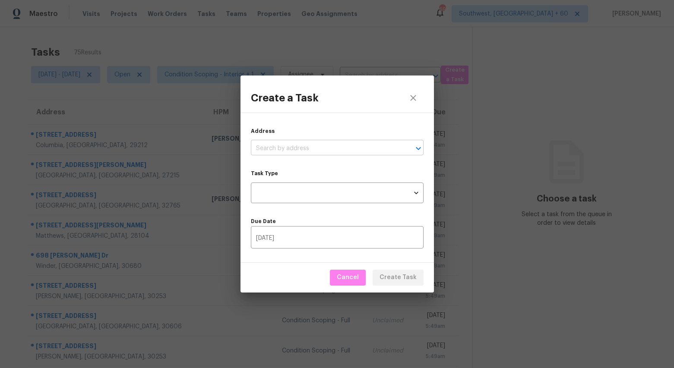
click at [321, 146] on input "text" at bounding box center [325, 148] width 148 height 13
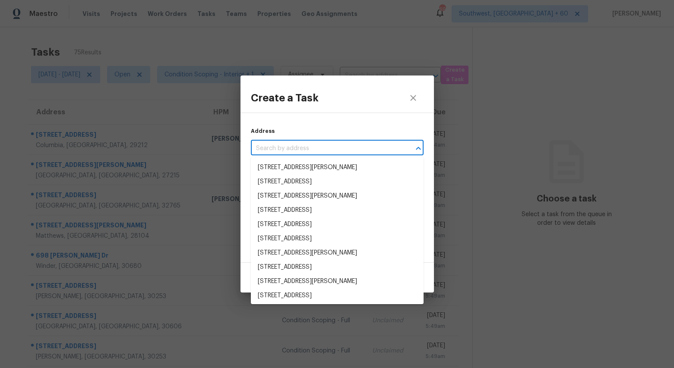
paste input "12802 Westmere Dr, Houston, TX 77077"
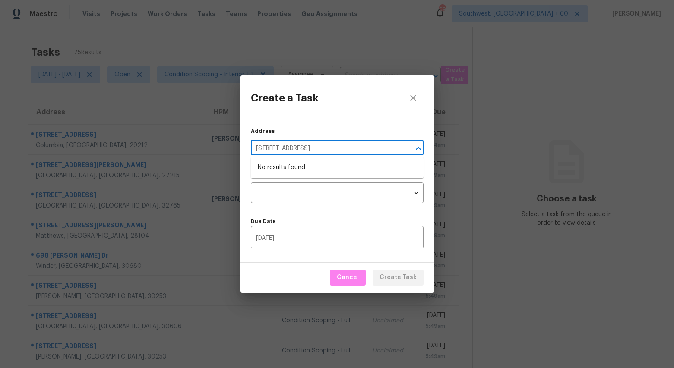
type input "12802 Westmere Dr, Houston, TX 77077"
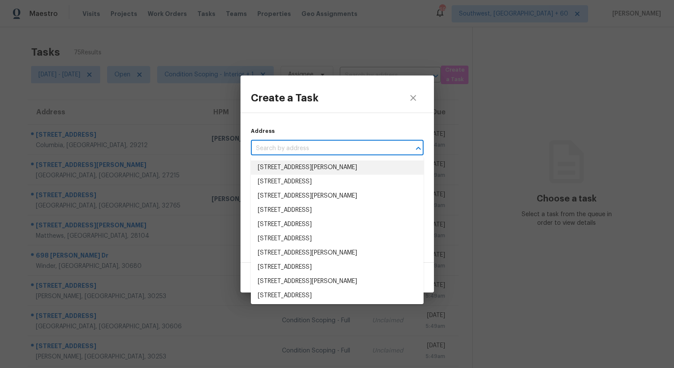
paste input "12802 Westmere Dr, Houston, TX 77077"
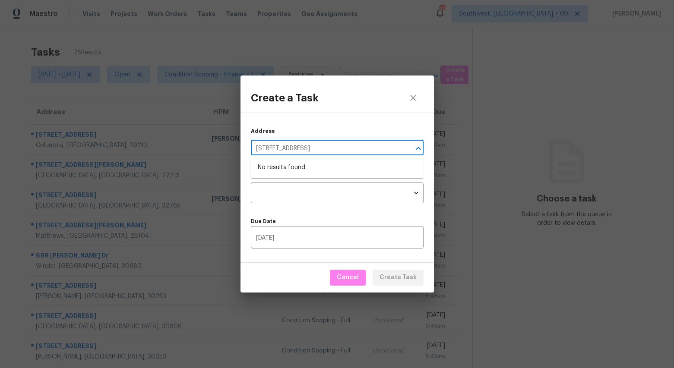
type input "12802 Westmere Dr, Houston, TX 77077"
click at [416, 100] on icon "close" at bounding box center [413, 98] width 10 height 10
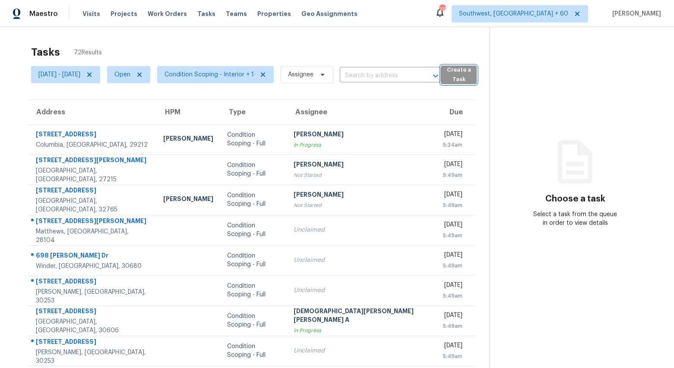
click at [467, 76] on span "Create a Task" at bounding box center [458, 75] width 27 height 20
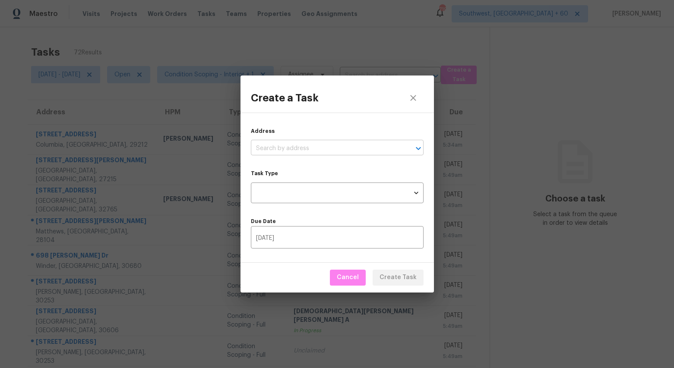
click at [328, 143] on input "text" at bounding box center [325, 148] width 148 height 13
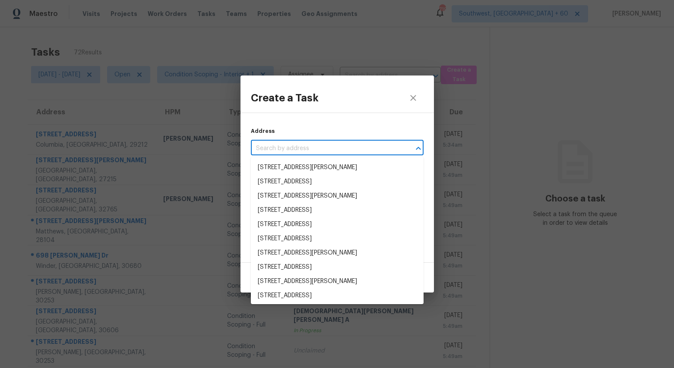
paste input "12802 Westmere Dr, Houston, TX 77077"
type input "12802 Westmere Dr, Houston, TX 77077"
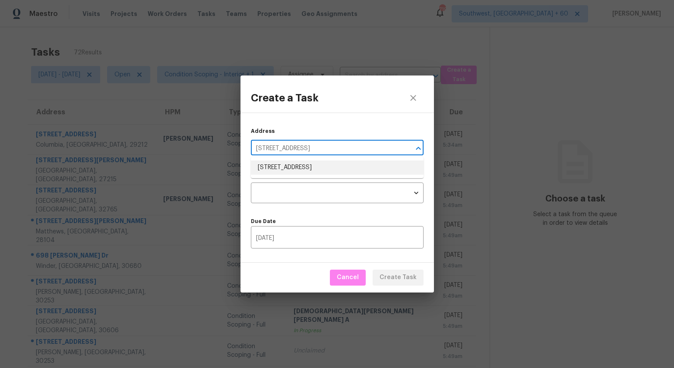
click at [272, 166] on li "12802 Westmere Dr, Houston, TX 77077" at bounding box center [337, 168] width 173 height 14
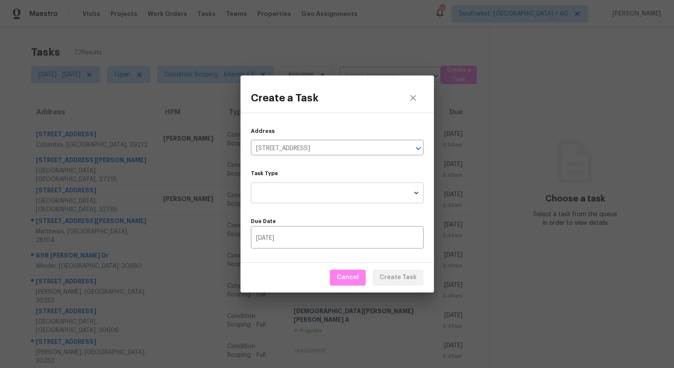
click at [281, 194] on body "Maestro Visits Projects Work Orders Tasks Teams Properties Geo Assignments 719 …" at bounding box center [337, 184] width 674 height 368
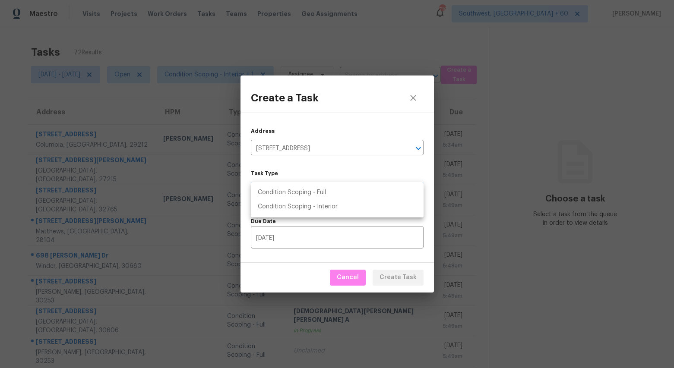
click at [278, 191] on li "Condition Scoping - Full" at bounding box center [337, 193] width 173 height 14
type input "virtual_full_assessment"
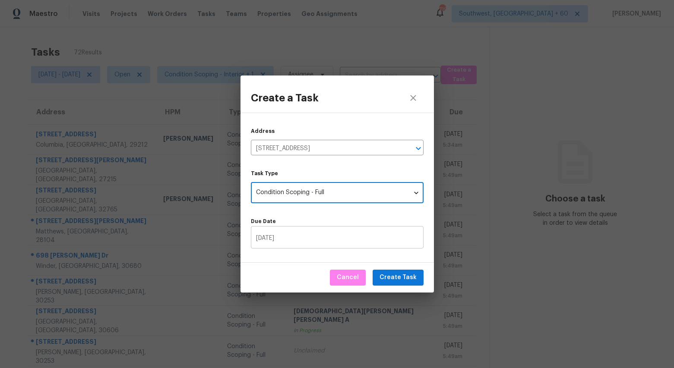
click at [301, 241] on input "09/25/2025" at bounding box center [337, 238] width 173 height 20
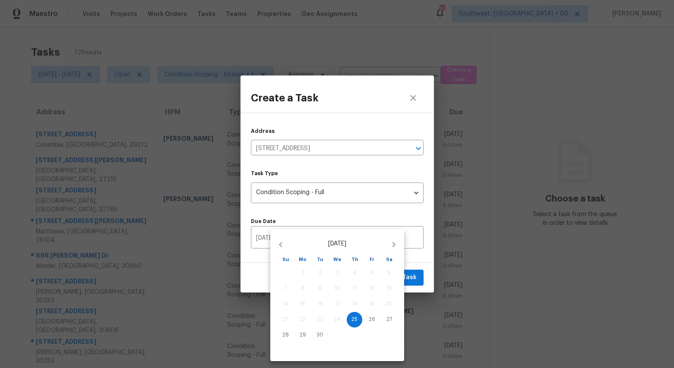
click at [288, 217] on div at bounding box center [337, 184] width 674 height 368
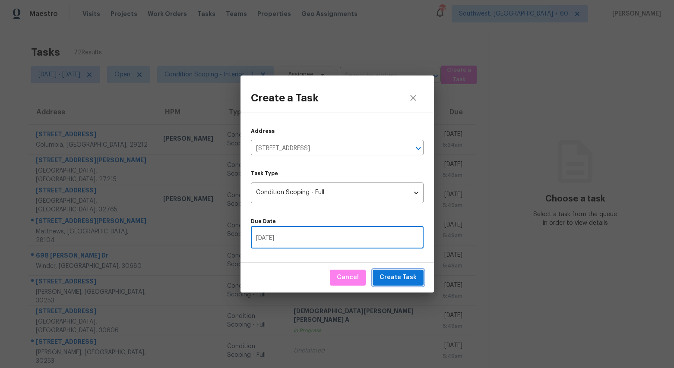
click at [394, 275] on span "Create Task" at bounding box center [397, 277] width 37 height 11
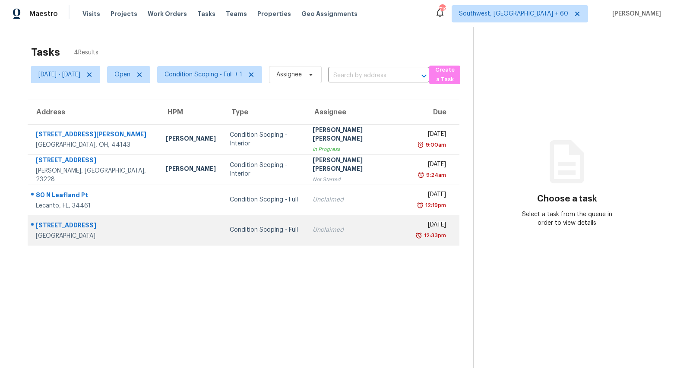
click at [79, 224] on div "12802 Westmere Dr" at bounding box center [94, 226] width 116 height 11
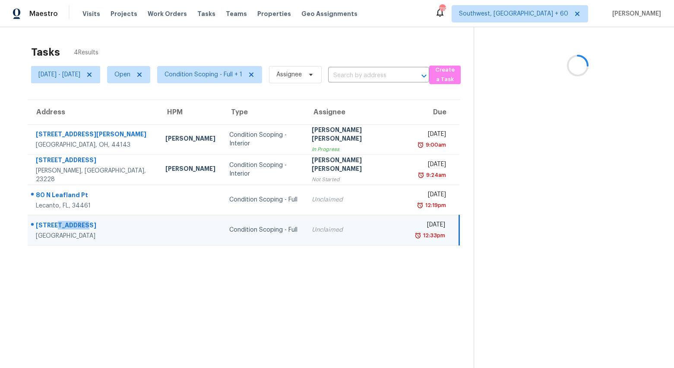
click at [79, 224] on div "12802 Westmere Dr" at bounding box center [94, 226] width 116 height 11
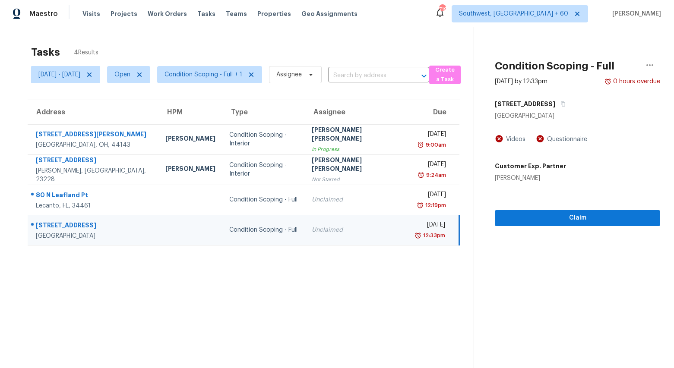
click at [213, 310] on section "Tasks 4 Results Mon, Sep 22 - Thu, Sep 25 Open Condition Scoping - Full + 1 Ass…" at bounding box center [244, 218] width 460 height 354
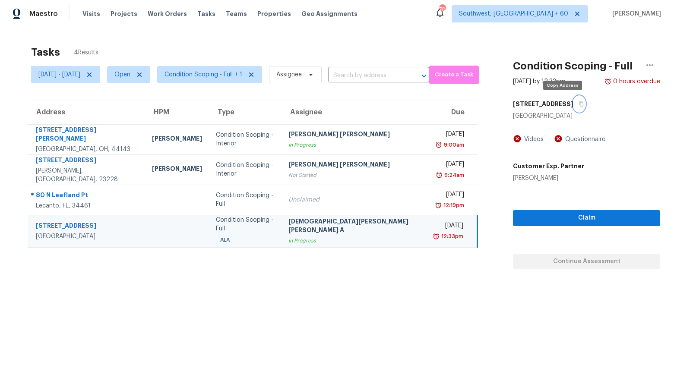
click at [579, 105] on icon "button" at bounding box center [581, 104] width 4 height 5
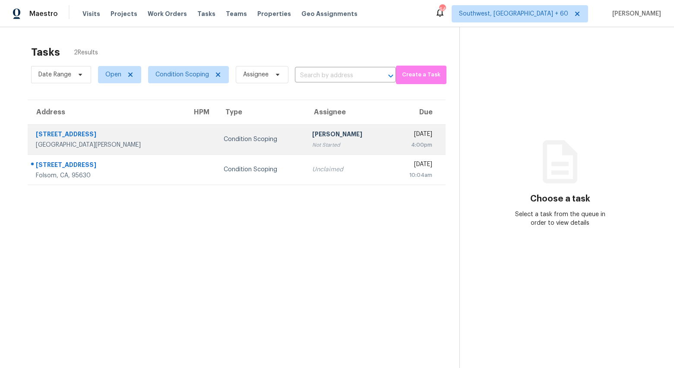
click at [312, 142] on div "Not Started" at bounding box center [347, 145] width 70 height 9
